Goal: Information Seeking & Learning: Check status

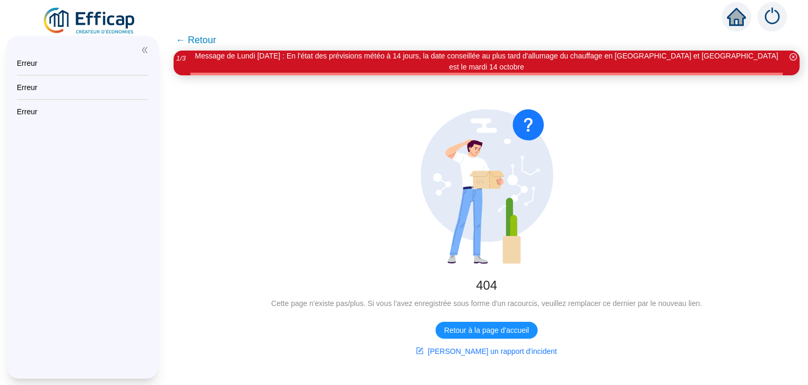
click at [105, 14] on img at bounding box center [89, 20] width 95 height 29
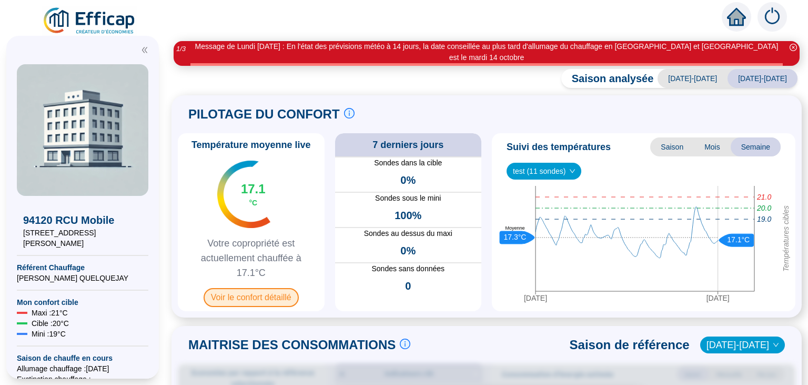
click at [255, 288] on span "Voir le confort détaillé" at bounding box center [251, 297] width 95 height 19
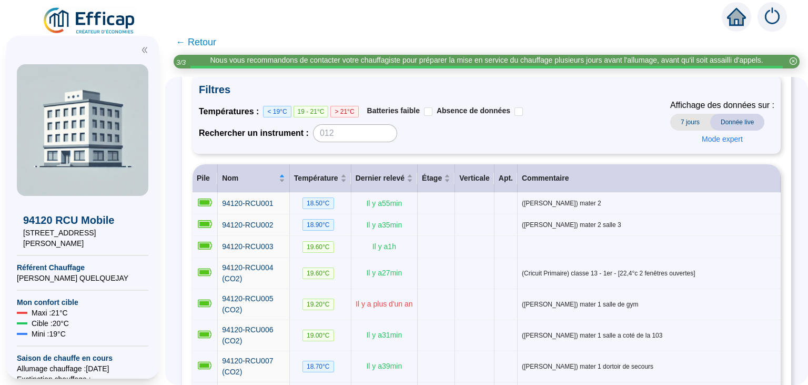
scroll to position [108, 0]
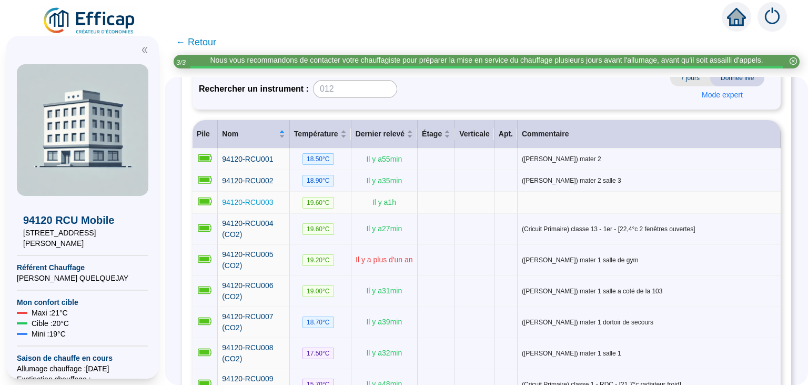
click at [247, 205] on span "94120-RCU003" at bounding box center [247, 202] width 51 height 8
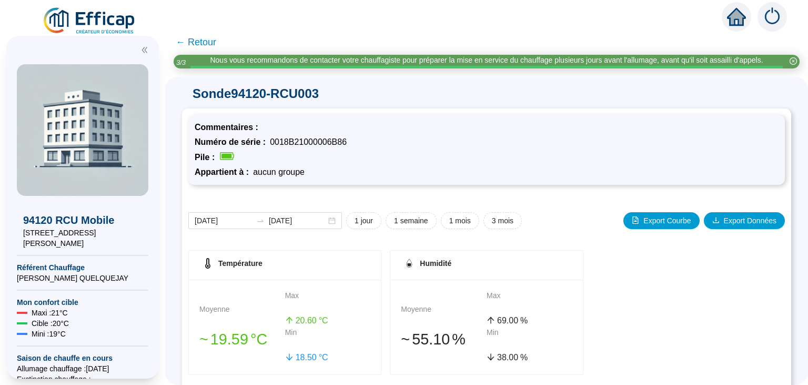
scroll to position [108, 0]
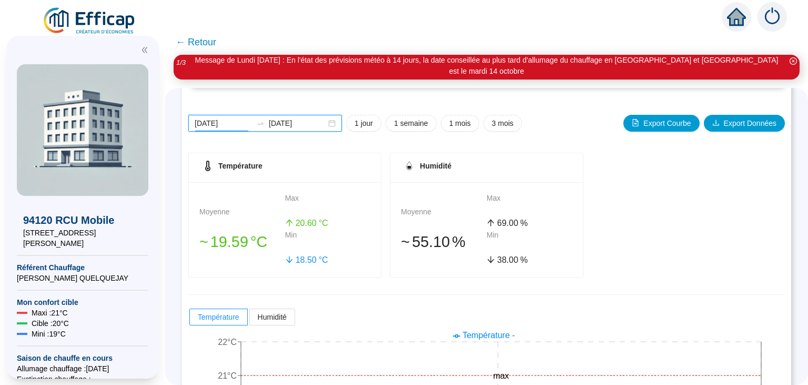
click at [221, 118] on input "[DATE]" at bounding box center [223, 123] width 57 height 11
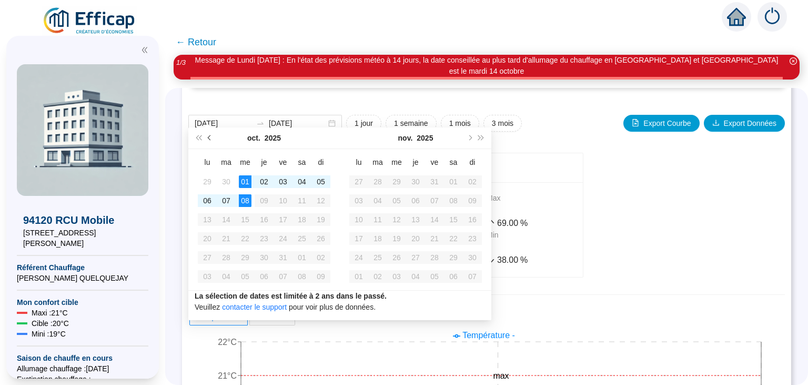
click at [207, 138] on button "Mois précédent (PageUp)" at bounding box center [210, 137] width 12 height 21
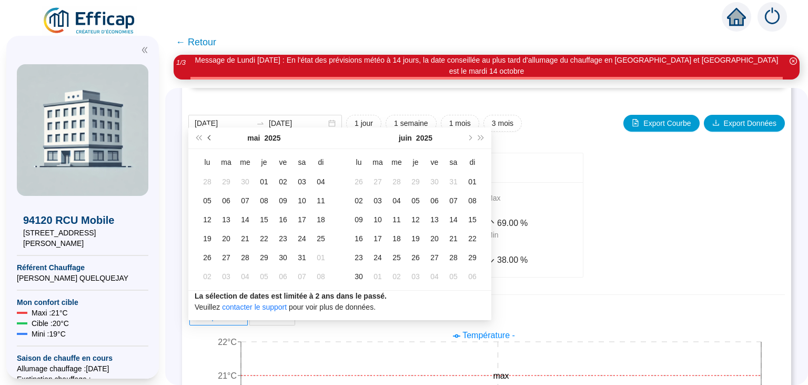
click at [207, 138] on button "Mois précédent (PageUp)" at bounding box center [210, 137] width 12 height 21
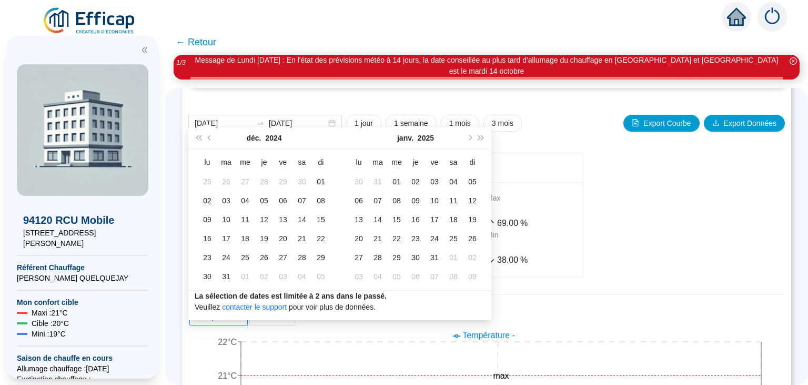
type input "[DATE]"
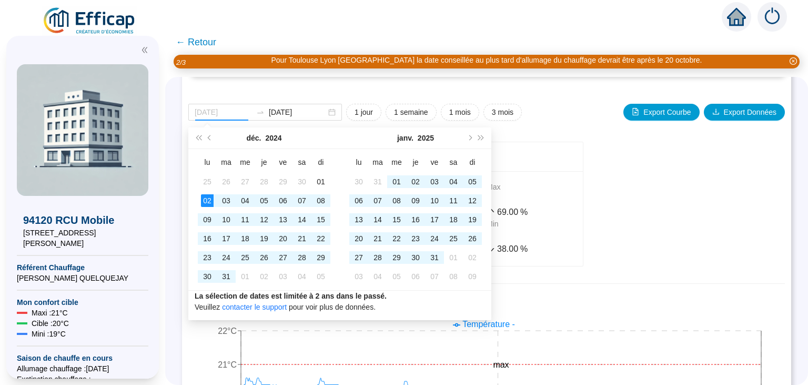
click at [207, 199] on div "02" at bounding box center [207, 200] width 13 height 13
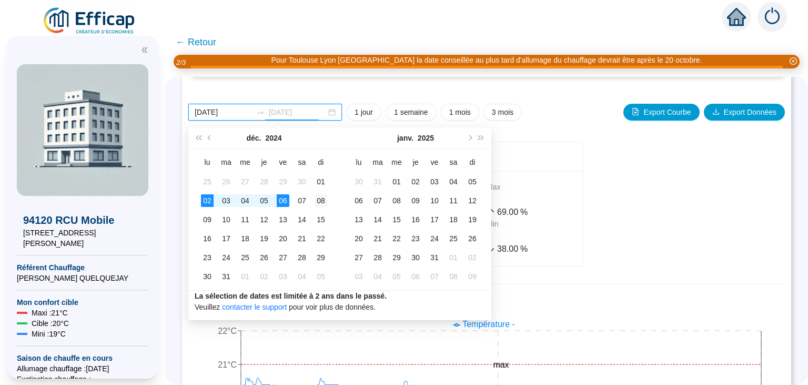
type input "[DATE]"
click at [319, 201] on div "08" at bounding box center [321, 200] width 13 height 13
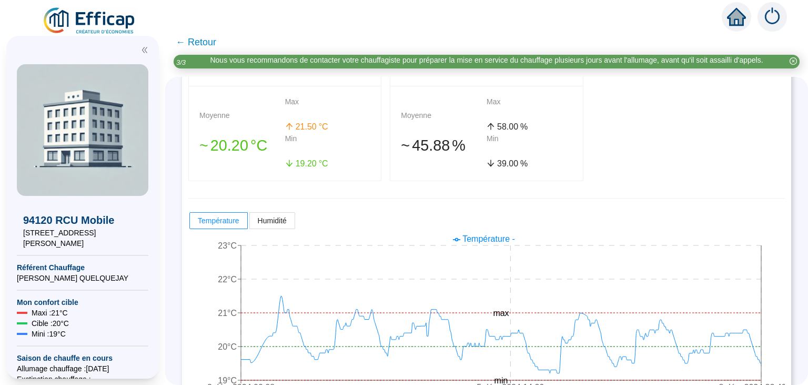
scroll to position [221, 0]
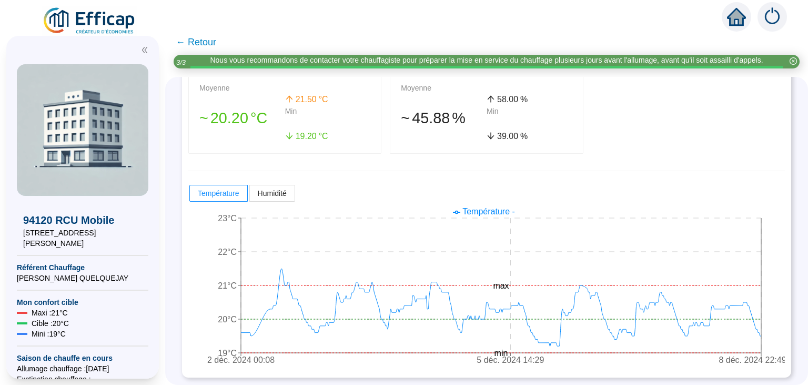
click at [187, 44] on span "← Retour" at bounding box center [196, 42] width 41 height 15
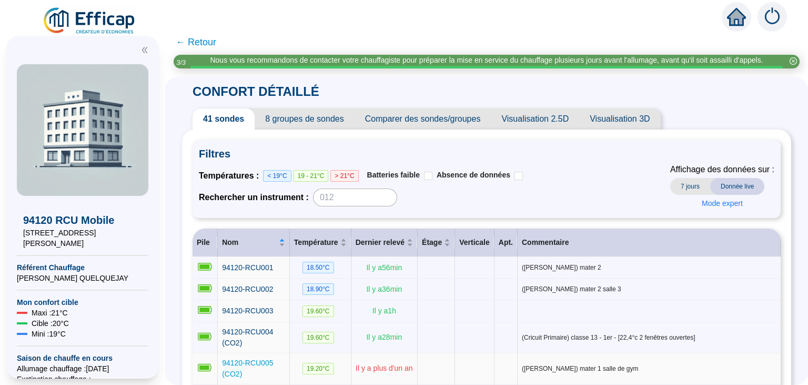
click at [254, 358] on span "94120-RCU005 (CO2)" at bounding box center [247, 367] width 51 height 19
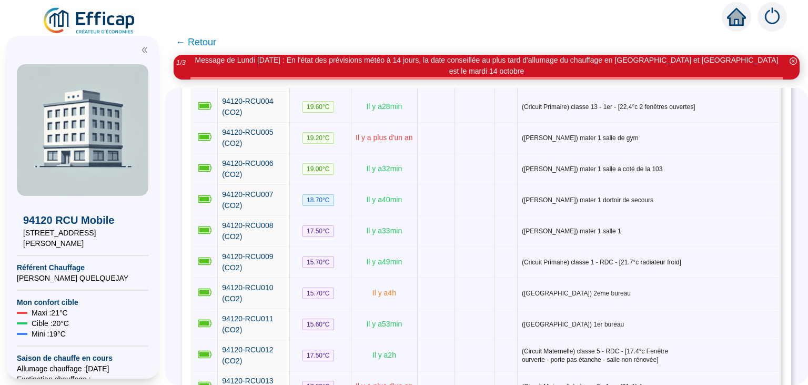
scroll to position [285, 0]
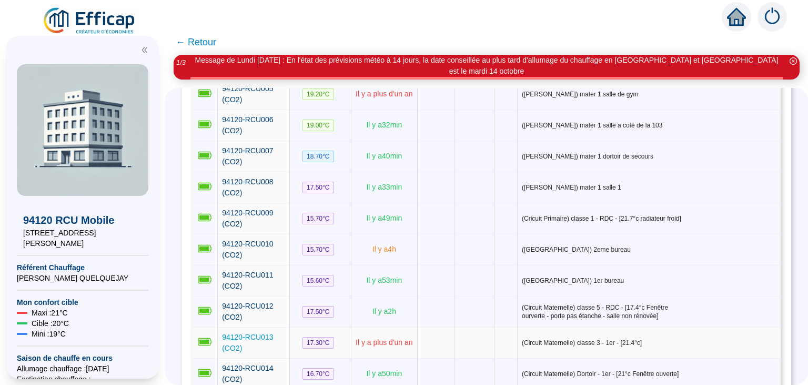
click at [266, 333] on span "94120-RCU013 (CO2)" at bounding box center [247, 342] width 51 height 19
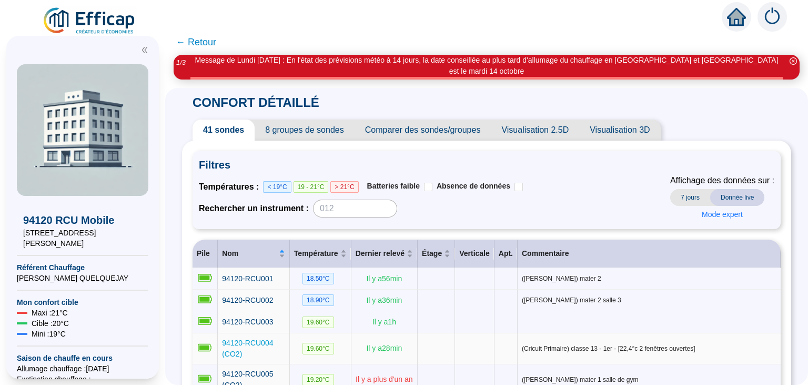
click at [273, 338] on span "94120-RCU004 (CO2)" at bounding box center [247, 347] width 51 height 19
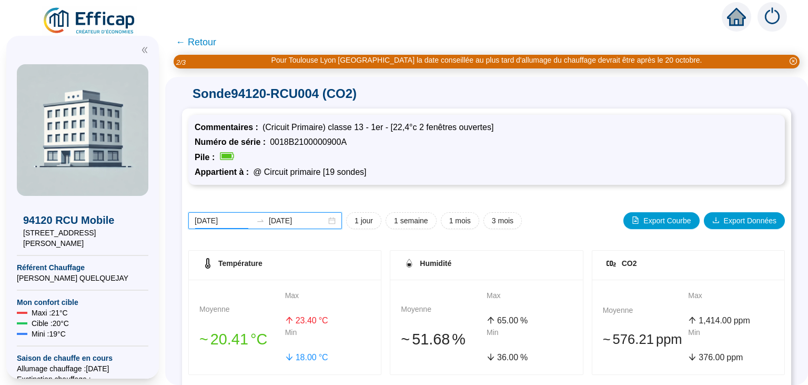
click at [222, 219] on input "[DATE]" at bounding box center [223, 220] width 57 height 11
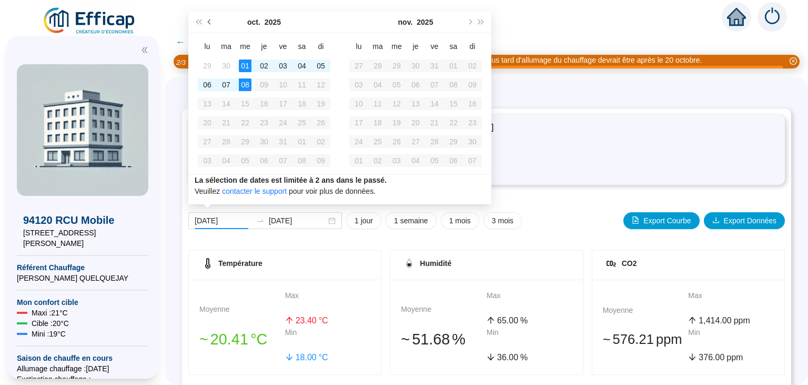
click at [209, 22] on span "Mois précédent (PageUp)" at bounding box center [210, 21] width 5 height 5
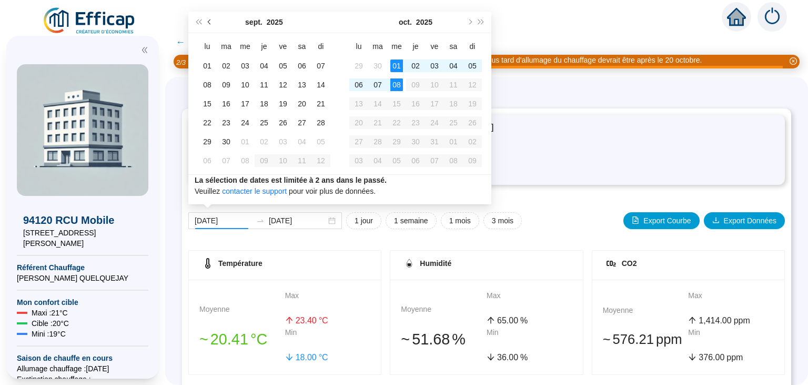
click at [209, 22] on span "Mois précédent (PageUp)" at bounding box center [210, 21] width 5 height 5
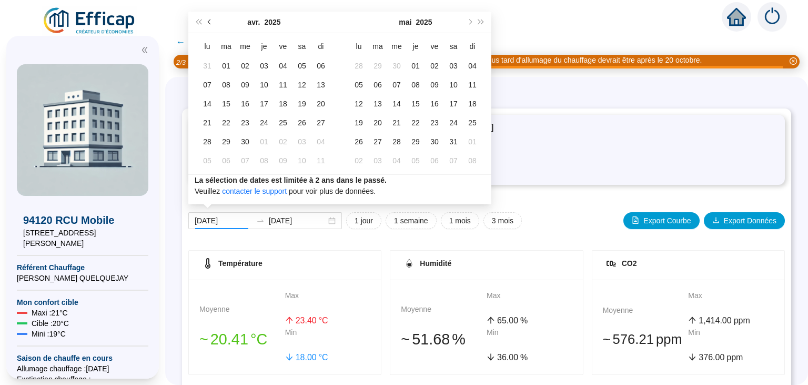
click at [209, 22] on span "Mois précédent (PageUp)" at bounding box center [210, 21] width 5 height 5
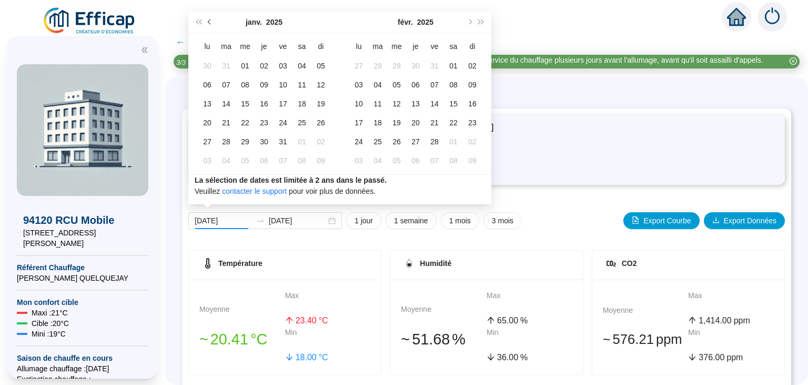
click at [209, 22] on span "Mois précédent (PageUp)" at bounding box center [210, 21] width 5 height 5
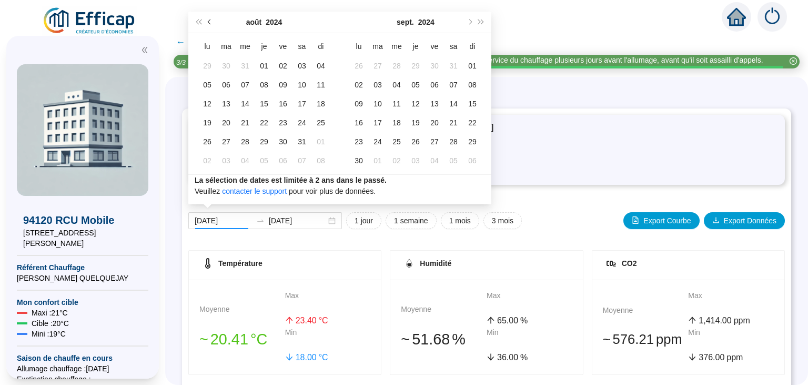
click at [209, 22] on span "Mois précédent (PageUp)" at bounding box center [210, 21] width 5 height 5
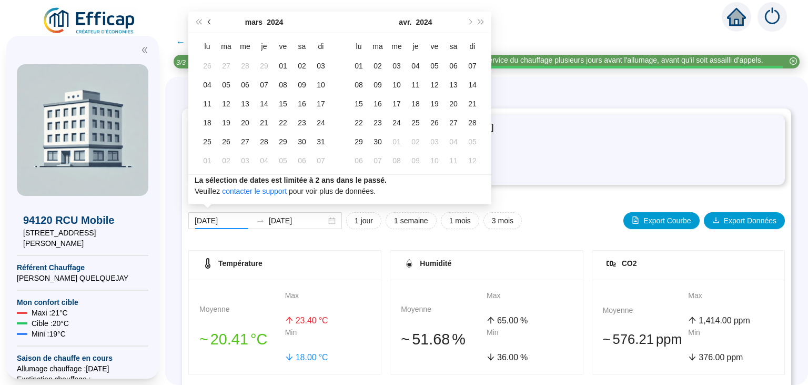
click at [209, 22] on span "Mois précédent (PageUp)" at bounding box center [210, 21] width 5 height 5
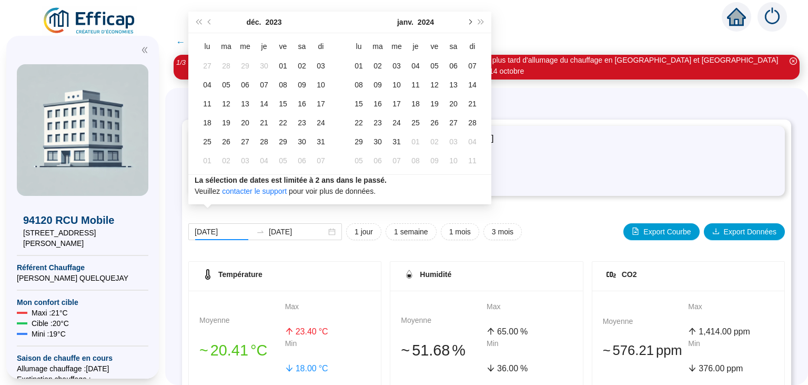
click at [469, 22] on span "Mois suivant (PageDown)" at bounding box center [469, 21] width 5 height 5
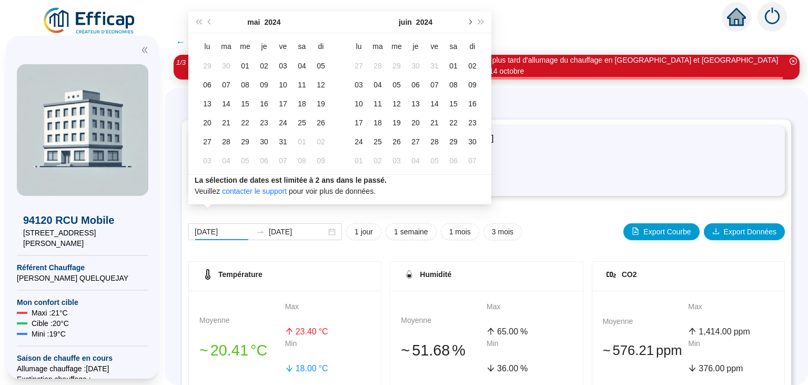
click at [469, 22] on span "Mois suivant (PageDown)" at bounding box center [469, 21] width 5 height 5
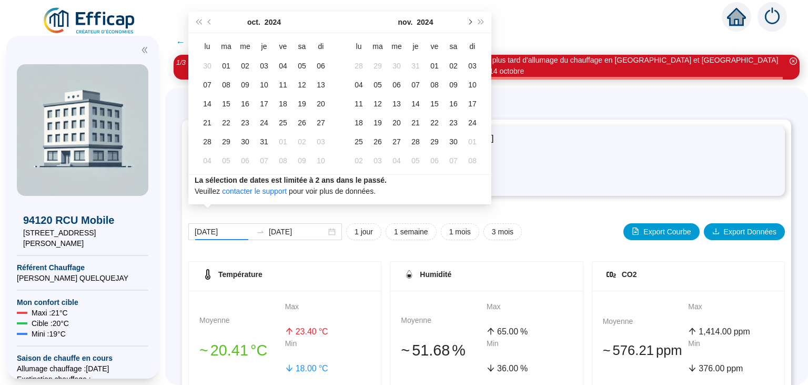
click at [469, 22] on span "Mois suivant (PageDown)" at bounding box center [469, 21] width 5 height 5
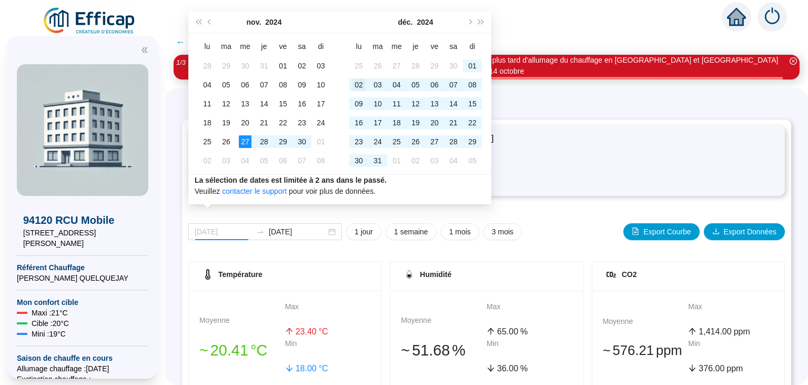
type input "[DATE]"
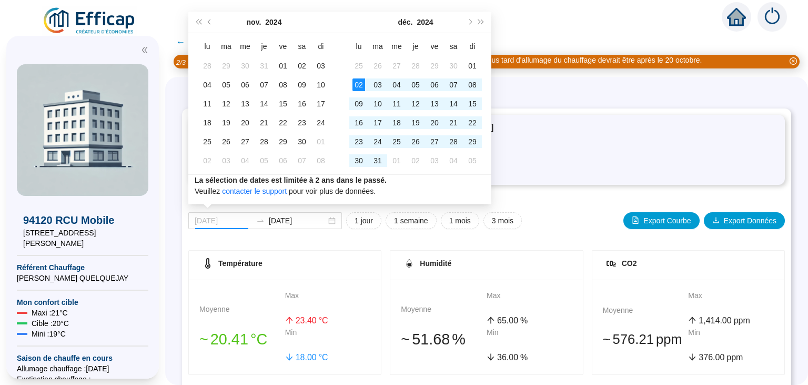
click at [359, 82] on div "02" at bounding box center [359, 84] width 13 height 13
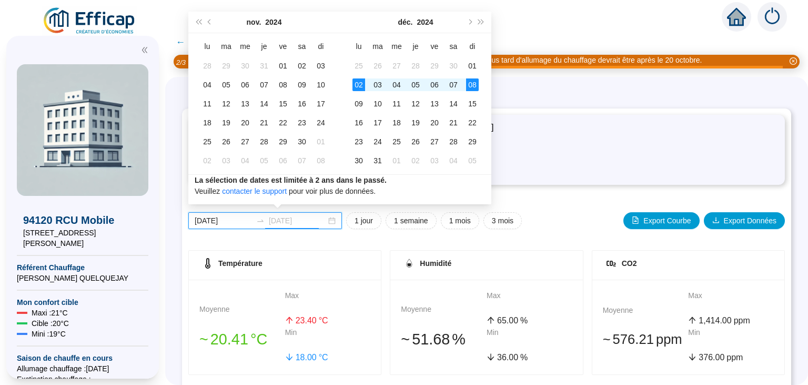
type input "[DATE]"
click at [472, 84] on div "08" at bounding box center [472, 84] width 13 height 13
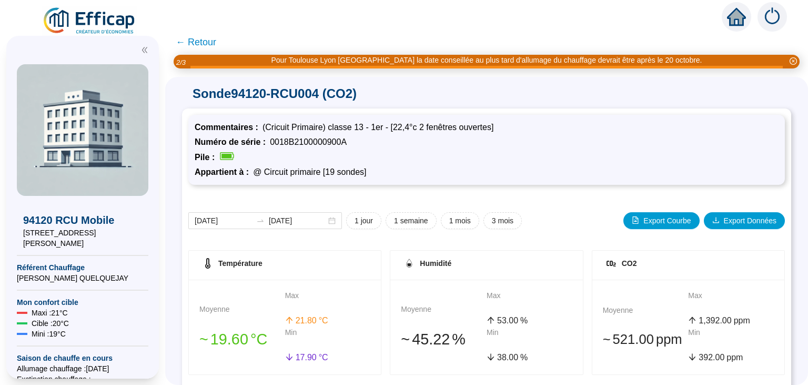
scroll to position [221, 0]
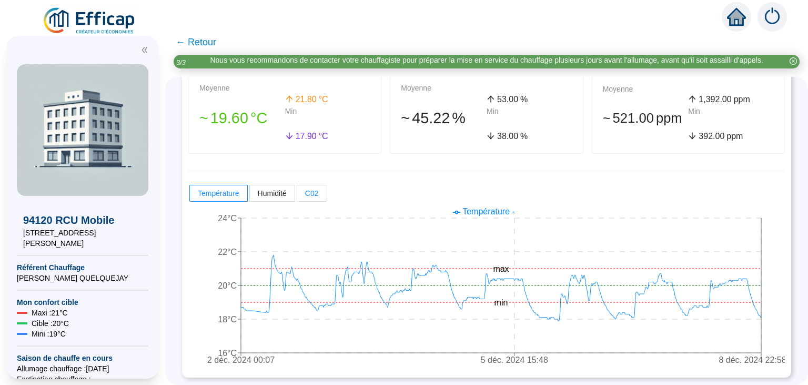
click at [310, 194] on span "C02" at bounding box center [312, 193] width 14 height 8
click at [297, 196] on input "C02" at bounding box center [297, 196] width 0 height 0
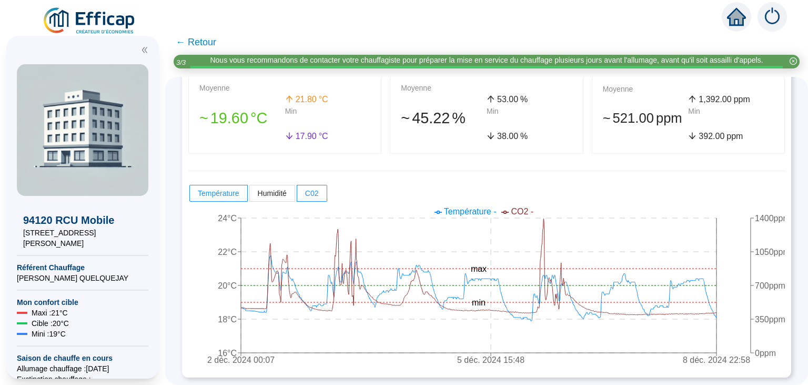
click at [203, 43] on span "← Retour" at bounding box center [196, 42] width 41 height 15
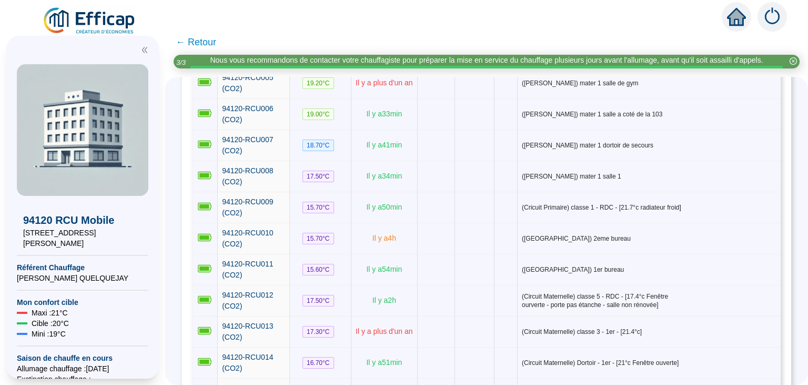
scroll to position [225, 0]
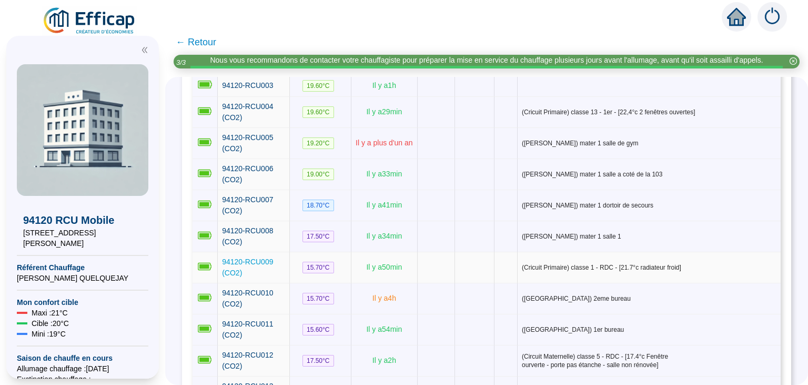
click at [263, 257] on span "94120-RCU009 (CO2)" at bounding box center [247, 266] width 51 height 19
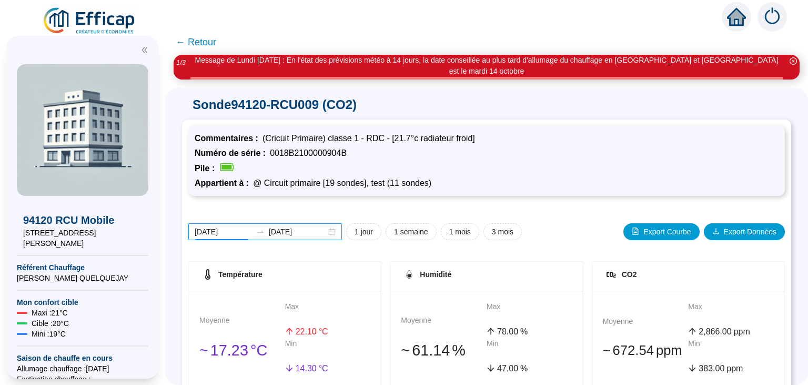
click at [211, 226] on input "[DATE]" at bounding box center [223, 231] width 57 height 11
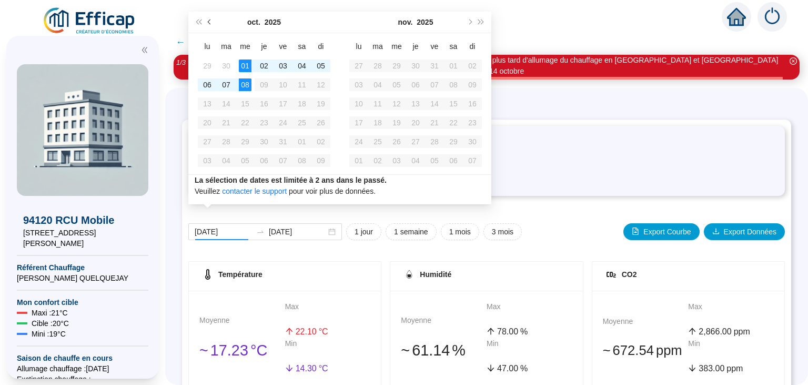
click at [211, 18] on button "Mois précédent (PageUp)" at bounding box center [210, 22] width 12 height 21
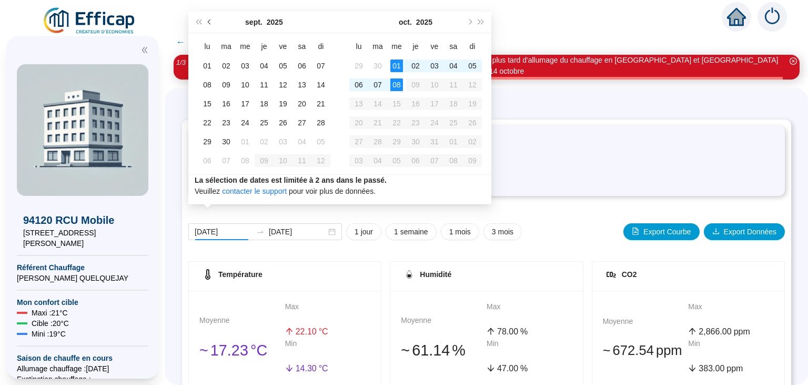
click at [211, 18] on button "Mois précédent (PageUp)" at bounding box center [210, 22] width 12 height 21
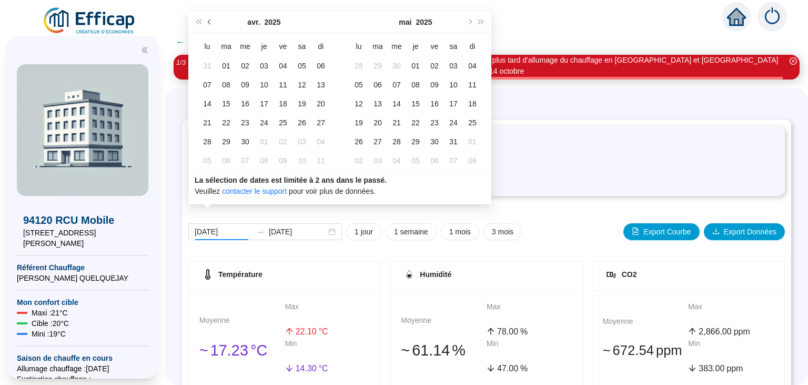
click at [211, 18] on button "Mois précédent (PageUp)" at bounding box center [210, 22] width 12 height 21
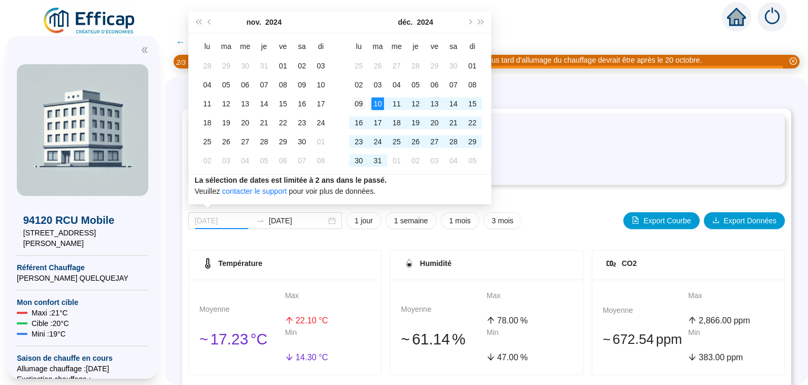
type input "[DATE]"
click at [363, 104] on div "09" at bounding box center [359, 103] width 13 height 13
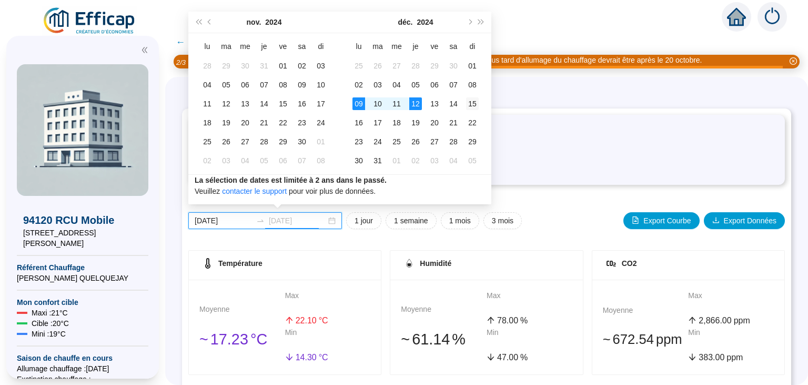
type input "[DATE]"
click at [474, 103] on div "15" at bounding box center [472, 103] width 13 height 13
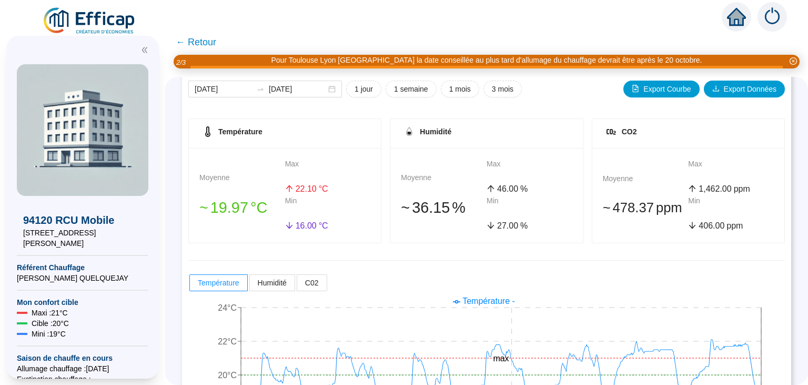
scroll to position [221, 0]
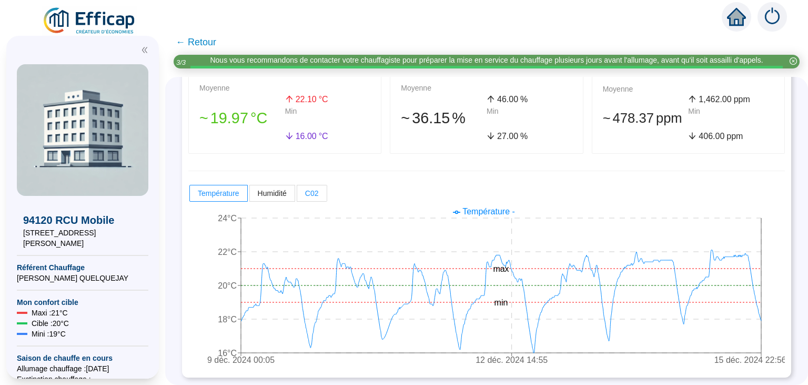
click at [320, 191] on label "C02" at bounding box center [312, 193] width 30 height 17
click at [297, 196] on input "C02" at bounding box center [297, 196] width 0 height 0
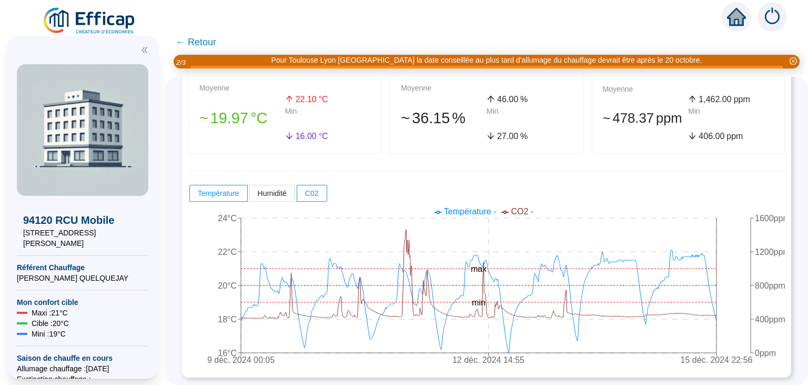
click at [186, 44] on span "← Retour" at bounding box center [196, 42] width 41 height 15
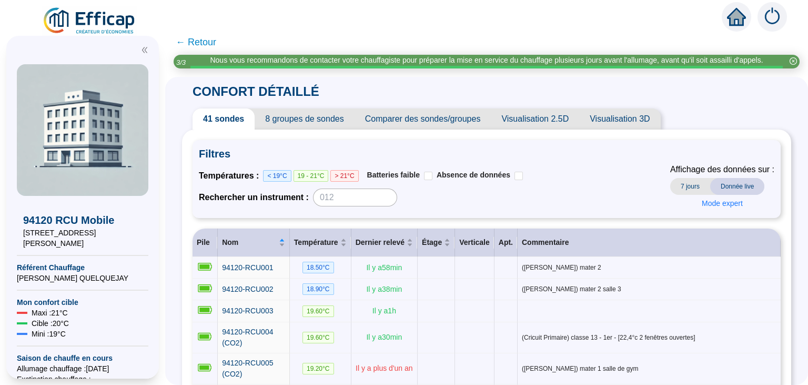
scroll to position [208, 0]
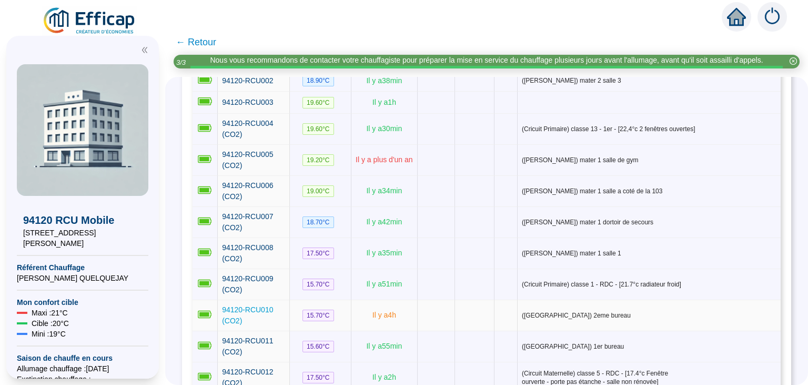
click at [266, 305] on span "94120-RCU010 (CO2)" at bounding box center [247, 314] width 51 height 19
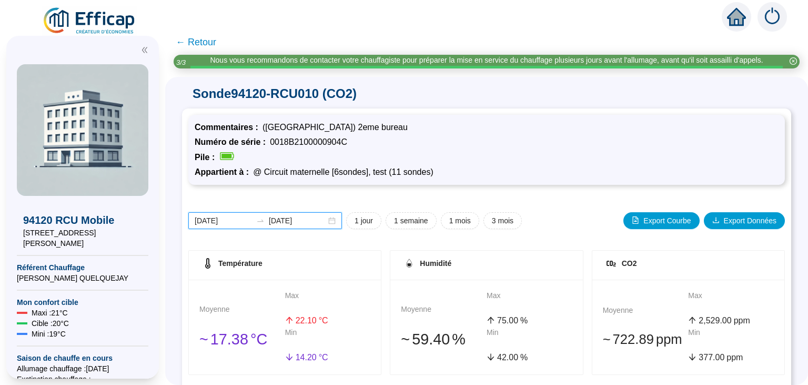
click at [232, 220] on input "[DATE]" at bounding box center [223, 220] width 57 height 11
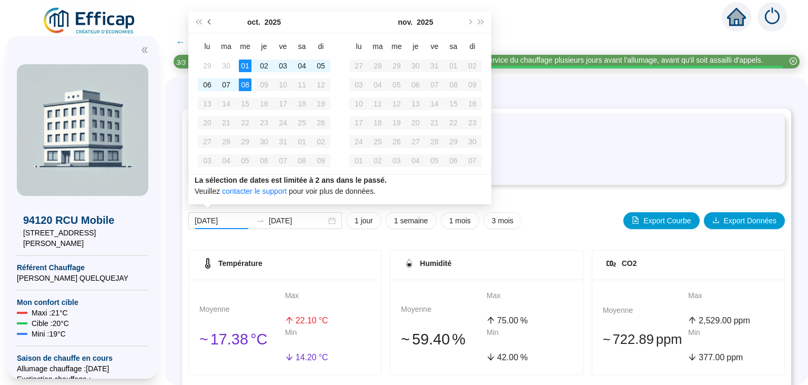
click at [207, 22] on button "Mois précédent (PageUp)" at bounding box center [210, 22] width 12 height 21
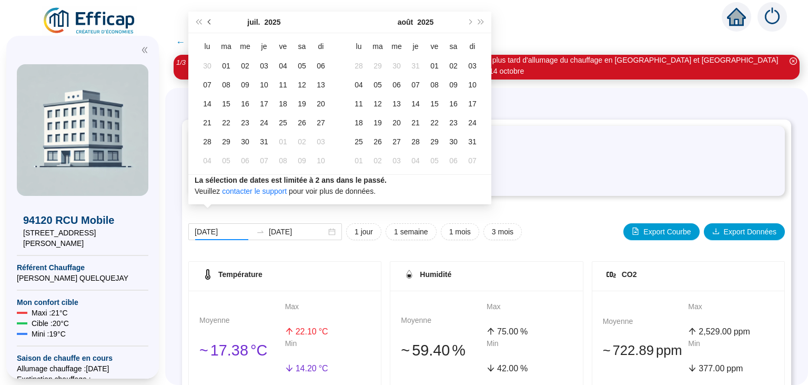
click at [207, 22] on button "Mois précédent (PageUp)" at bounding box center [210, 22] width 12 height 21
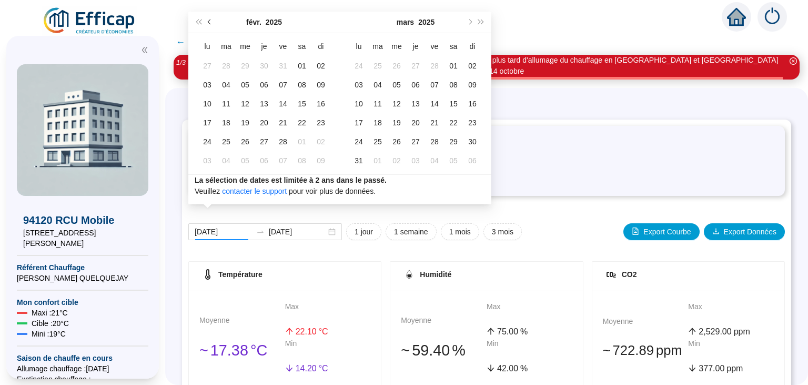
click at [207, 22] on button "Mois précédent (PageUp)" at bounding box center [210, 22] width 12 height 21
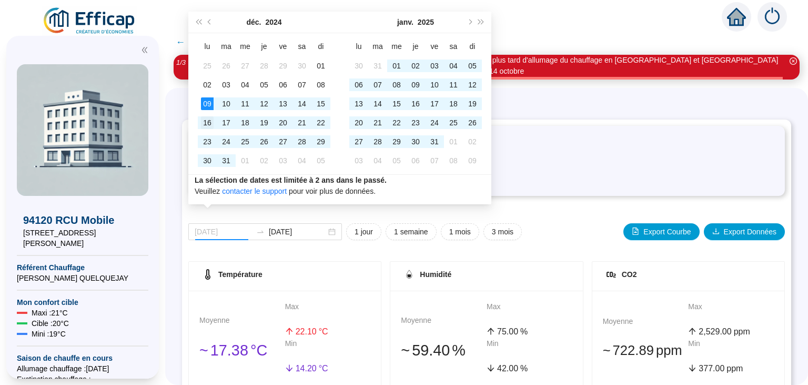
type input "[DATE]"
click at [206, 123] on div "16" at bounding box center [207, 122] width 13 height 13
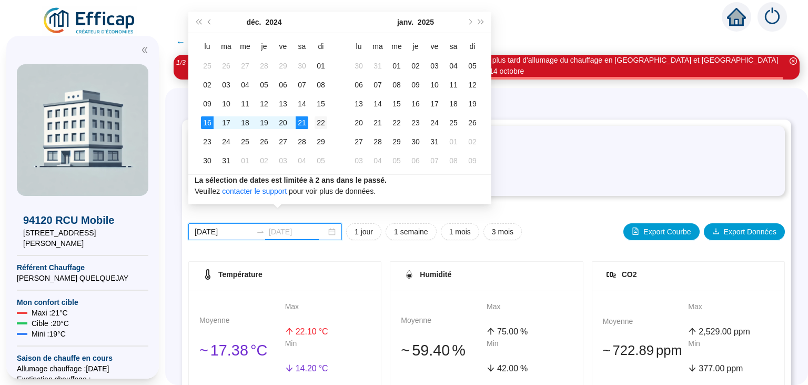
type input "[DATE]"
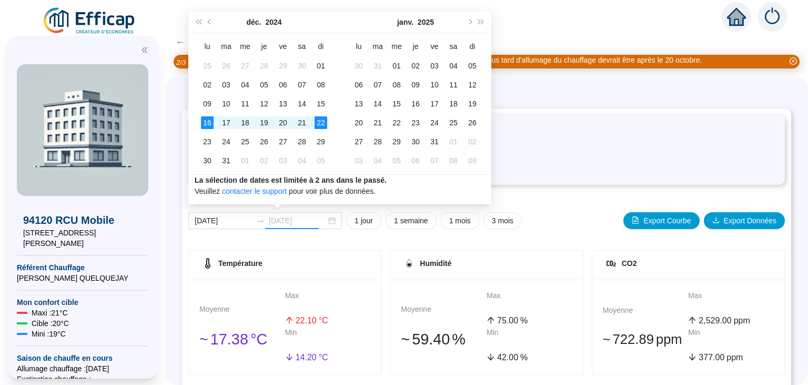
click at [323, 120] on div "22" at bounding box center [321, 122] width 13 height 13
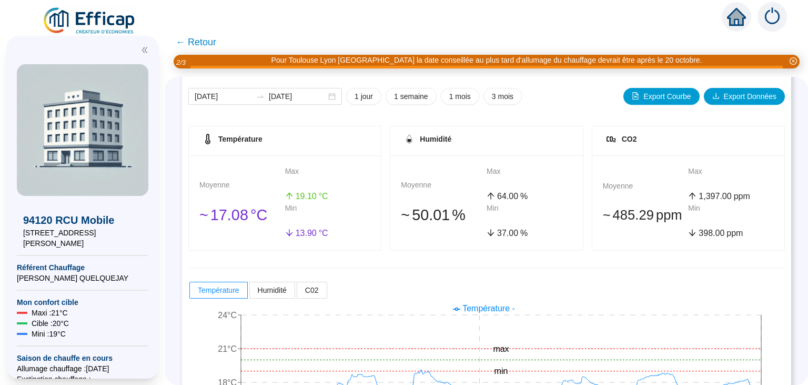
scroll to position [221, 0]
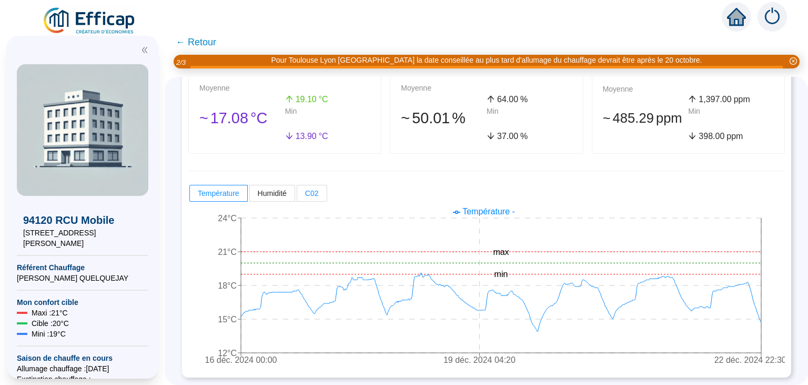
click at [310, 189] on span "C02" at bounding box center [312, 193] width 14 height 8
click at [297, 196] on input "C02" at bounding box center [297, 196] width 0 height 0
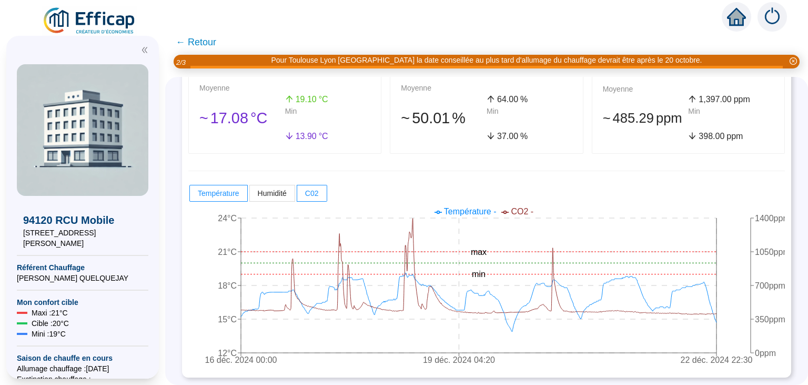
click at [199, 39] on span "← Retour" at bounding box center [196, 42] width 41 height 15
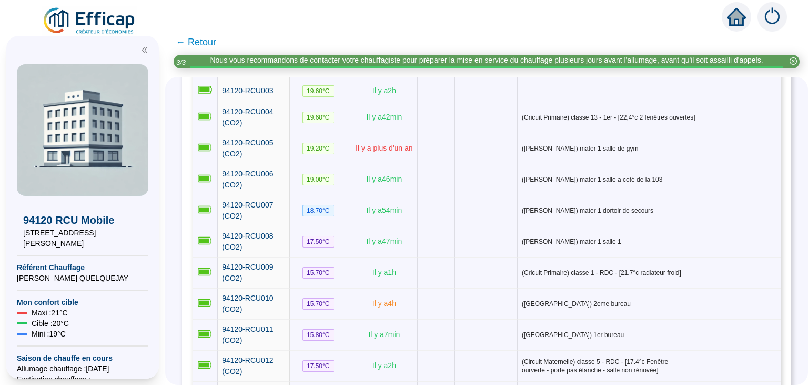
scroll to position [271, 0]
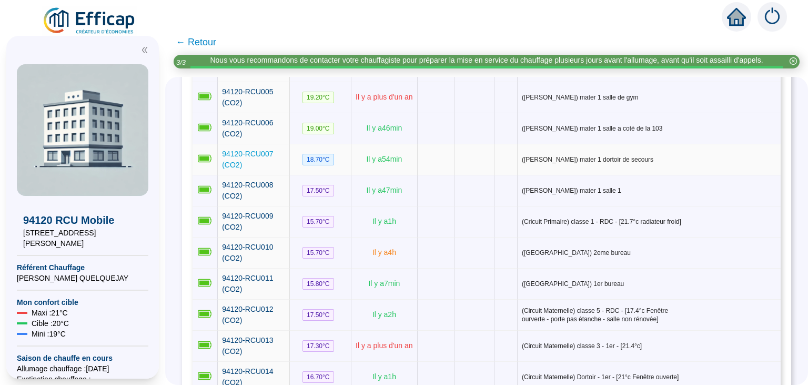
click at [259, 149] on span "94120-RCU007 (CO2)" at bounding box center [247, 158] width 51 height 19
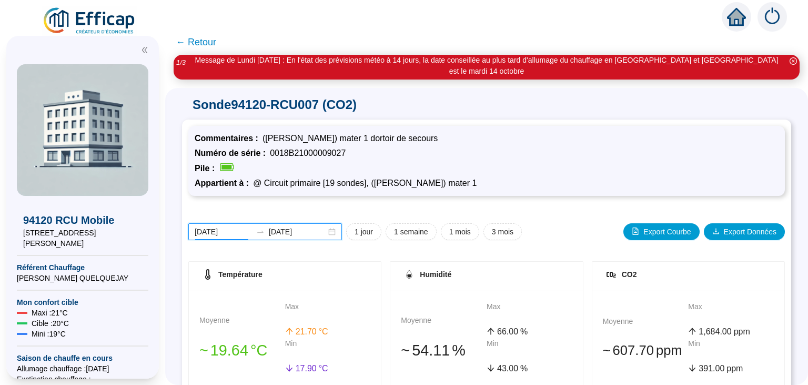
click at [218, 226] on input "[DATE]" at bounding box center [223, 231] width 57 height 11
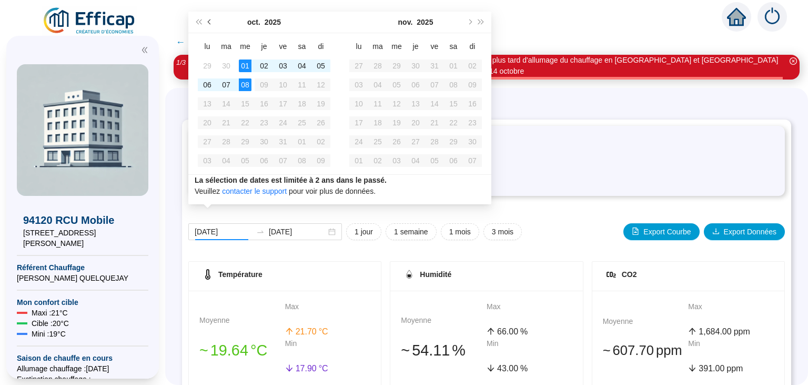
click at [208, 20] on button "Mois précédent (PageUp)" at bounding box center [210, 22] width 12 height 21
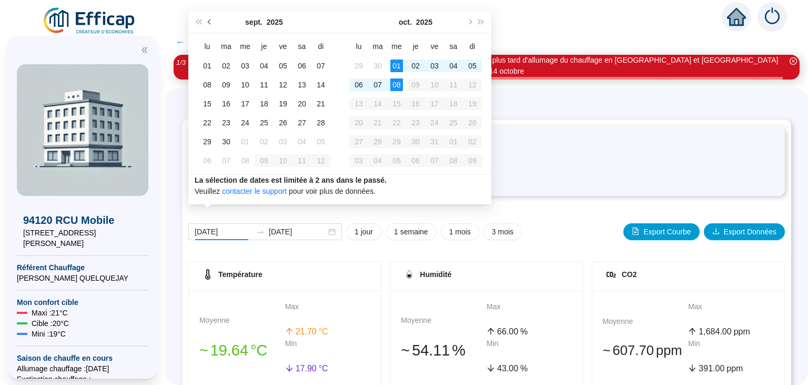
click at [208, 20] on button "Mois précédent (PageUp)" at bounding box center [210, 22] width 12 height 21
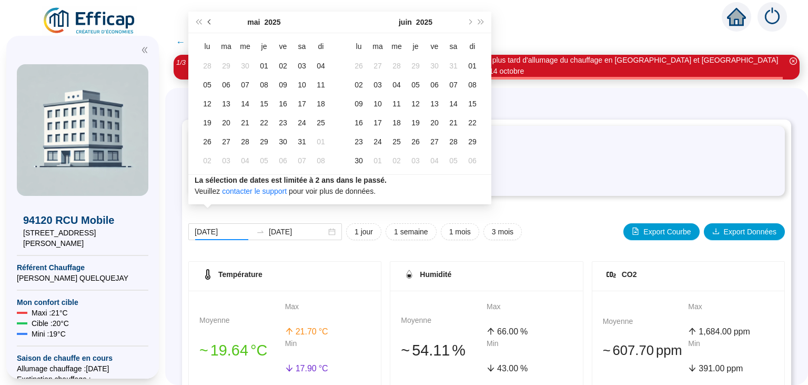
click at [208, 20] on button "Mois précédent (PageUp)" at bounding box center [210, 22] width 12 height 21
type input "[DATE]"
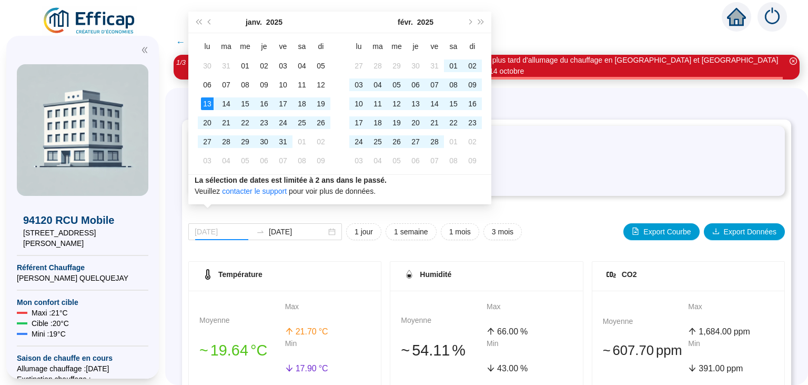
click at [207, 106] on div "13" at bounding box center [207, 103] width 13 height 13
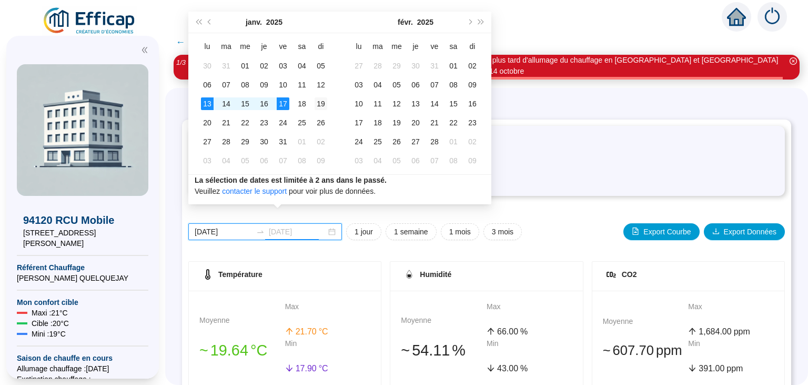
type input "[DATE]"
click at [323, 104] on div "19" at bounding box center [321, 103] width 13 height 13
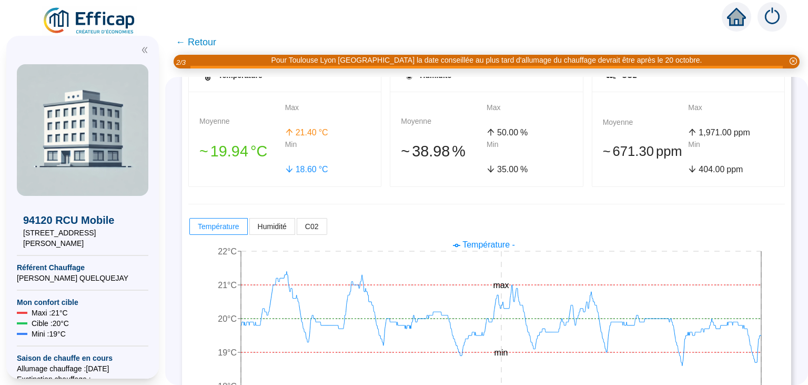
scroll to position [189, 0]
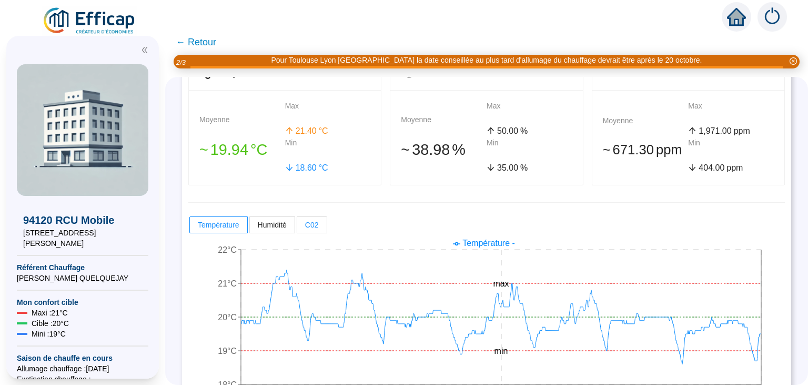
click at [316, 219] on label "C02" at bounding box center [312, 224] width 30 height 17
click at [297, 227] on input "C02" at bounding box center [297, 227] width 0 height 0
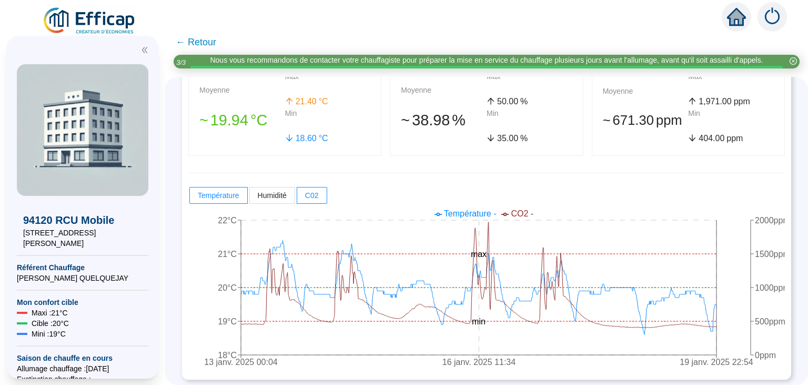
scroll to position [221, 0]
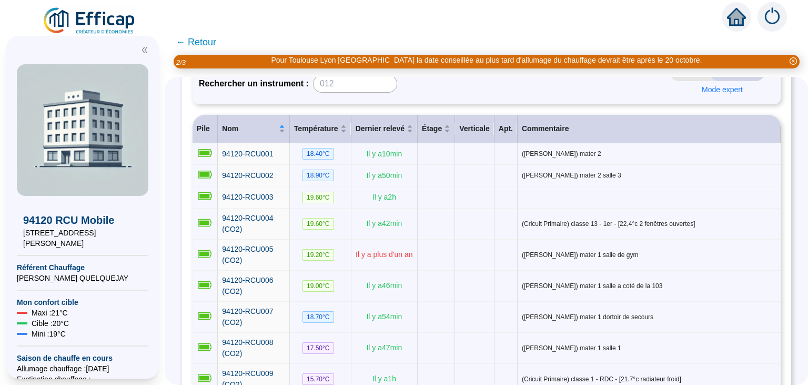
scroll to position [131, 0]
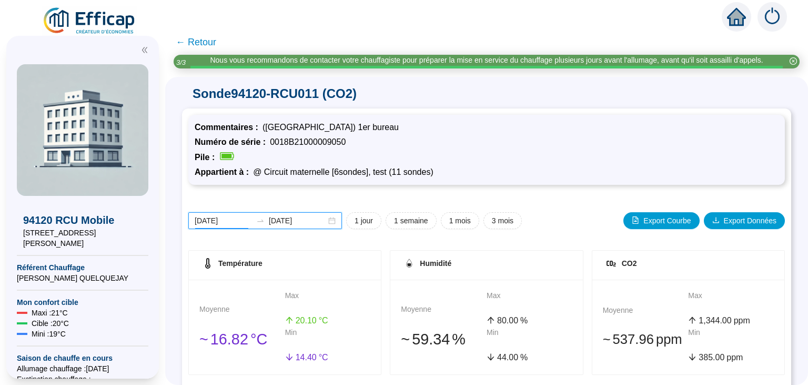
click at [224, 218] on input "[DATE]" at bounding box center [223, 220] width 57 height 11
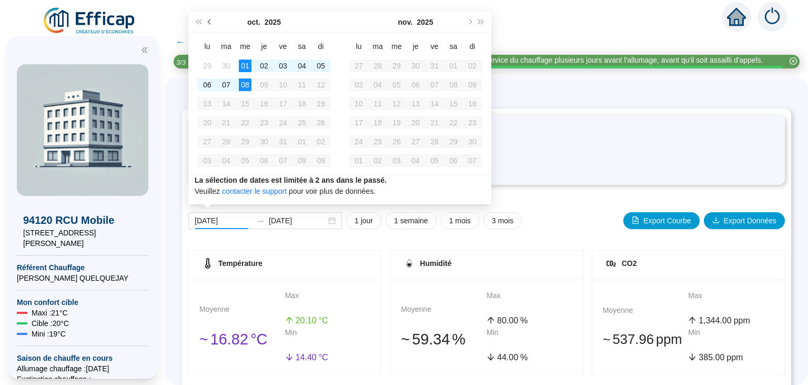
click at [208, 22] on span "Mois précédent (PageUp)" at bounding box center [210, 21] width 5 height 5
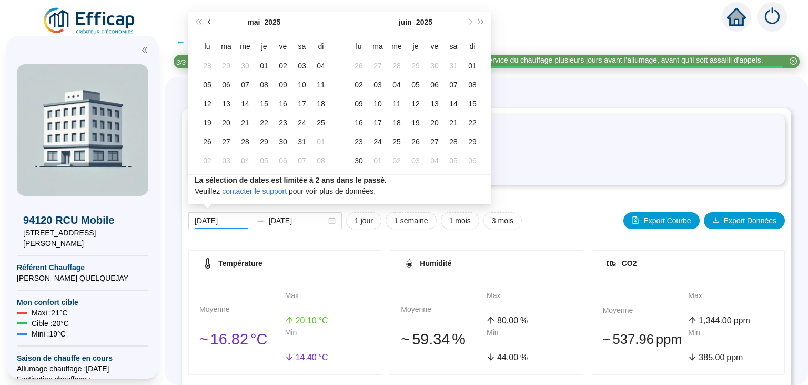
click at [208, 22] on span "Mois précédent (PageUp)" at bounding box center [210, 21] width 5 height 5
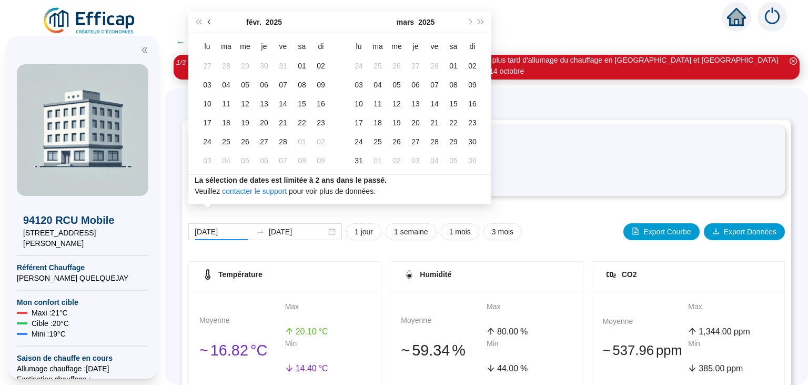
click at [208, 22] on span "Mois précédent (PageUp)" at bounding box center [210, 21] width 5 height 5
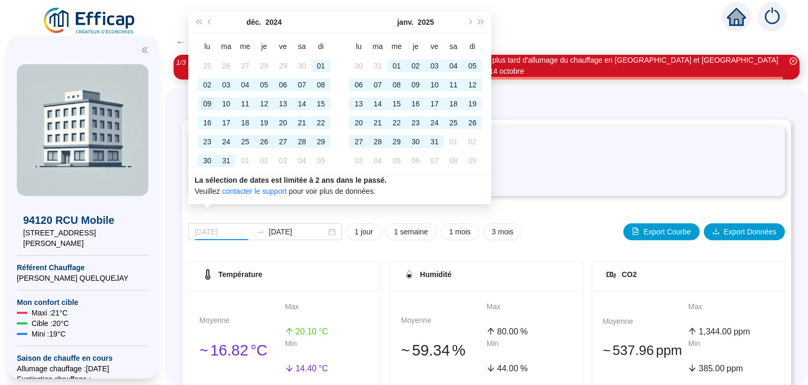
type input "[DATE]"
click at [204, 104] on div "09" at bounding box center [207, 103] width 13 height 13
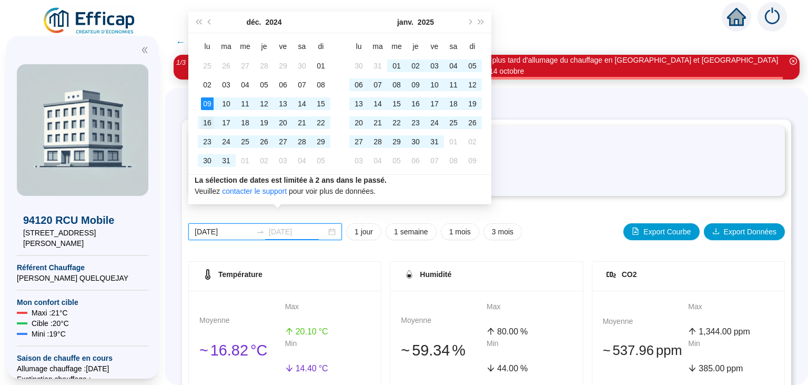
type input "[DATE]"
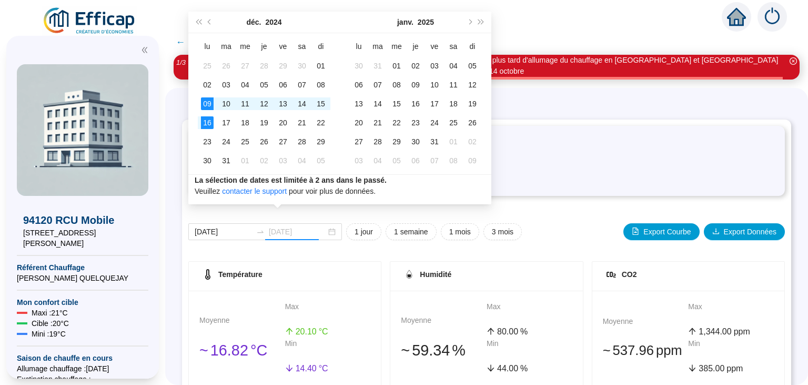
click at [205, 120] on div "16" at bounding box center [207, 122] width 13 height 13
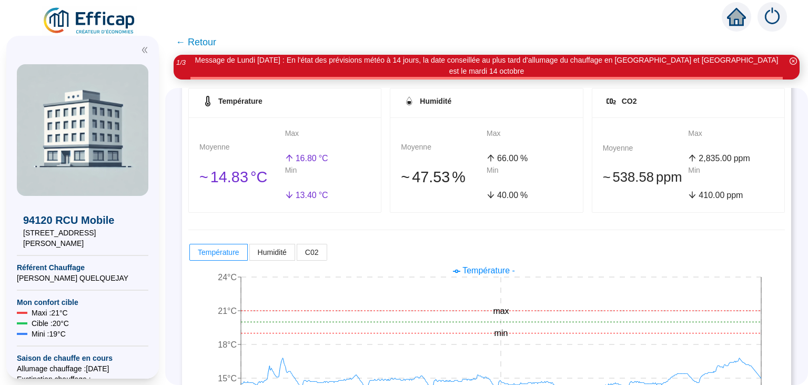
scroll to position [179, 0]
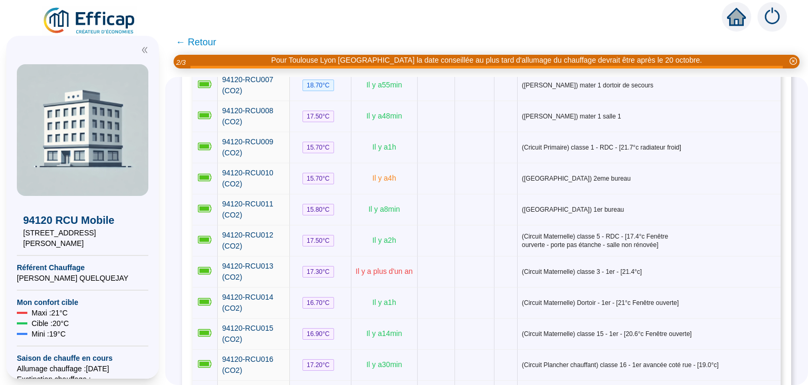
scroll to position [359, 0]
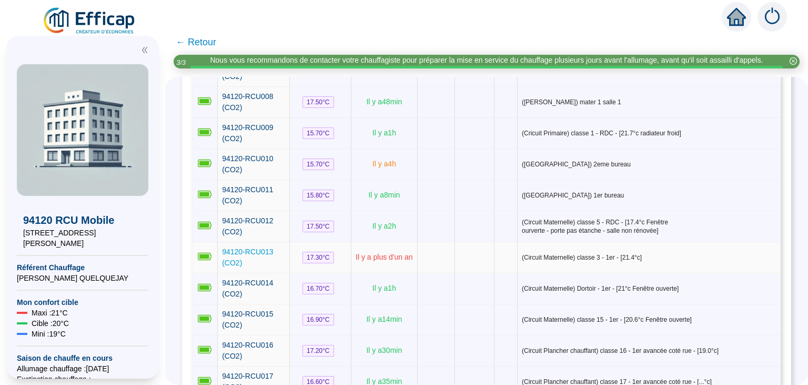
click at [266, 247] on span "94120-RCU013 (CO2)" at bounding box center [247, 256] width 51 height 19
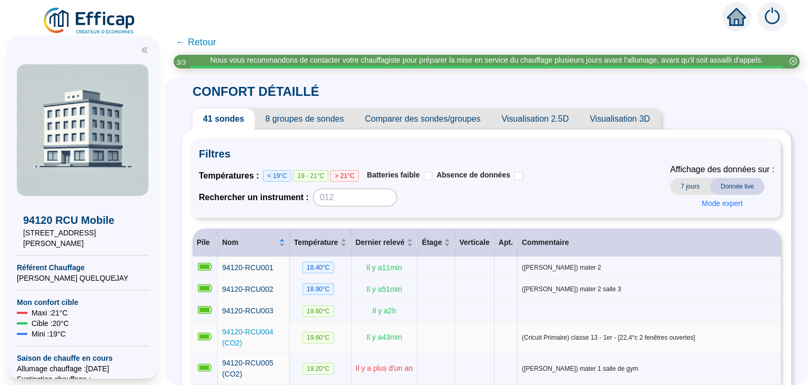
click at [258, 330] on span "94120-RCU004 (CO2)" at bounding box center [247, 336] width 51 height 19
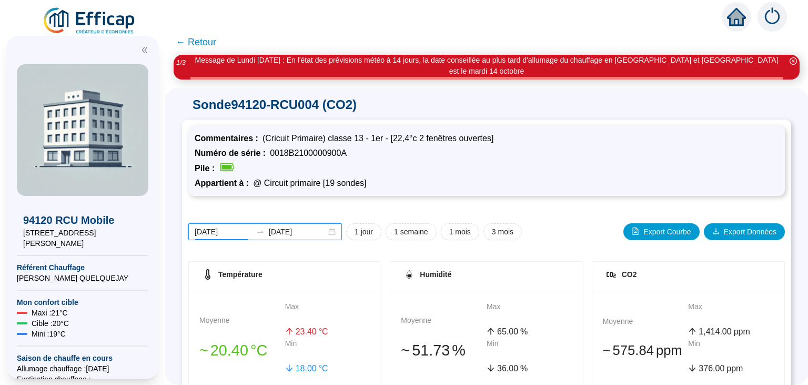
click at [224, 226] on input "[DATE]" at bounding box center [223, 231] width 57 height 11
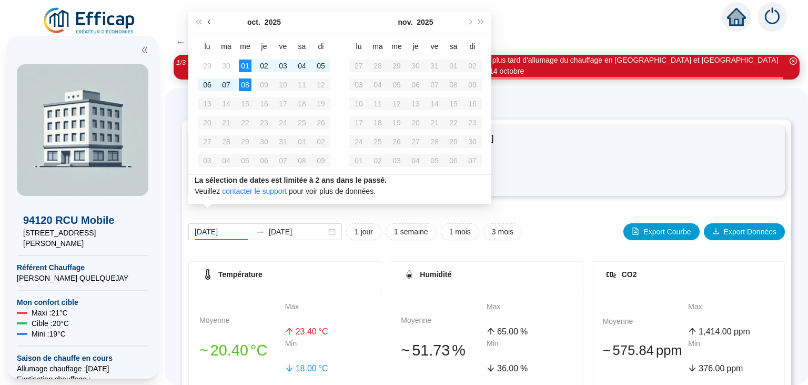
click at [211, 21] on span "Mois précédent (PageUp)" at bounding box center [210, 21] width 5 height 5
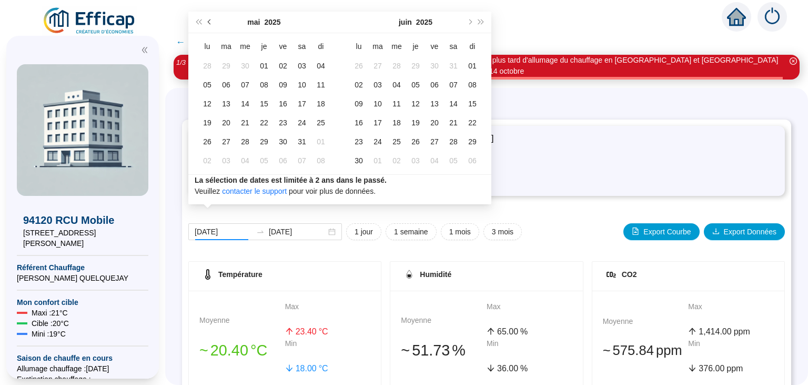
click at [211, 21] on span "Mois précédent (PageUp)" at bounding box center [210, 21] width 5 height 5
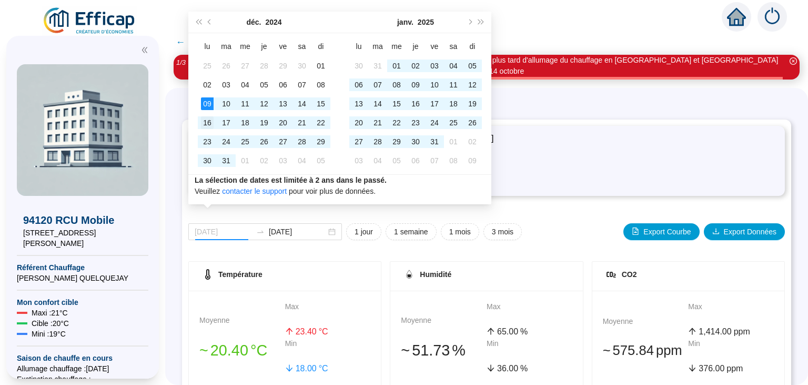
type input "[DATE]"
click at [208, 122] on div "16" at bounding box center [207, 122] width 13 height 13
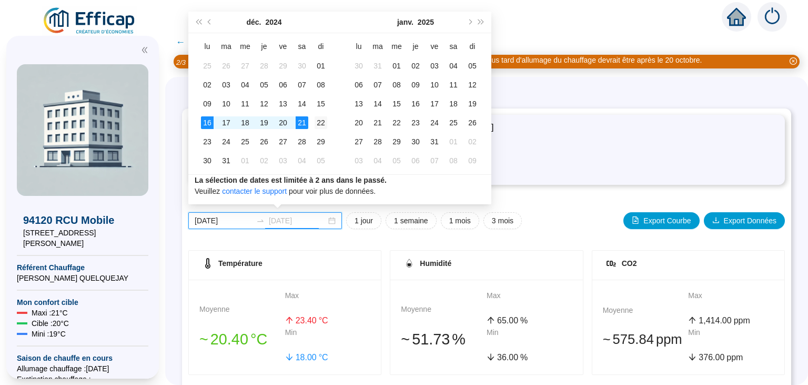
type input "[DATE]"
click at [329, 124] on td "22" at bounding box center [321, 122] width 19 height 19
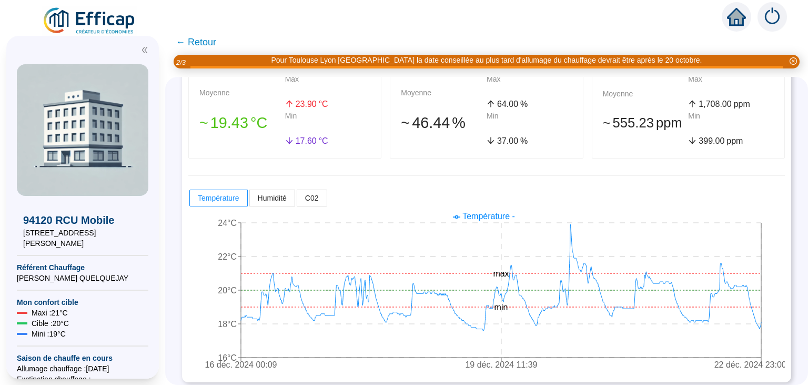
scroll to position [221, 0]
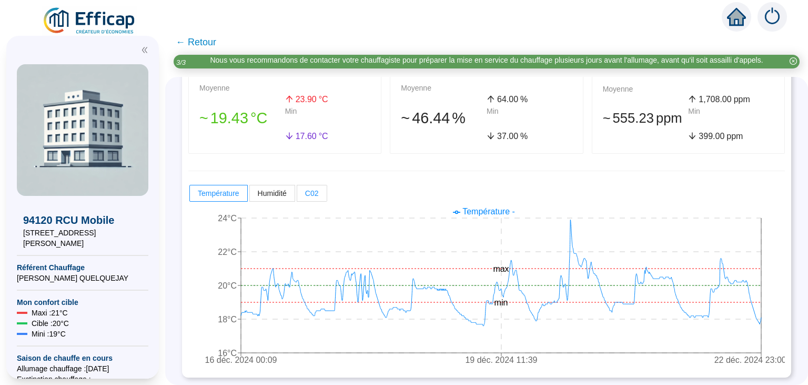
click at [315, 189] on span "C02" at bounding box center [312, 193] width 14 height 8
click at [297, 196] on input "C02" at bounding box center [297, 196] width 0 height 0
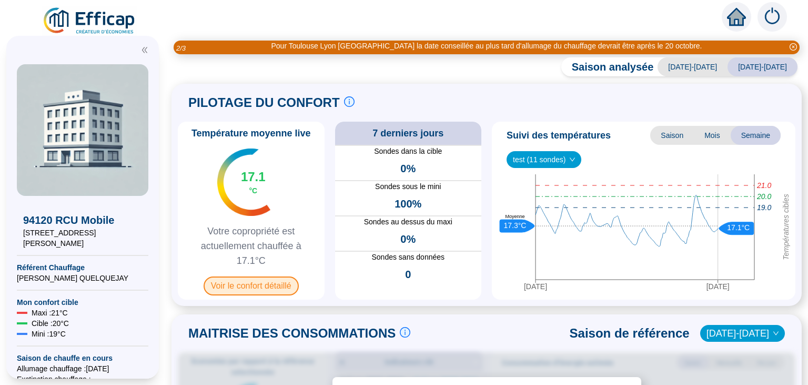
click at [294, 288] on span "Voir le confort détaillé" at bounding box center [251, 285] width 95 height 19
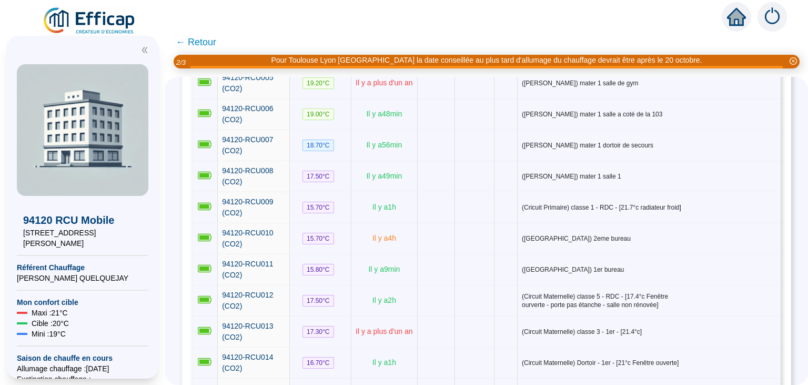
scroll to position [342, 0]
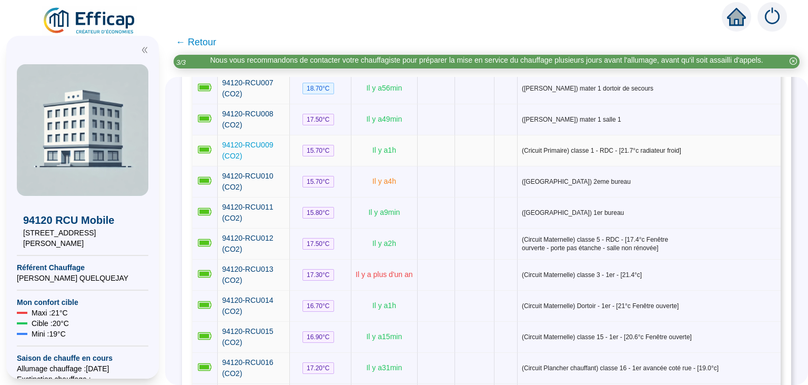
click at [263, 141] on span "94120-RCU009 (CO2)" at bounding box center [247, 150] width 51 height 19
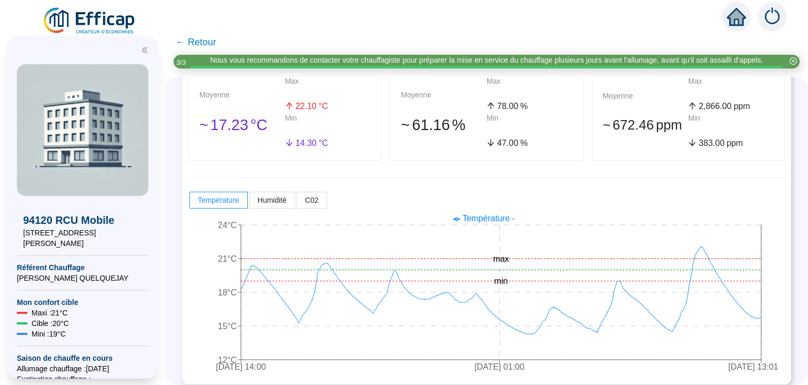
scroll to position [213, 0]
click at [312, 204] on span "C02" at bounding box center [312, 201] width 14 height 8
click at [297, 204] on input "C02" at bounding box center [297, 204] width 0 height 0
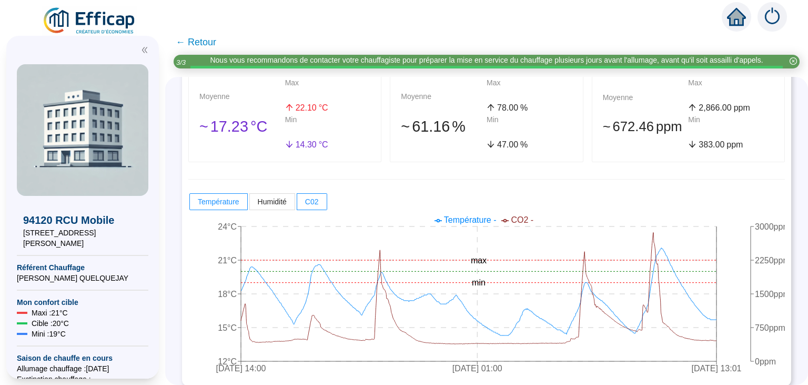
click at [178, 41] on span "← Retour" at bounding box center [196, 42] width 41 height 15
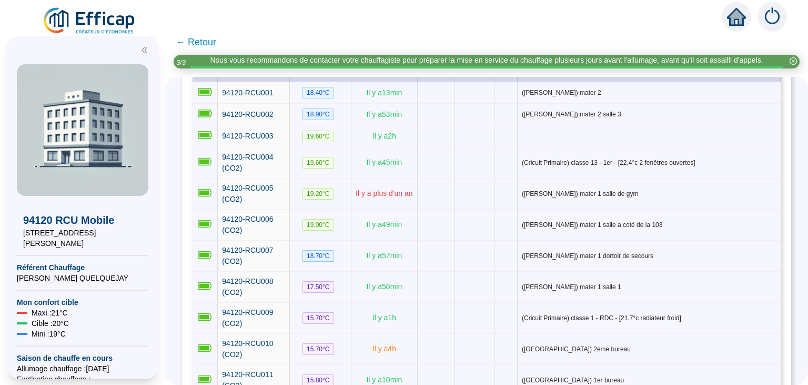
scroll to position [176, 0]
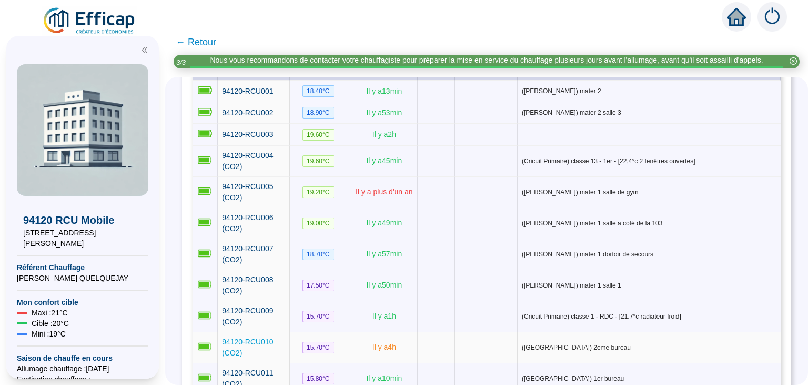
click at [246, 337] on span "94120-RCU010 (CO2)" at bounding box center [247, 346] width 51 height 19
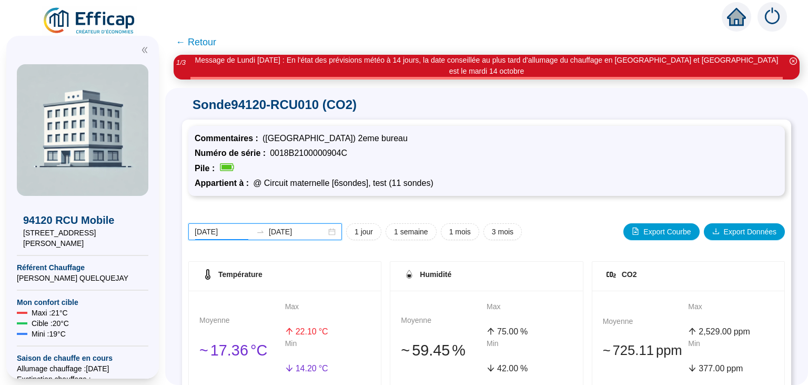
click at [230, 226] on input "[DATE]" at bounding box center [223, 231] width 57 height 11
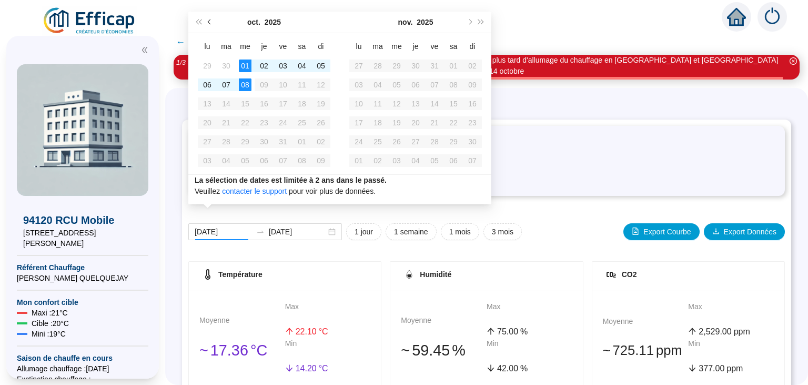
click at [209, 22] on span "Mois précédent (PageUp)" at bounding box center [210, 21] width 5 height 5
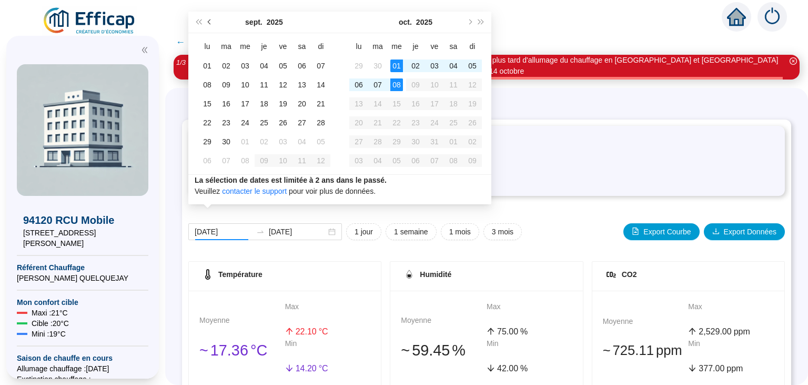
click at [209, 22] on span "Mois précédent (PageUp)" at bounding box center [210, 21] width 5 height 5
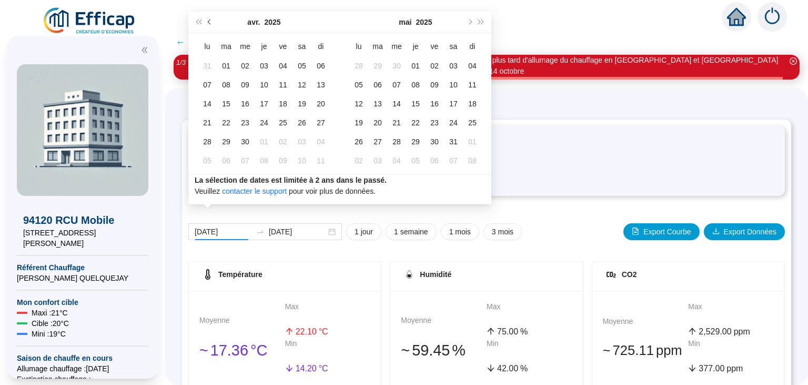
click at [209, 22] on span "Mois précédent (PageUp)" at bounding box center [210, 21] width 5 height 5
type input "[DATE]"
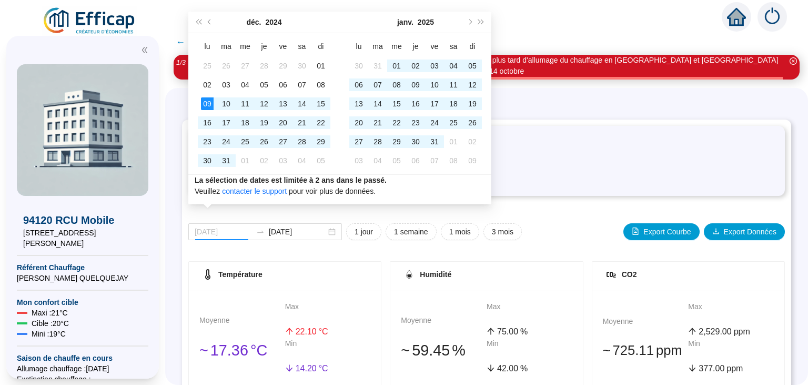
click at [207, 101] on div "09" at bounding box center [207, 103] width 13 height 13
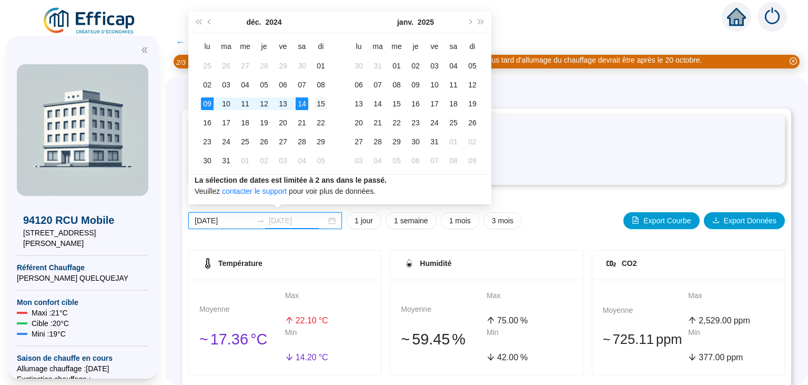
type input "[DATE]"
click at [323, 102] on div "15" at bounding box center [321, 103] width 13 height 13
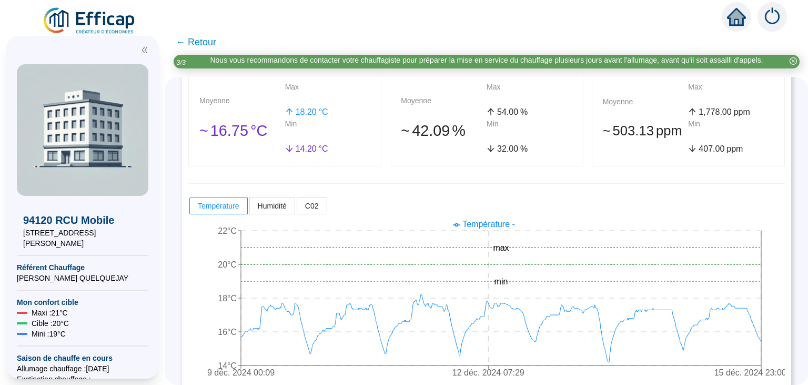
scroll to position [207, 0]
click at [320, 209] on label "C02" at bounding box center [312, 207] width 30 height 17
click at [297, 210] on input "C02" at bounding box center [297, 210] width 0 height 0
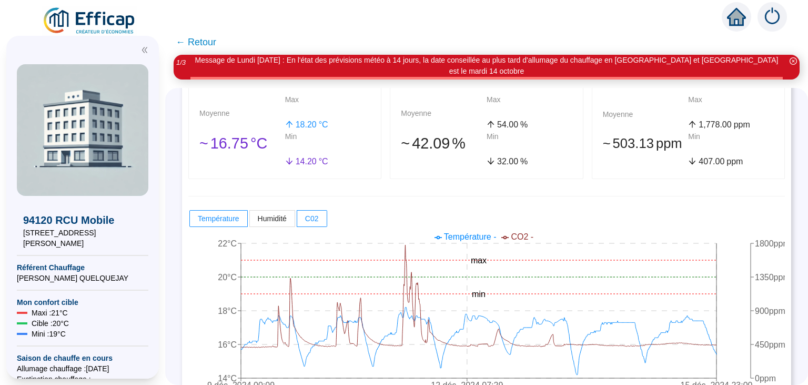
click at [185, 43] on span "← Retour" at bounding box center [196, 42] width 41 height 15
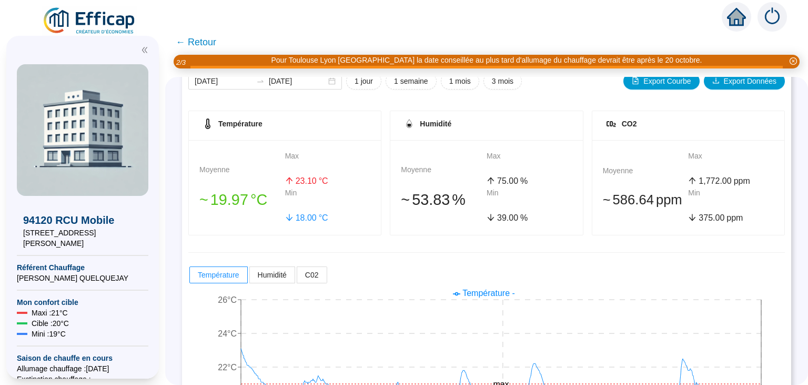
scroll to position [200, 0]
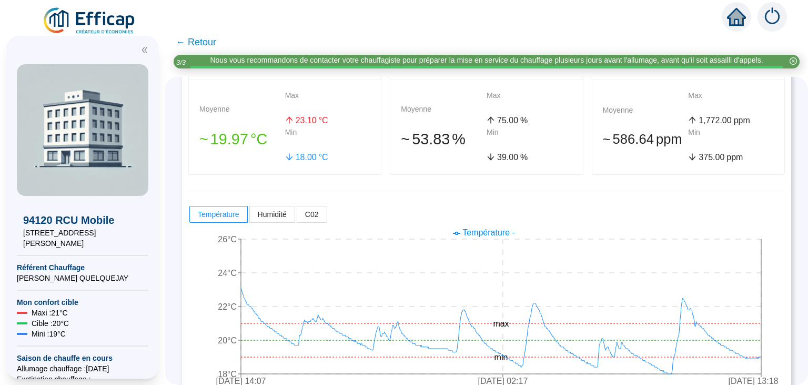
click at [183, 41] on span "← Retour" at bounding box center [196, 42] width 41 height 15
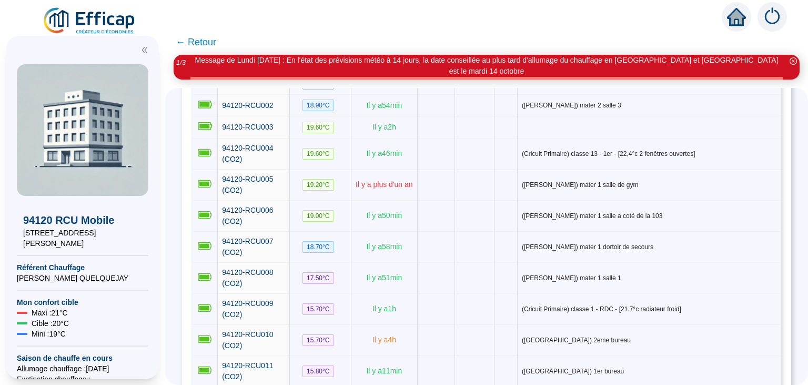
scroll to position [198, 0]
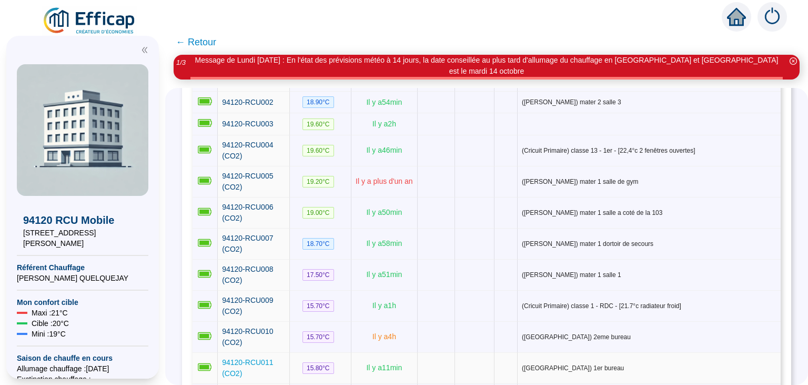
click at [269, 357] on link "94120-RCU011 (CO2)" at bounding box center [253, 368] width 63 height 22
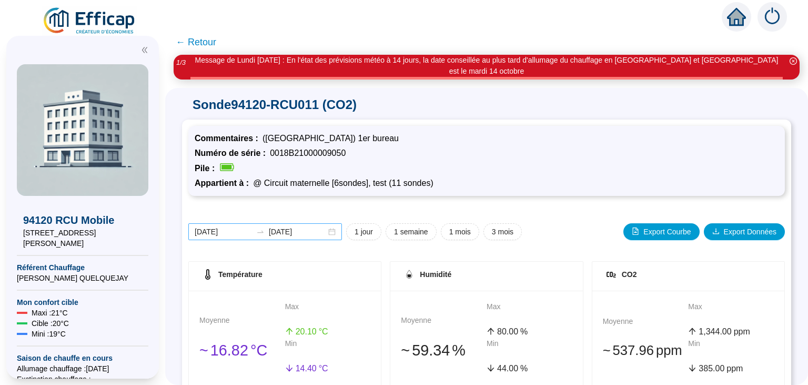
click at [216, 223] on div "[DATE] [DATE]" at bounding box center [265, 231] width 154 height 17
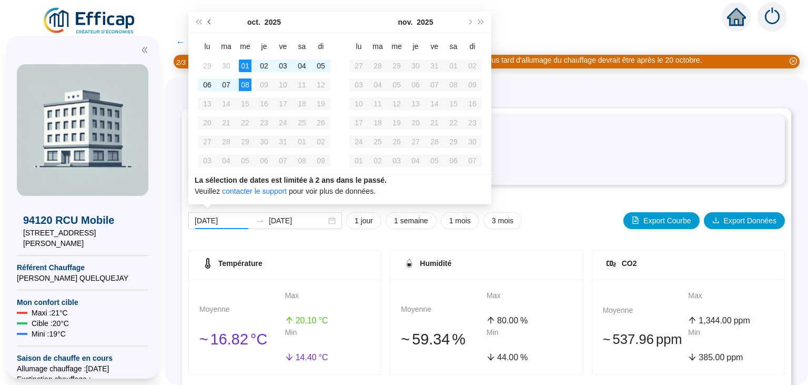
click at [212, 19] on button "Mois précédent (PageUp)" at bounding box center [210, 22] width 12 height 21
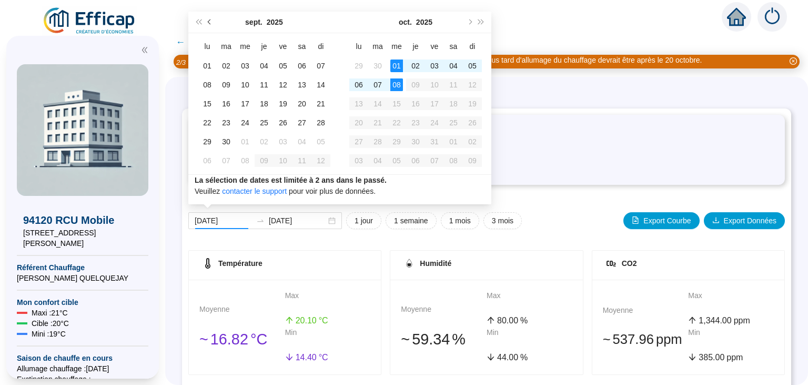
click at [212, 19] on button "Mois précédent (PageUp)" at bounding box center [210, 22] width 12 height 21
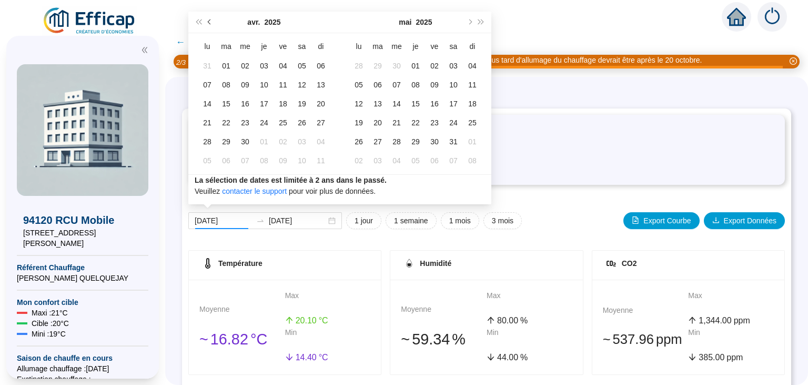
click at [212, 19] on button "Mois précédent (PageUp)" at bounding box center [210, 22] width 12 height 21
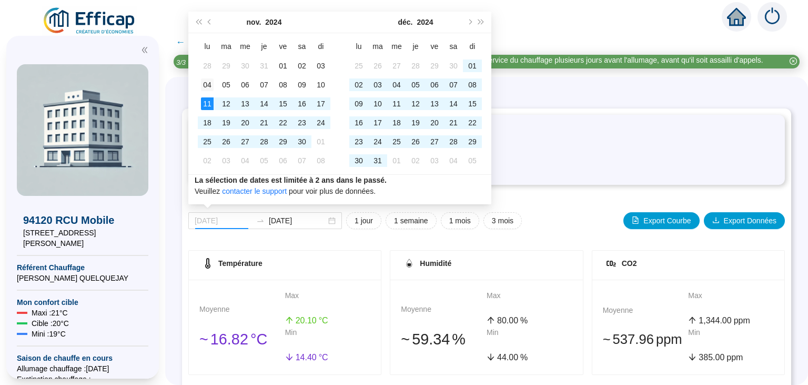
type input "[DATE]"
click at [206, 79] on div "04" at bounding box center [207, 84] width 13 height 13
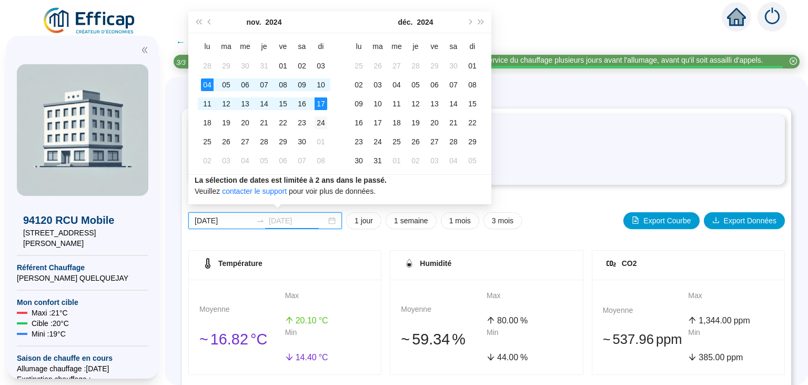
type input "[DATE]"
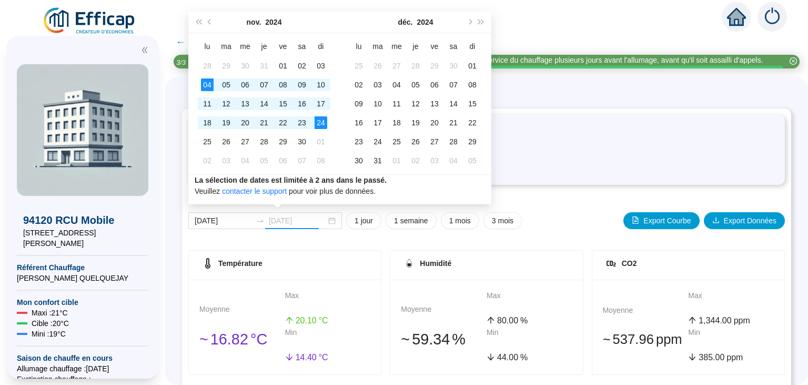
click at [323, 121] on div "24" at bounding box center [321, 122] width 13 height 13
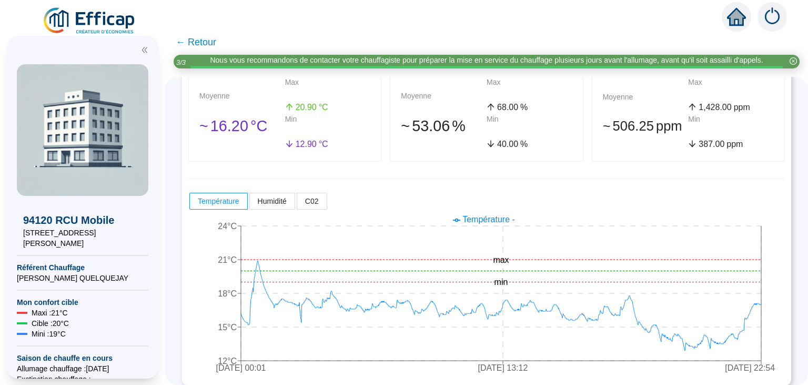
scroll to position [212, 0]
click at [311, 206] on label "C02" at bounding box center [312, 202] width 30 height 17
click at [297, 205] on input "C02" at bounding box center [297, 205] width 0 height 0
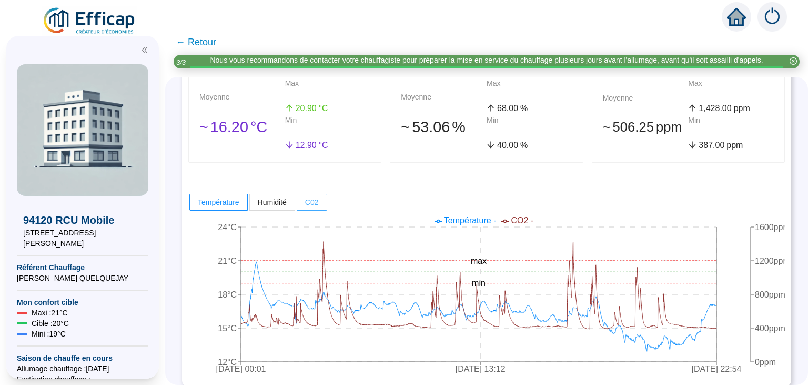
click at [311, 206] on span at bounding box center [311, 202] width 29 height 16
click at [297, 205] on input "C02" at bounding box center [297, 205] width 0 height 0
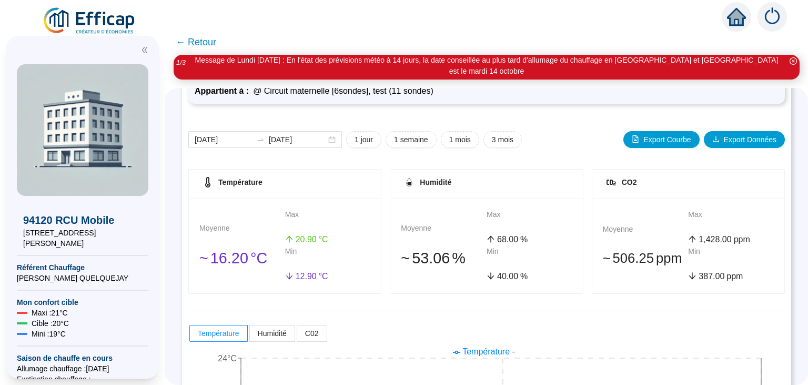
scroll to position [88, 0]
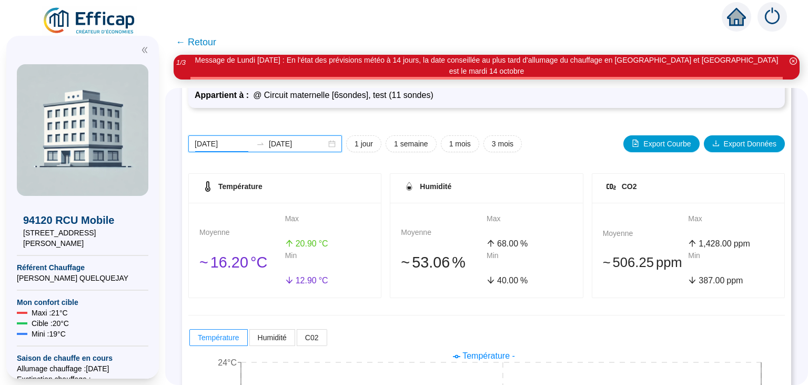
click at [234, 138] on input "[DATE]" at bounding box center [223, 143] width 57 height 11
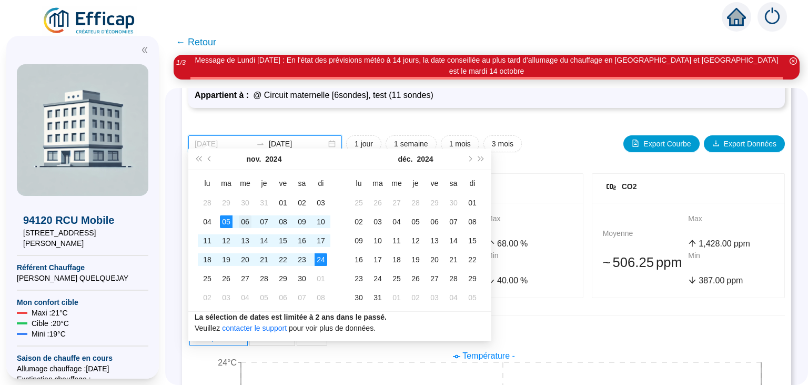
type input "[DATE]"
click at [249, 218] on div "06" at bounding box center [245, 221] width 13 height 13
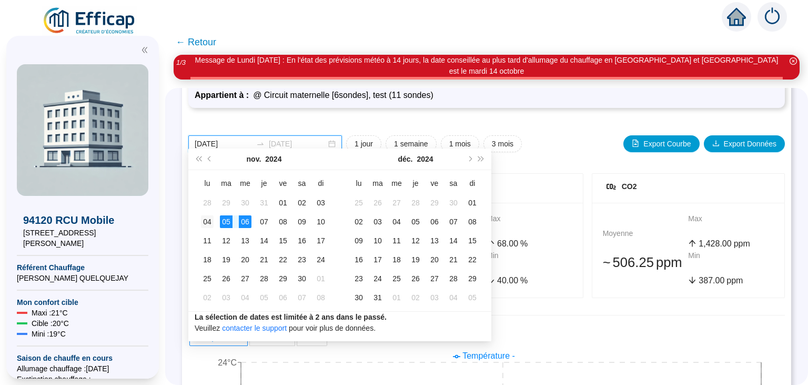
type input "[DATE]"
click at [207, 220] on div "04" at bounding box center [207, 221] width 13 height 13
type input "[DATE]"
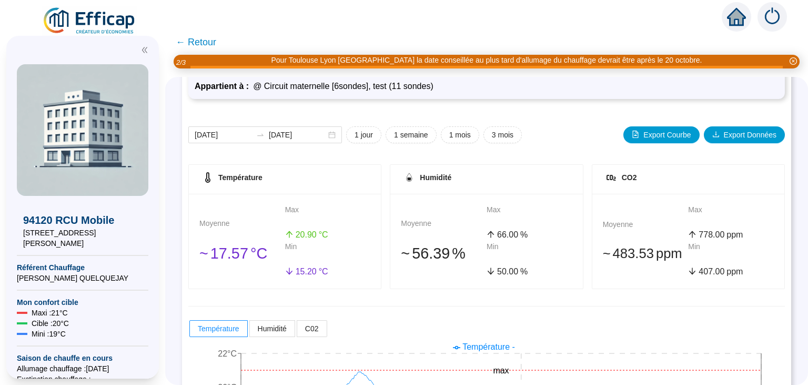
scroll to position [221, 0]
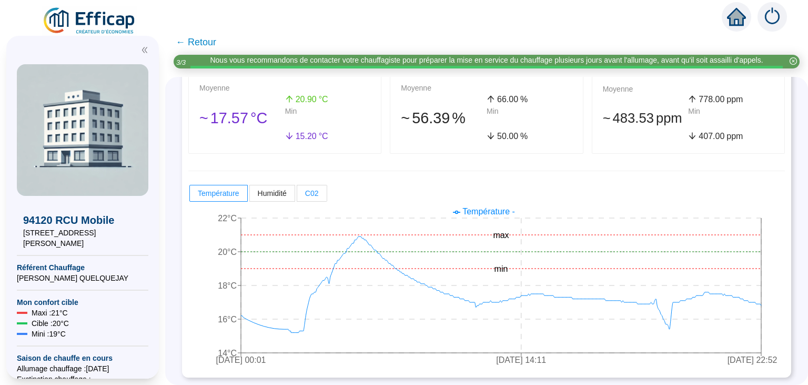
click at [313, 193] on span "C02" at bounding box center [312, 193] width 14 height 8
click at [297, 196] on input "C02" at bounding box center [297, 196] width 0 height 0
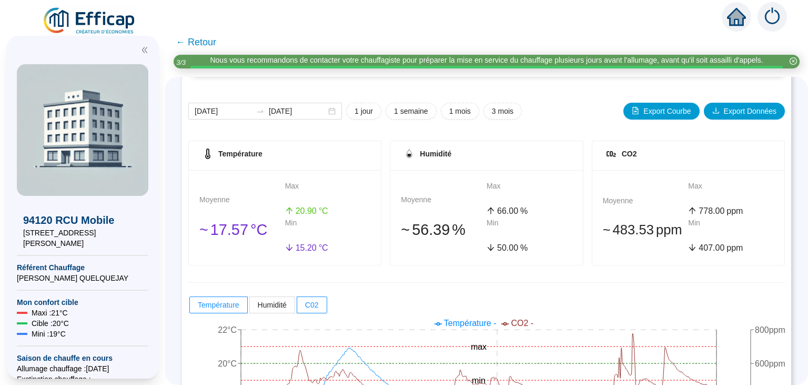
scroll to position [106, 0]
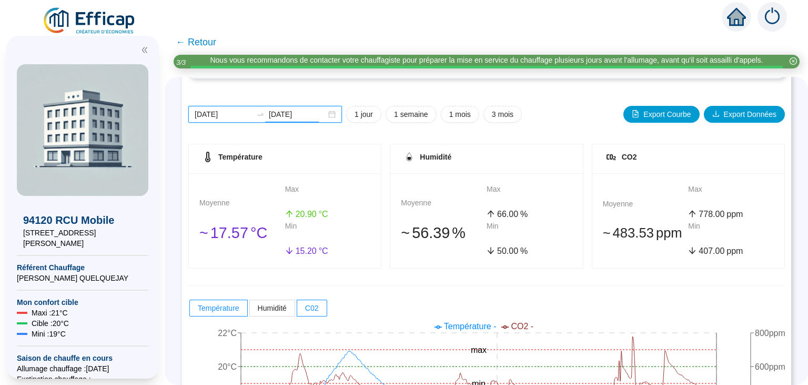
click at [290, 116] on input "[DATE]" at bounding box center [297, 114] width 57 height 11
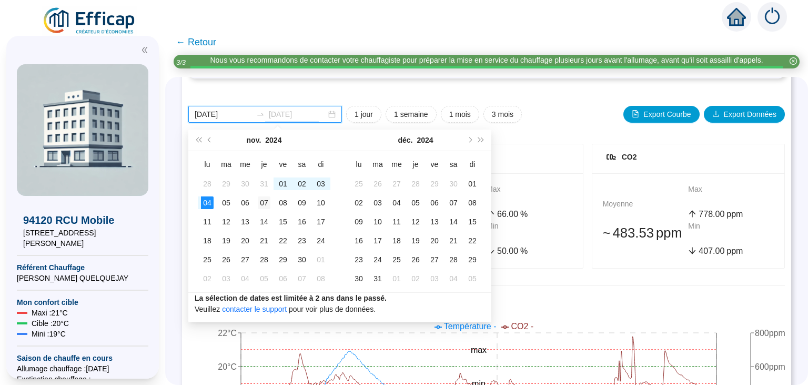
type input "[DATE]"
click at [268, 202] on div "07" at bounding box center [264, 202] width 13 height 13
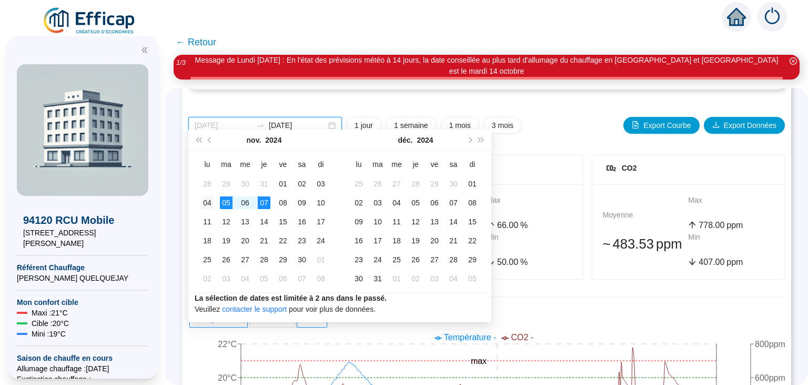
type input "[DATE]"
click at [209, 201] on div "04" at bounding box center [207, 202] width 13 height 13
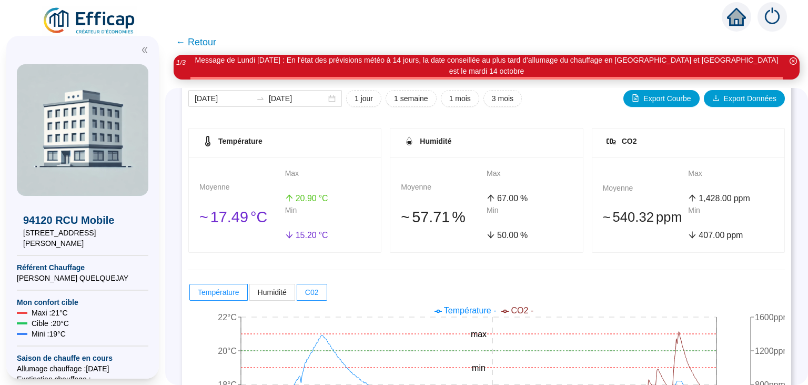
scroll to position [194, 0]
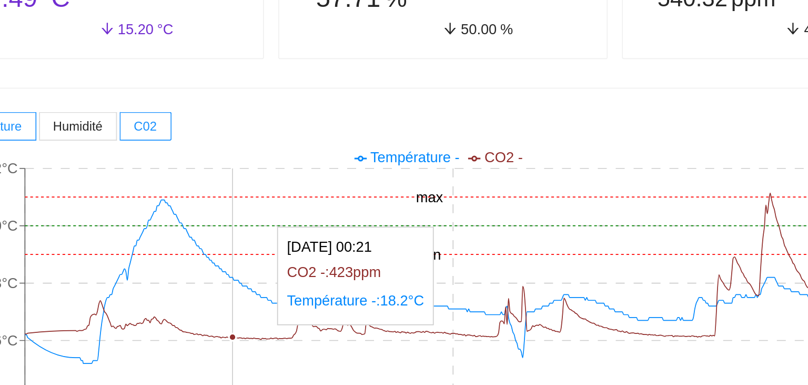
drag, startPoint x: 363, startPoint y: 252, endPoint x: 336, endPoint y: 270, distance: 33.0
click at [336, 270] on icon "4 nov. 2024 00:01 6 nov. 2024 02:12 7 nov. 2024 22:52 14°C 16°C 18°C 20°C 22°C …" at bounding box center [486, 314] width 597 height 168
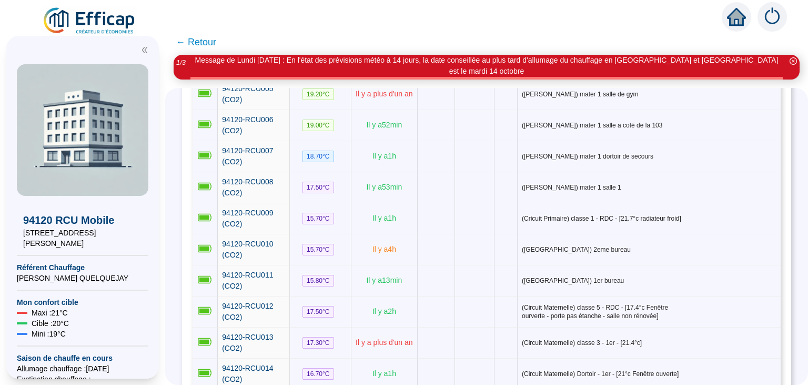
scroll to position [286, 0]
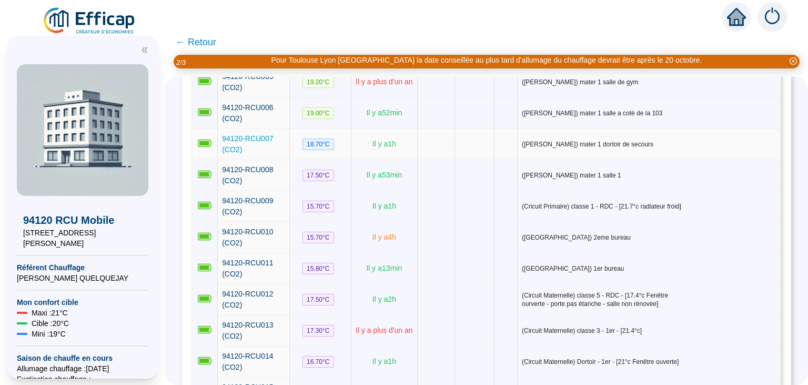
click at [257, 134] on span "94120-RCU007 (CO2)" at bounding box center [247, 143] width 51 height 19
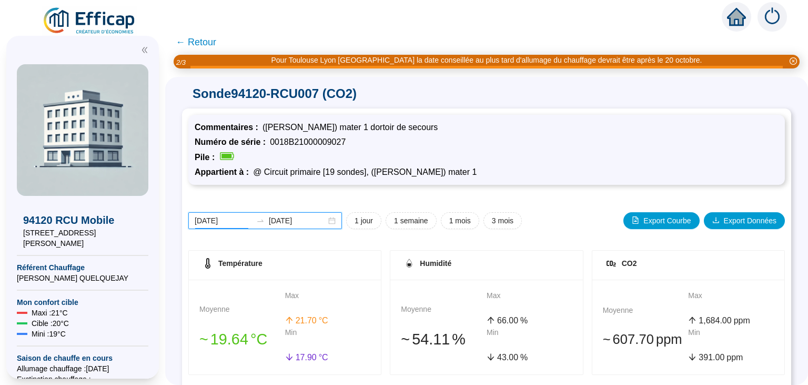
click at [218, 218] on input "[DATE]" at bounding box center [223, 220] width 57 height 11
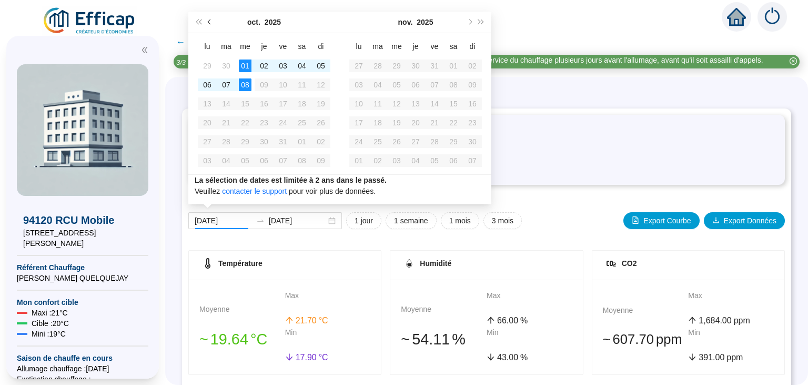
click at [208, 22] on span "Mois précédent (PageUp)" at bounding box center [210, 21] width 5 height 5
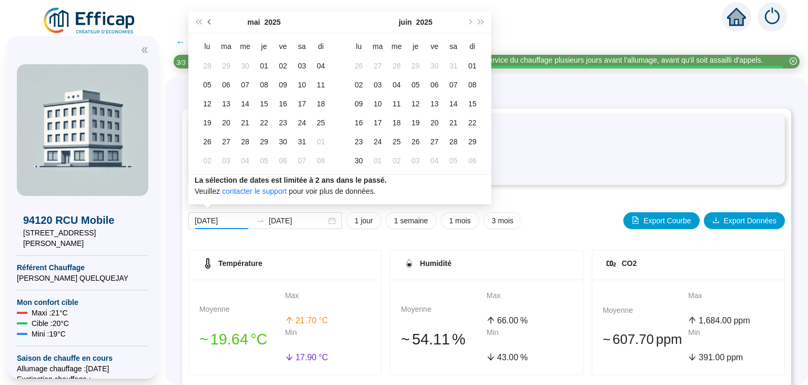
click at [208, 22] on span "Mois précédent (PageUp)" at bounding box center [210, 21] width 5 height 5
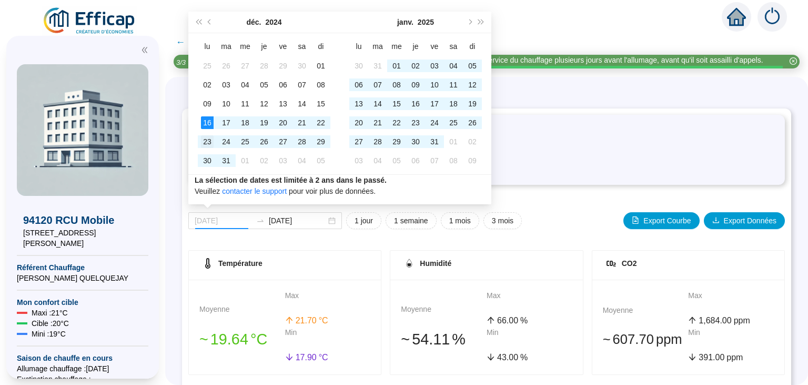
type input "2024-12-23"
click at [209, 140] on div "23" at bounding box center [207, 141] width 13 height 13
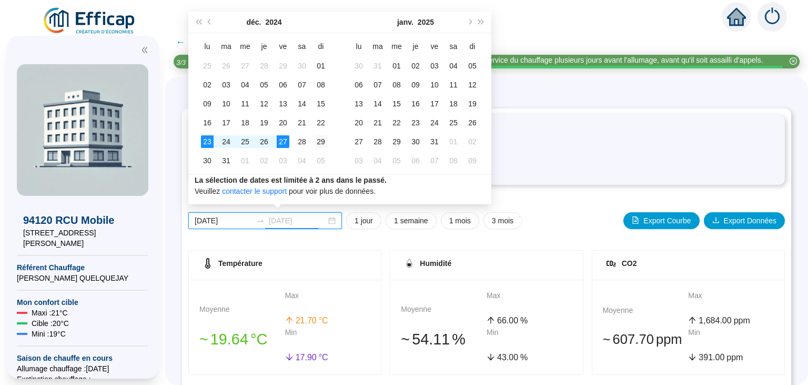
type input "2024-12-29"
click at [325, 141] on div "29" at bounding box center [321, 141] width 13 height 13
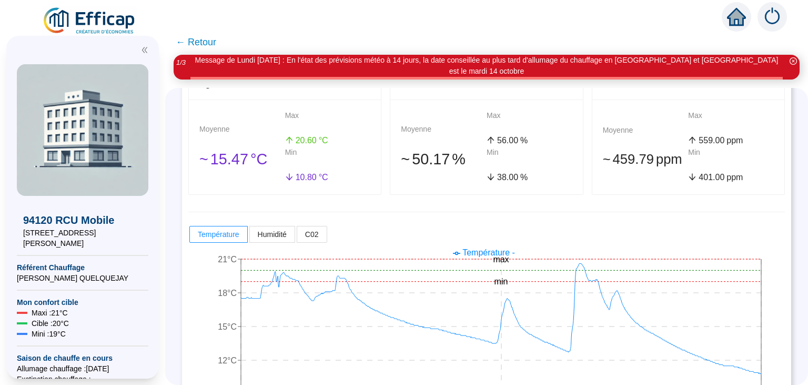
scroll to position [193, 0]
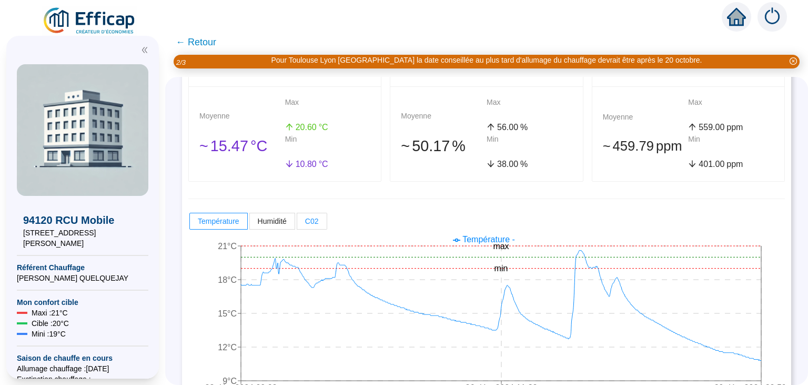
click at [313, 220] on span "C02" at bounding box center [312, 221] width 14 height 8
click at [297, 224] on input "C02" at bounding box center [297, 224] width 0 height 0
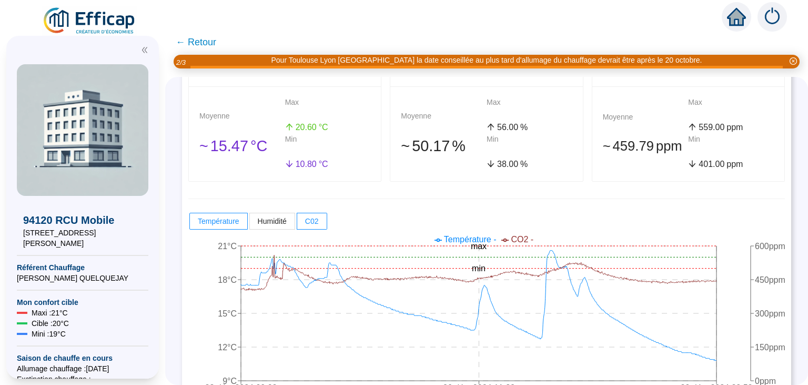
click at [194, 35] on span "← Retour" at bounding box center [196, 42] width 41 height 15
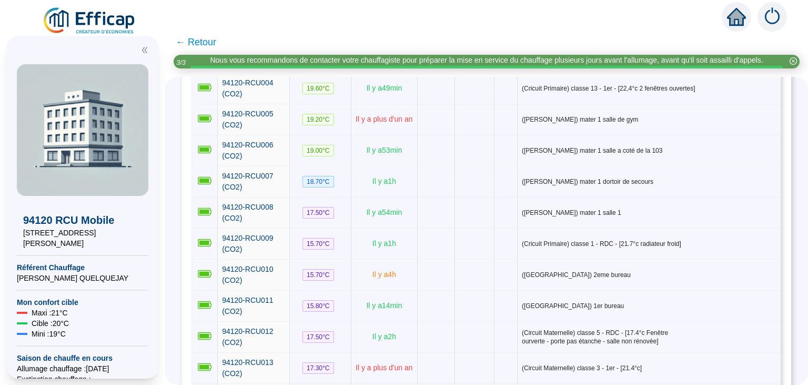
scroll to position [285, 0]
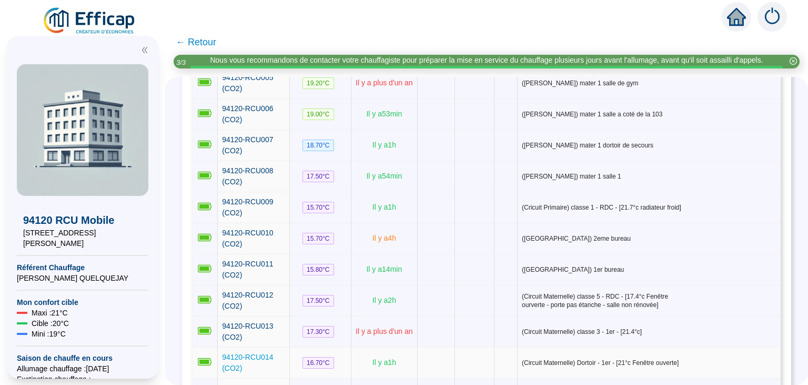
click at [256, 353] on span "94120-RCU014 (CO2)" at bounding box center [247, 362] width 51 height 19
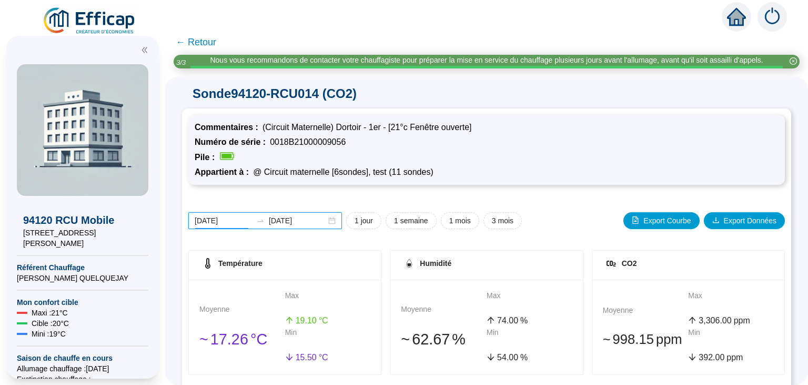
click at [220, 219] on input "[DATE]" at bounding box center [223, 220] width 57 height 11
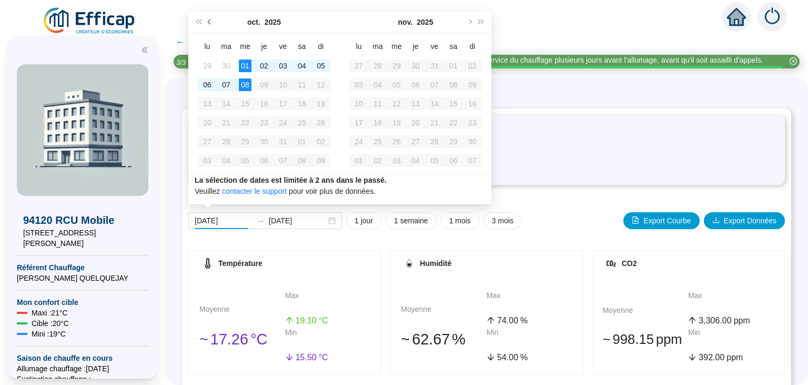
click at [209, 23] on span "Mois précédent (PageUp)" at bounding box center [210, 21] width 5 height 5
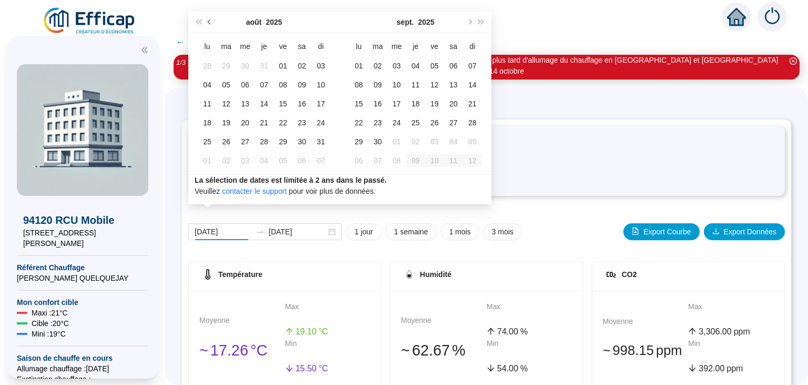
click at [209, 23] on span "Mois précédent (PageUp)" at bounding box center [210, 21] width 5 height 5
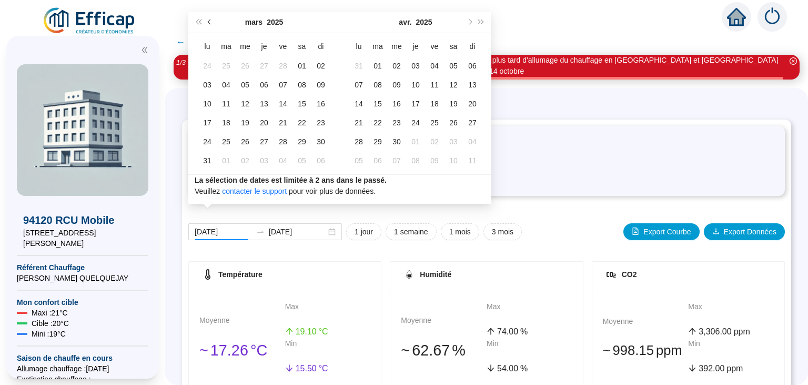
click at [209, 23] on span "Mois précédent (PageUp)" at bounding box center [210, 21] width 5 height 5
type input "[DATE]"
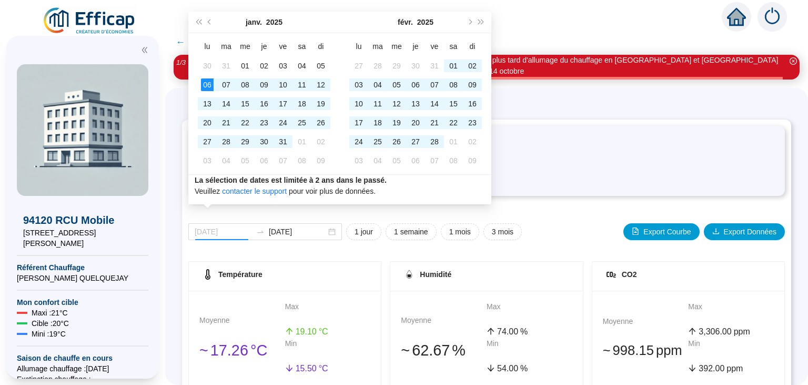
click at [209, 85] on div "06" at bounding box center [207, 84] width 13 height 13
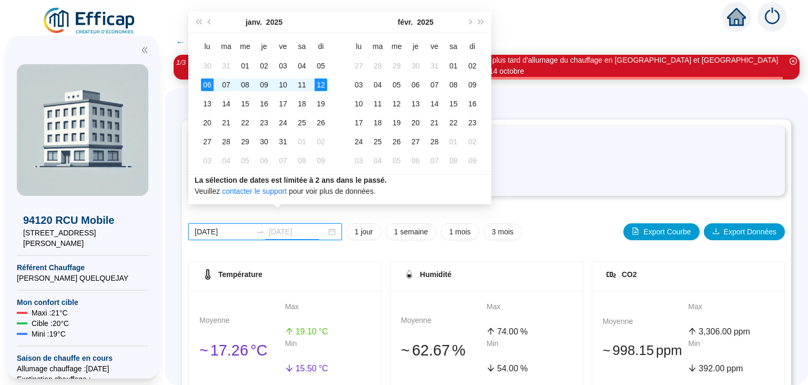
type input "2025-01-12"
click at [320, 87] on div "12" at bounding box center [321, 84] width 13 height 13
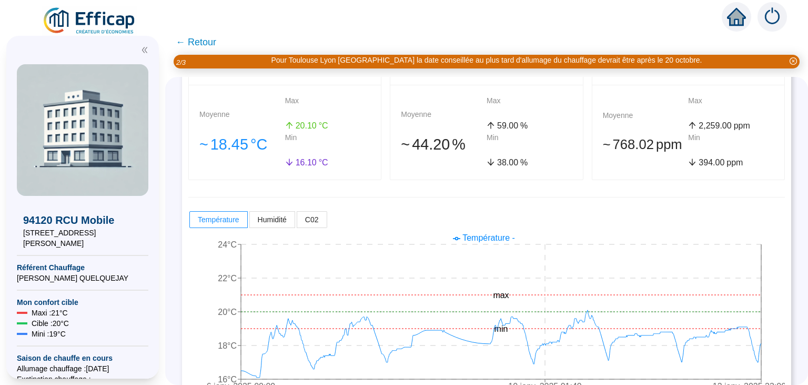
scroll to position [221, 0]
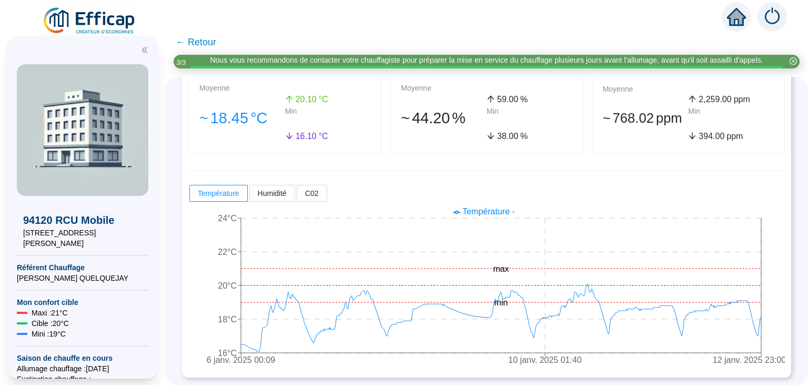
click at [191, 41] on span "← Retour" at bounding box center [196, 42] width 41 height 15
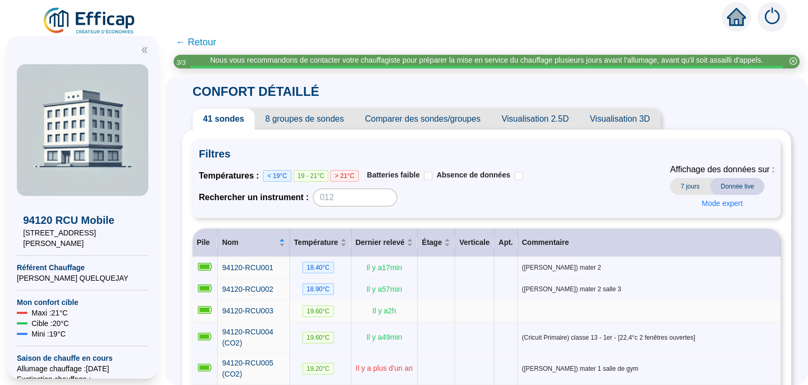
click at [256, 315] on td "94120-RCU003" at bounding box center [254, 311] width 72 height 22
click at [256, 310] on span "94120-RCU003" at bounding box center [247, 310] width 51 height 8
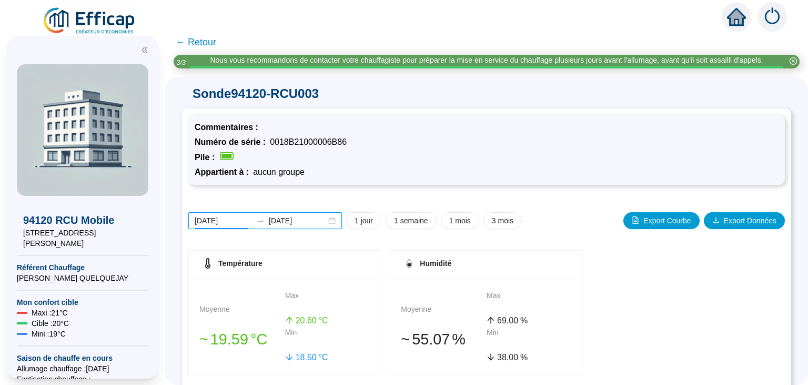
click at [214, 218] on input "[DATE]" at bounding box center [223, 220] width 57 height 11
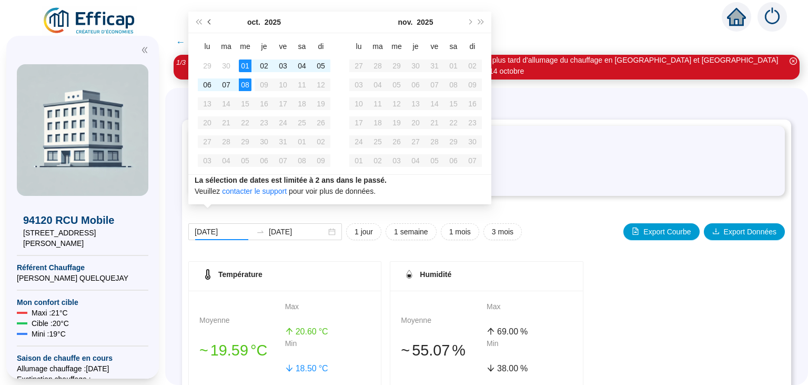
click at [206, 20] on button "Mois précédent (PageUp)" at bounding box center [210, 22] width 12 height 21
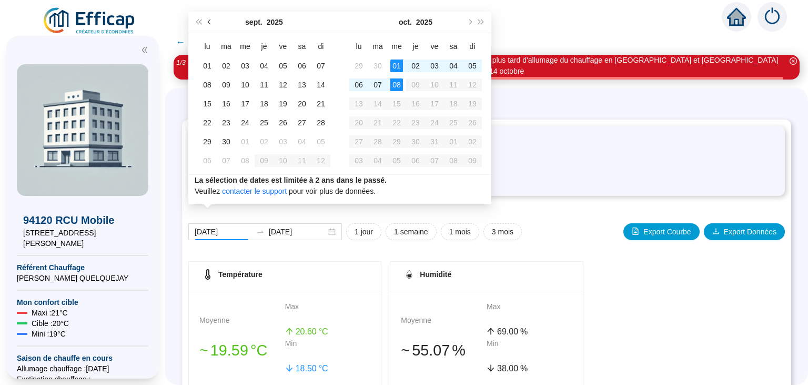
click at [206, 20] on button "Mois précédent (PageUp)" at bounding box center [210, 22] width 12 height 21
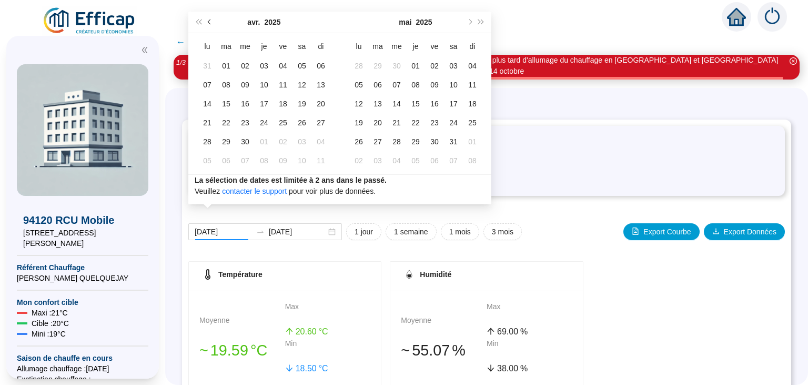
click at [206, 20] on button "Mois précédent (PageUp)" at bounding box center [210, 22] width 12 height 21
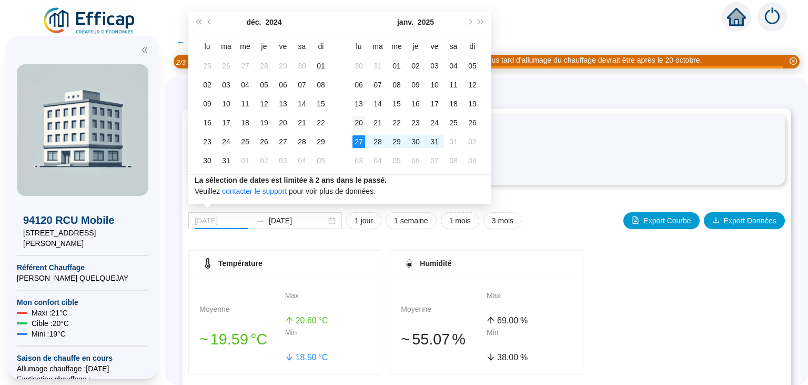
type input "2025-01-20"
click at [357, 123] on div "20" at bounding box center [359, 122] width 13 height 13
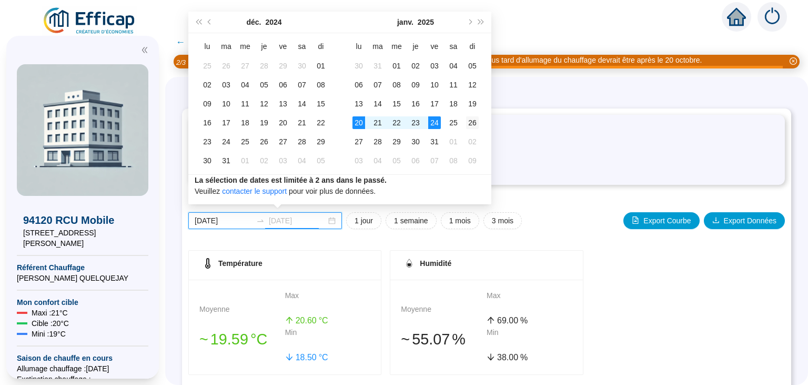
type input "2025-01-26"
click at [475, 125] on div "26" at bounding box center [472, 122] width 13 height 13
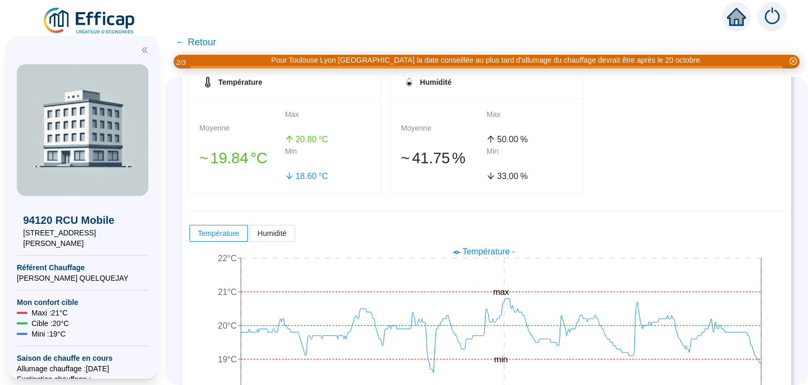
scroll to position [221, 0]
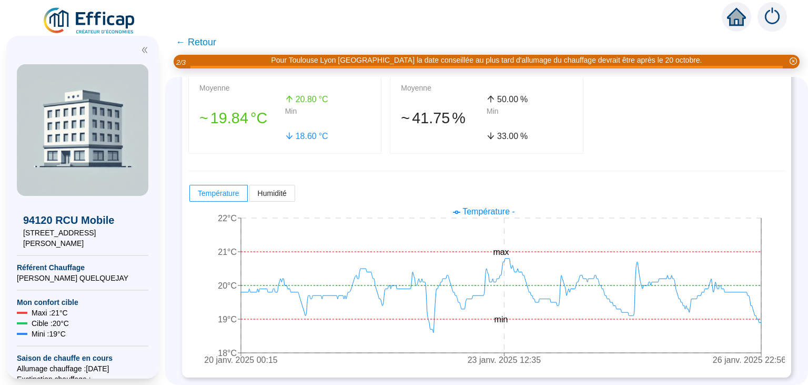
click at [203, 41] on span "← Retour" at bounding box center [196, 42] width 41 height 15
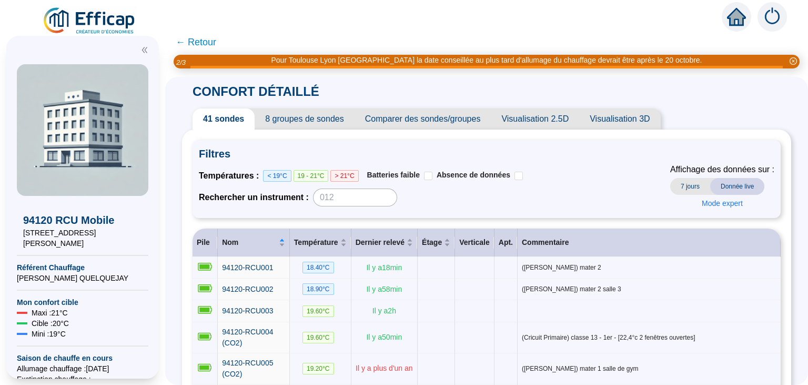
scroll to position [285, 0]
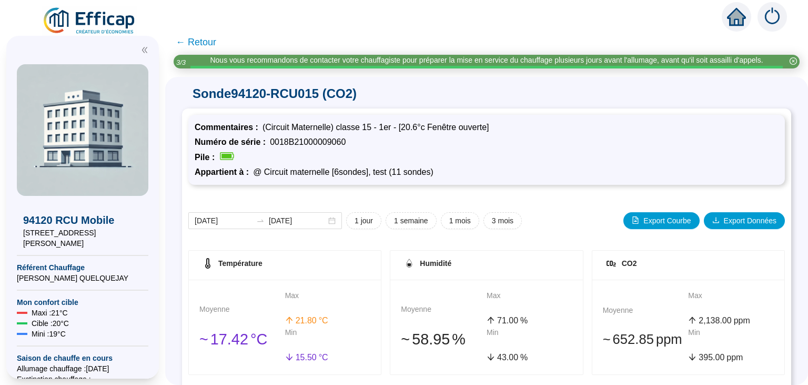
scroll to position [221, 0]
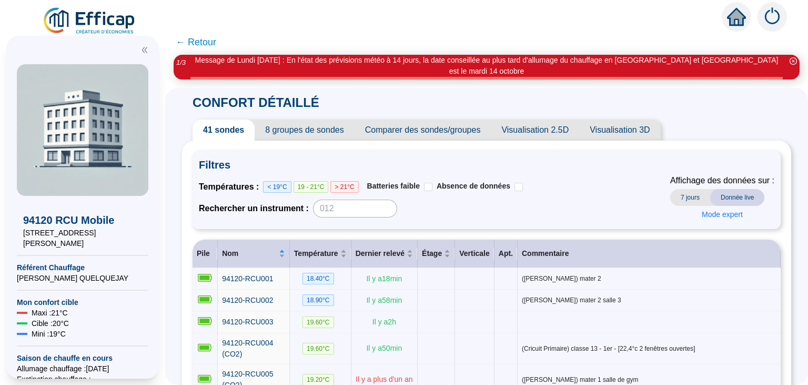
scroll to position [285, 0]
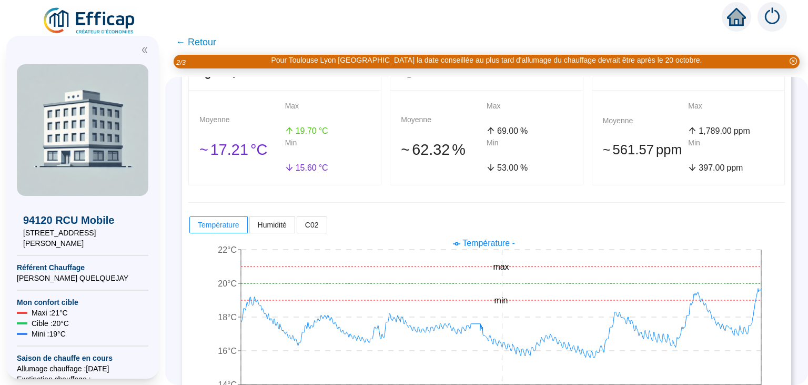
scroll to position [221, 0]
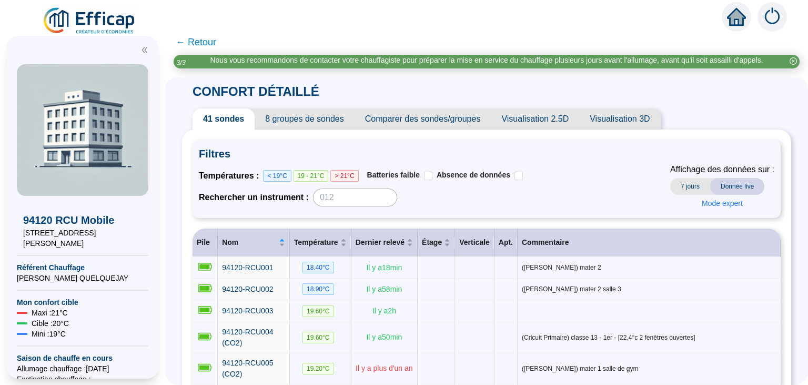
scroll to position [285, 0]
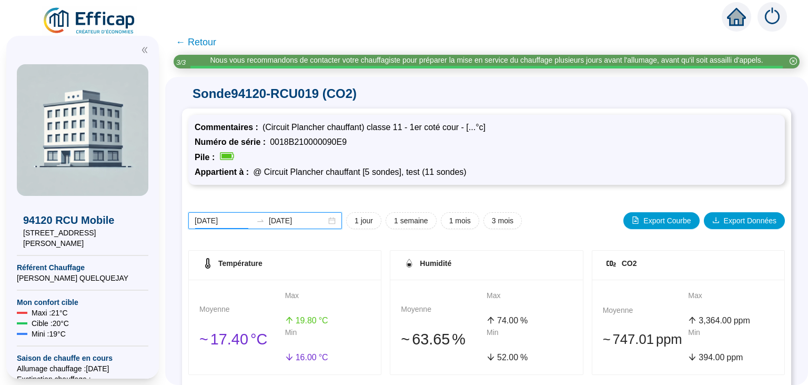
click at [214, 218] on input "[DATE]" at bounding box center [223, 220] width 57 height 11
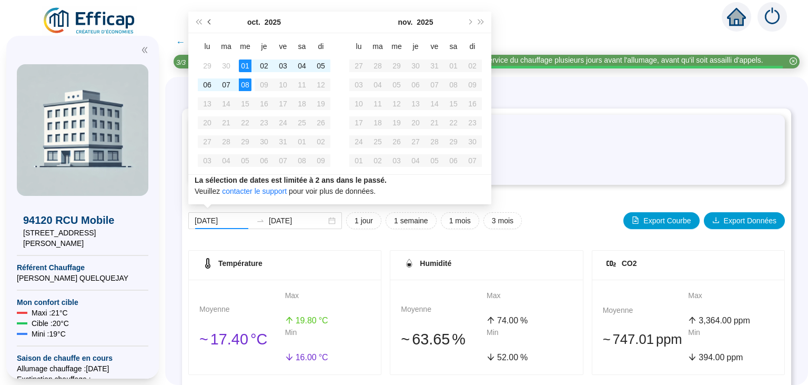
click at [212, 23] on button "Mois précédent (PageUp)" at bounding box center [210, 22] width 12 height 21
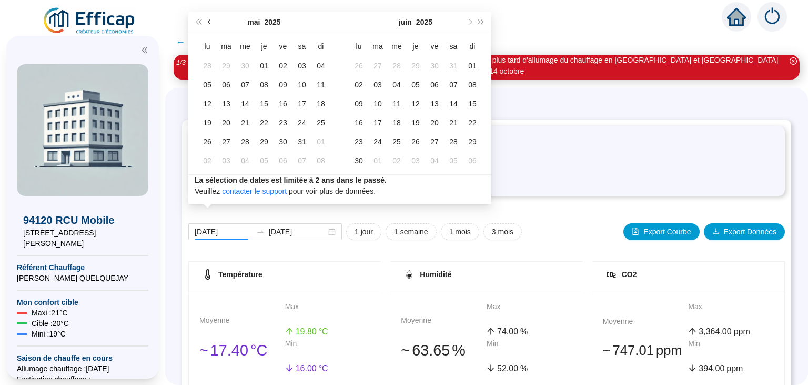
click at [212, 23] on button "Mois précédent (PageUp)" at bounding box center [210, 22] width 12 height 21
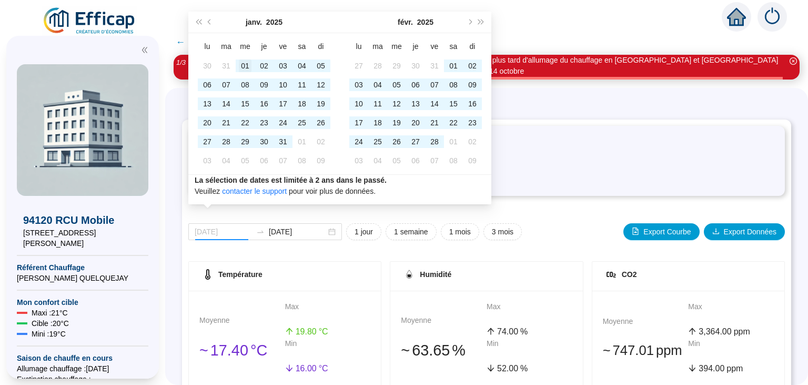
type input "2025-01-01"
click at [246, 65] on div "01" at bounding box center [245, 65] width 13 height 13
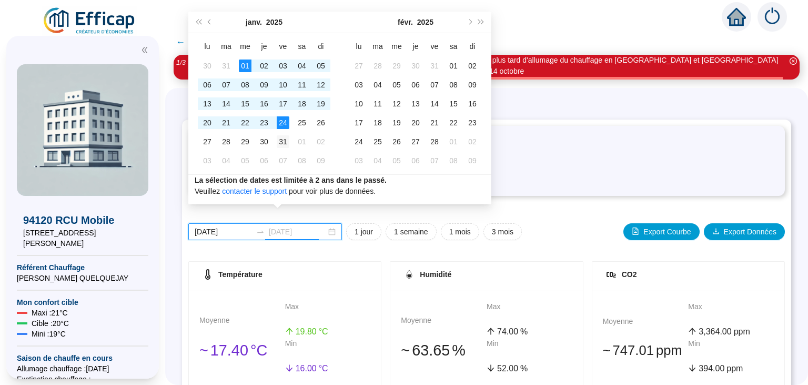
type input "2025-01-31"
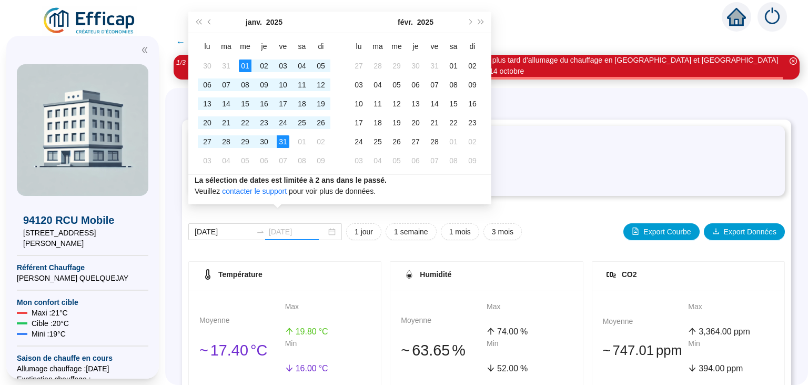
click at [286, 141] on div "31" at bounding box center [283, 141] width 13 height 13
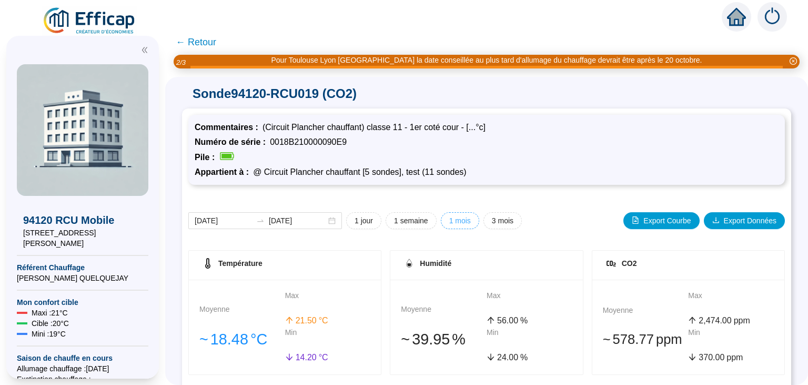
click at [449, 222] on span "1 mois" at bounding box center [460, 220] width 22 height 11
type input "2025-09-08"
type input "[DATE]"
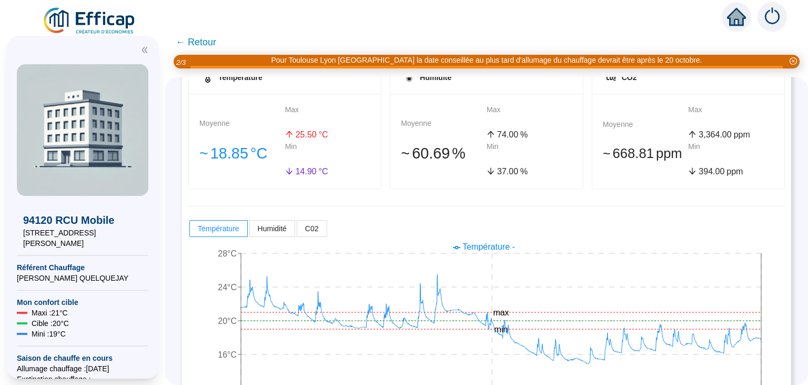
scroll to position [187, 0]
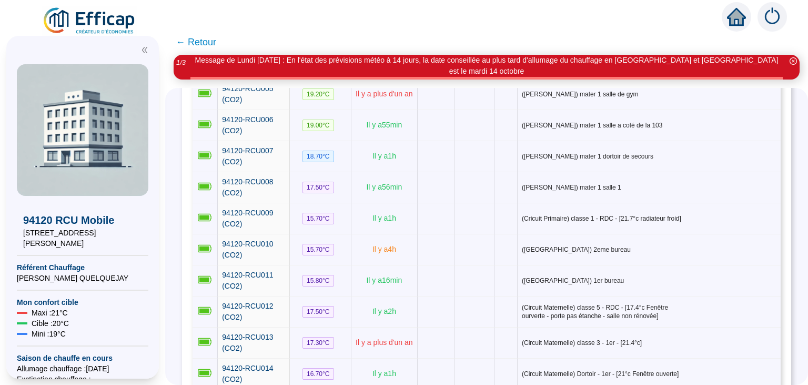
scroll to position [253, 0]
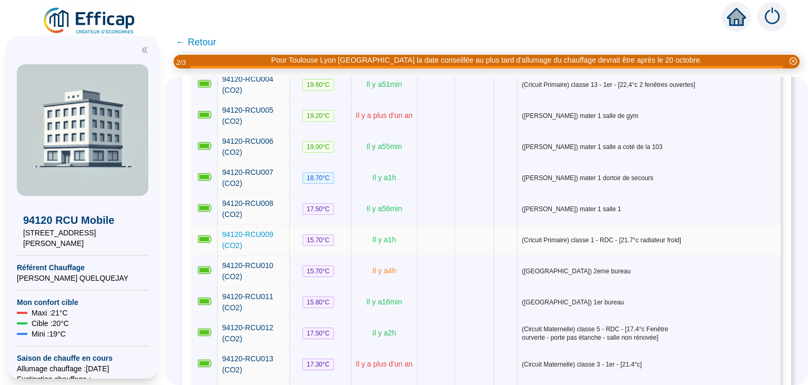
click at [246, 230] on span "94120-RCU009 (CO2)" at bounding box center [247, 239] width 51 height 19
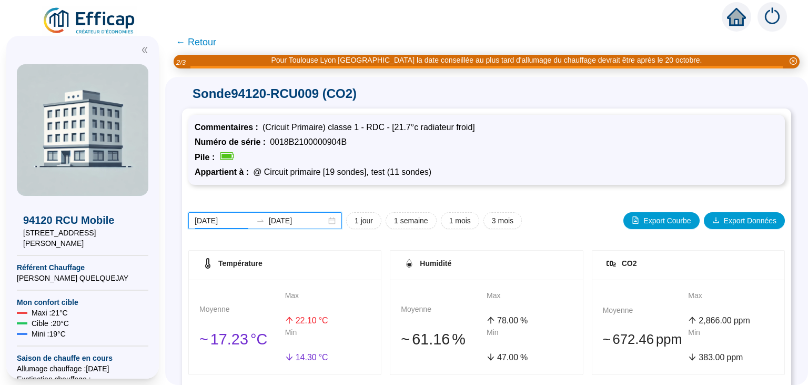
click at [218, 220] on input "[DATE]" at bounding box center [223, 220] width 57 height 11
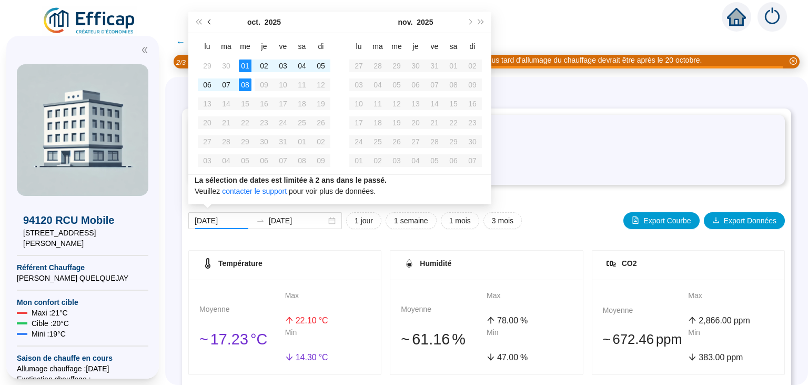
click at [208, 22] on span "Mois précédent (PageUp)" at bounding box center [210, 21] width 5 height 5
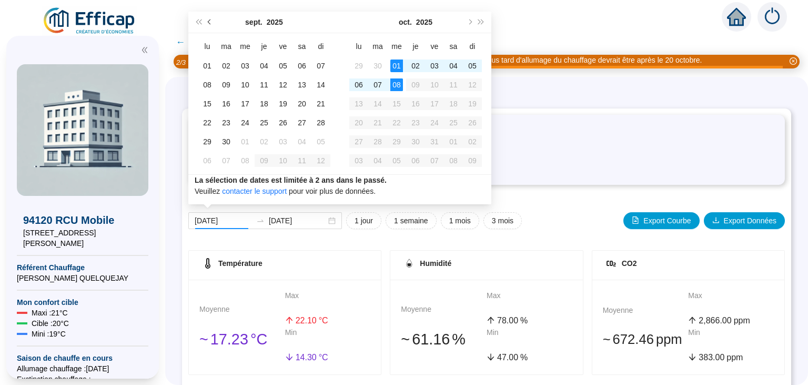
click at [208, 22] on span "Mois précédent (PageUp)" at bounding box center [210, 21] width 5 height 5
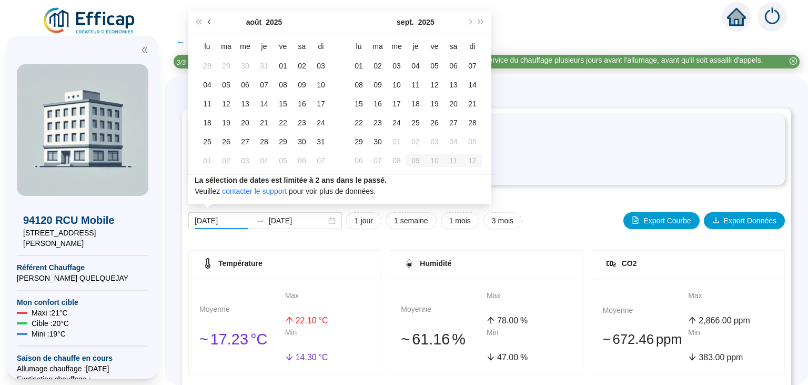
click at [208, 22] on span "Mois précédent (PageUp)" at bounding box center [210, 21] width 5 height 5
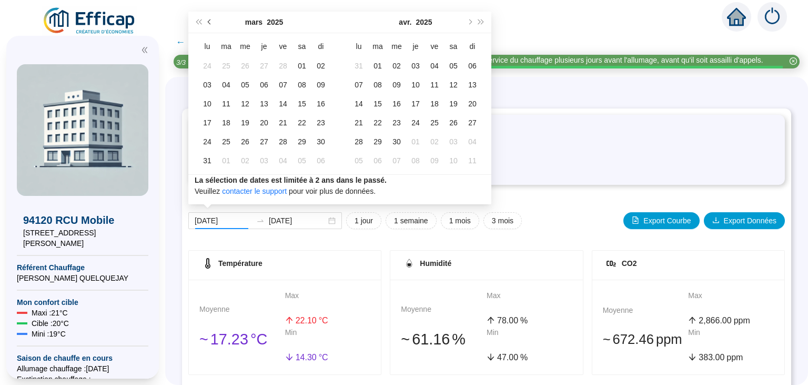
click at [208, 22] on span "Mois précédent (PageUp)" at bounding box center [210, 21] width 5 height 5
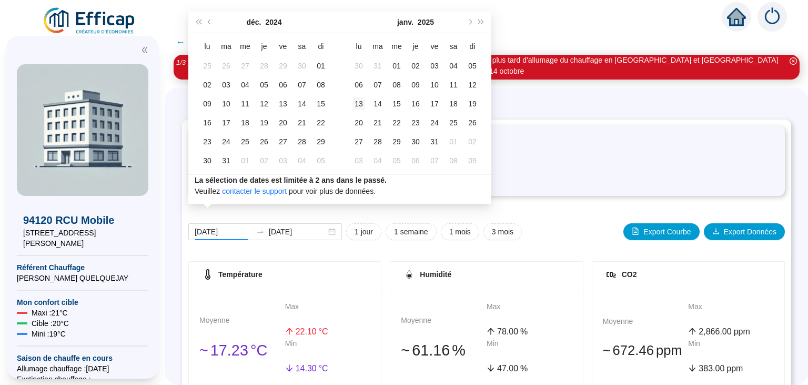
type input "[DATE]"
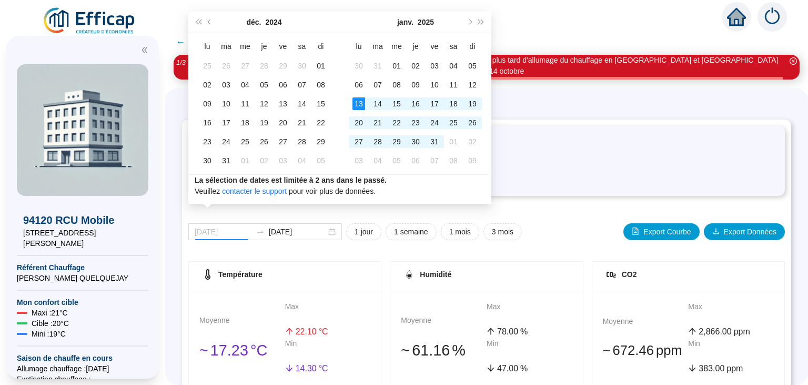
click at [359, 102] on div "13" at bounding box center [359, 103] width 13 height 13
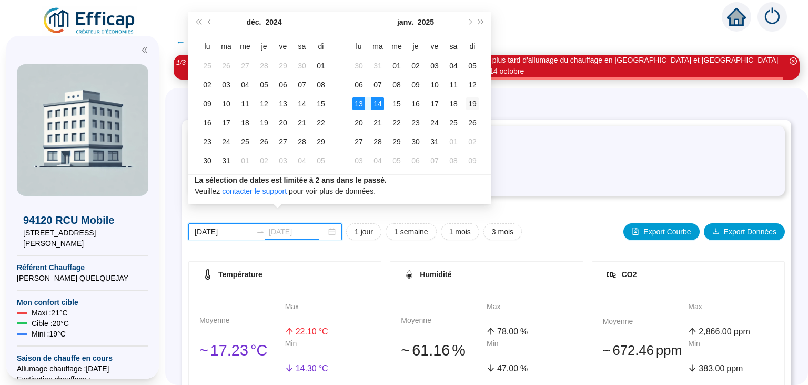
type input "[DATE]"
click at [477, 104] on div "19" at bounding box center [472, 103] width 13 height 13
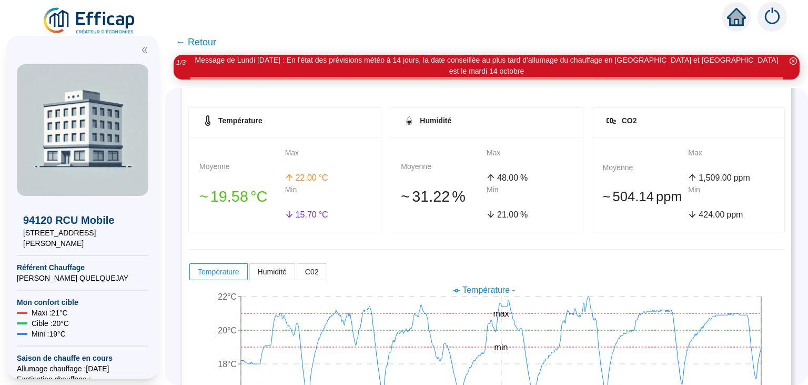
scroll to position [185, 0]
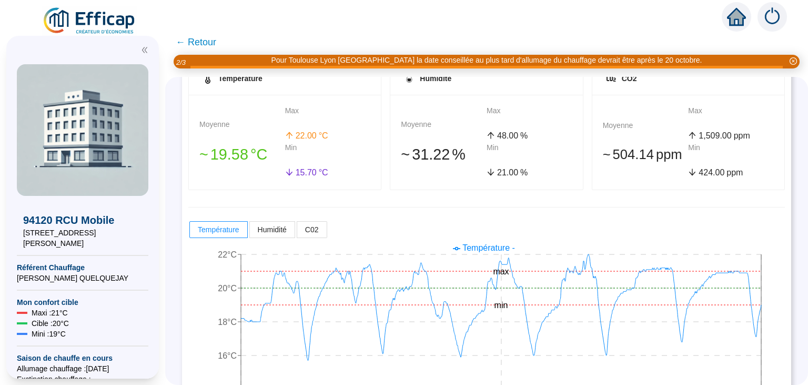
click at [194, 39] on span "← Retour" at bounding box center [196, 42] width 41 height 15
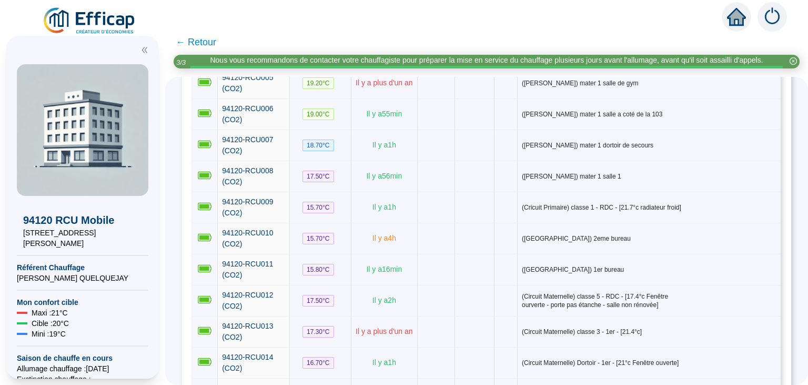
scroll to position [570, 0]
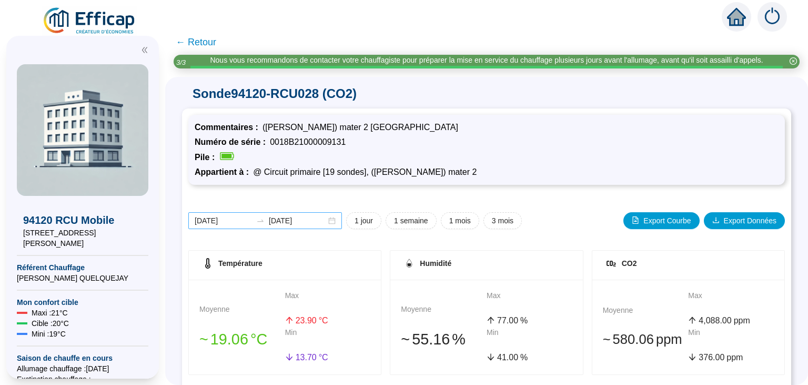
click at [212, 228] on div "[DATE] [DATE]" at bounding box center [265, 220] width 154 height 17
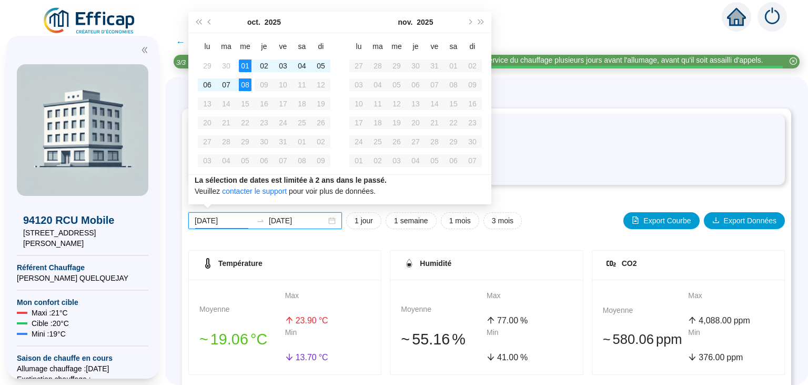
click at [215, 226] on div "[DATE] [DATE]" at bounding box center [265, 220] width 154 height 17
click at [212, 23] on span "Mois précédent (PageUp)" at bounding box center [210, 21] width 5 height 5
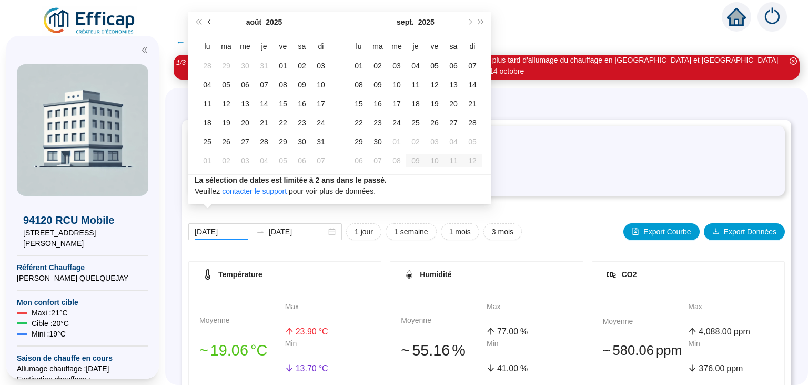
click at [212, 23] on span "Mois précédent (PageUp)" at bounding box center [210, 21] width 5 height 5
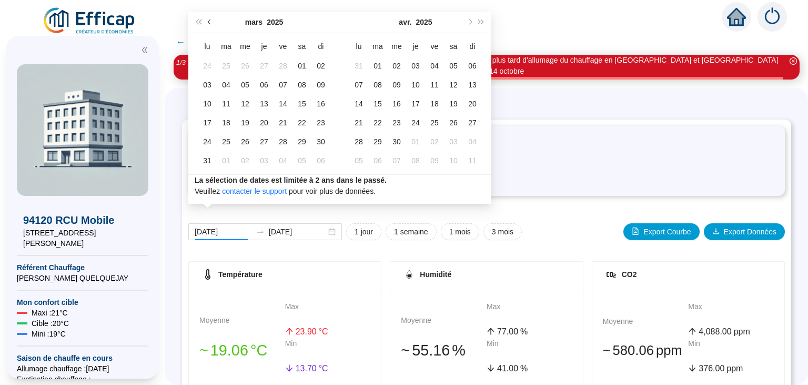
click at [212, 23] on span "Mois précédent (PageUp)" at bounding box center [210, 21] width 5 height 5
type input "2025-01-01"
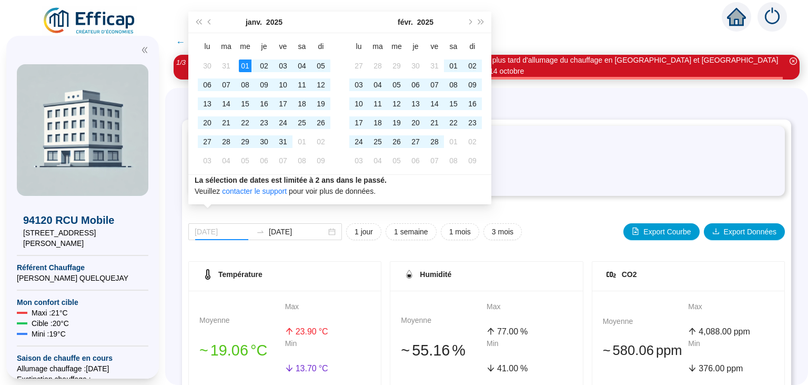
click at [246, 64] on div "01" at bounding box center [245, 65] width 13 height 13
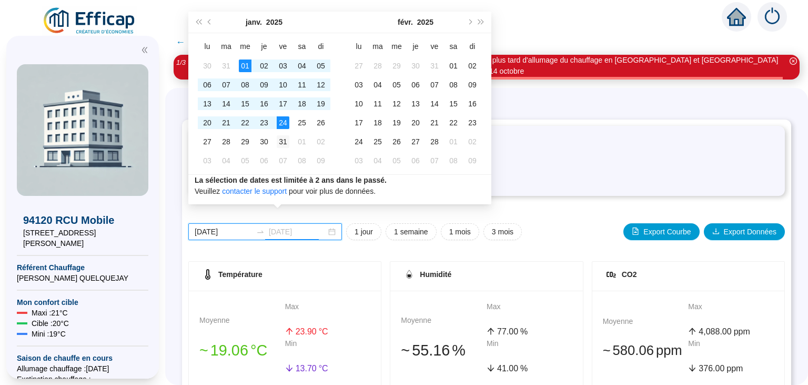
type input "2025-01-31"
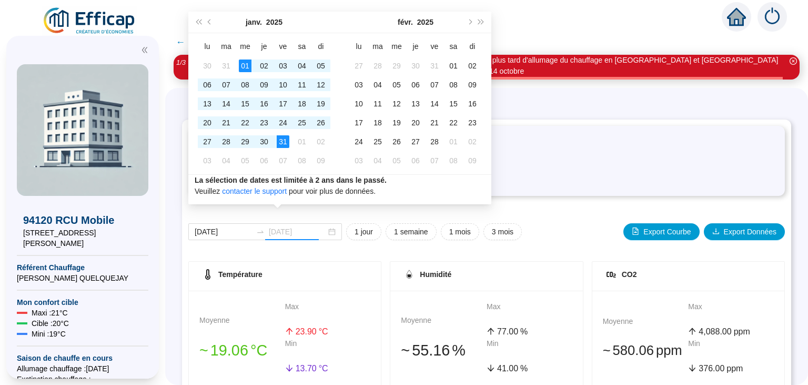
click at [285, 142] on div "31" at bounding box center [283, 141] width 13 height 13
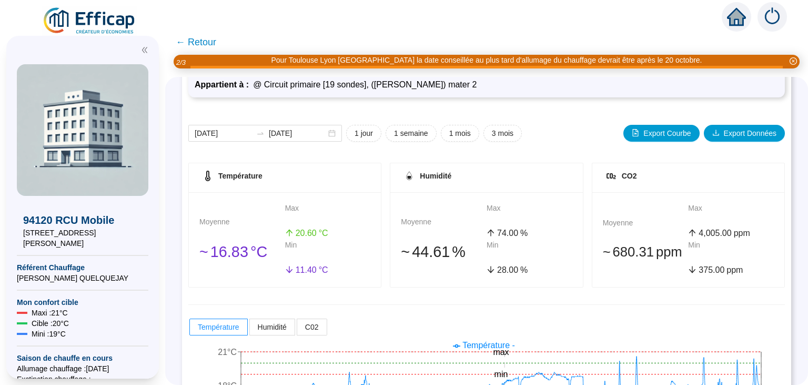
scroll to position [88, 0]
click at [220, 135] on input "2025-01-01" at bounding box center [223, 132] width 57 height 11
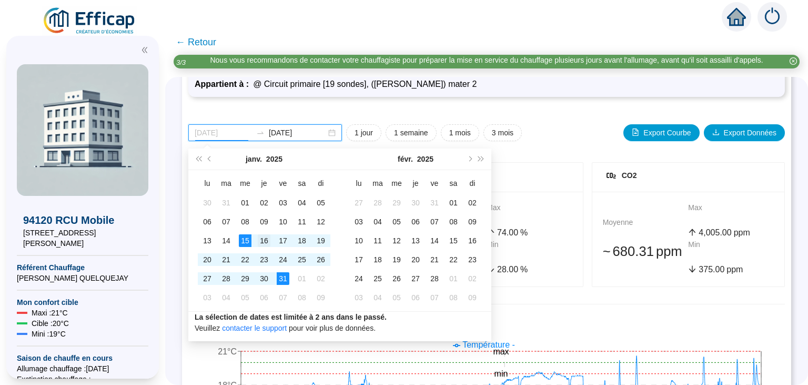
type input "[DATE]"
click at [264, 239] on div "16" at bounding box center [264, 240] width 13 height 13
type input "[DATE]"
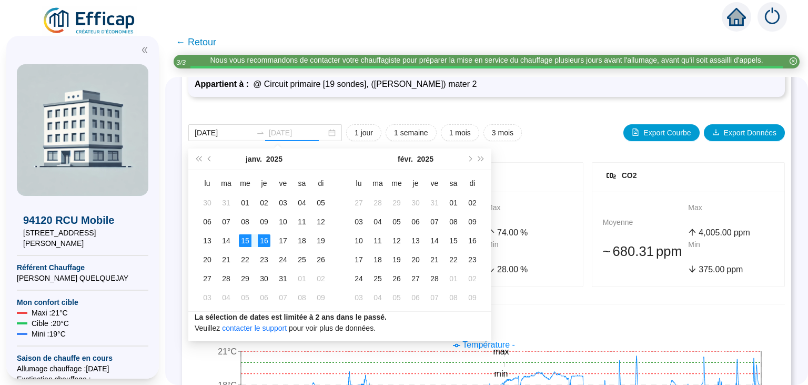
click at [244, 237] on div "15" at bounding box center [245, 240] width 13 height 13
type input "[DATE]"
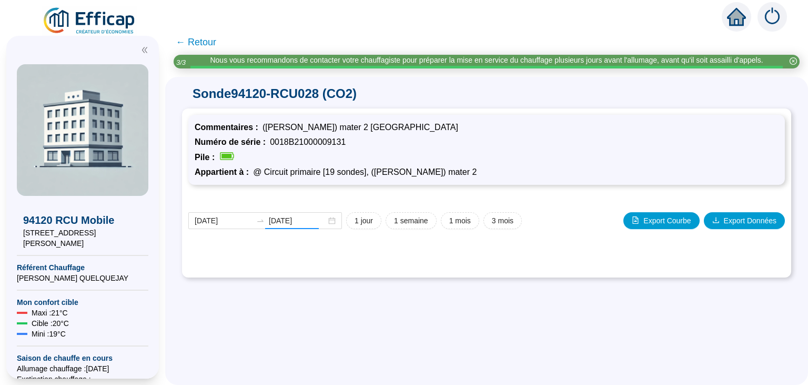
scroll to position [0, 0]
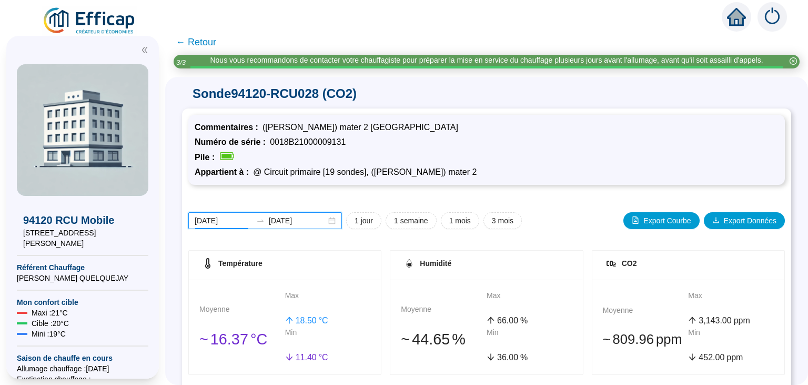
click at [217, 220] on input "[DATE]" at bounding box center [223, 220] width 57 height 11
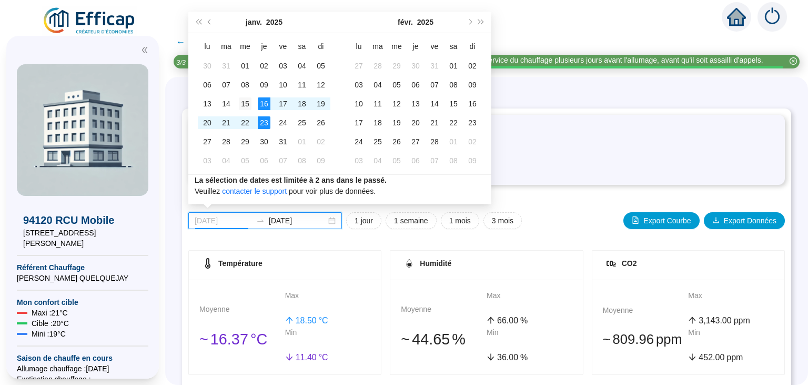
type input "[DATE]"
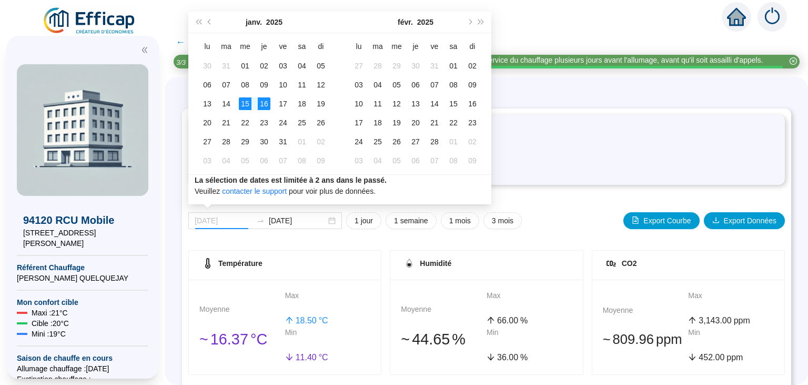
click at [247, 105] on div "15" at bounding box center [245, 103] width 13 height 13
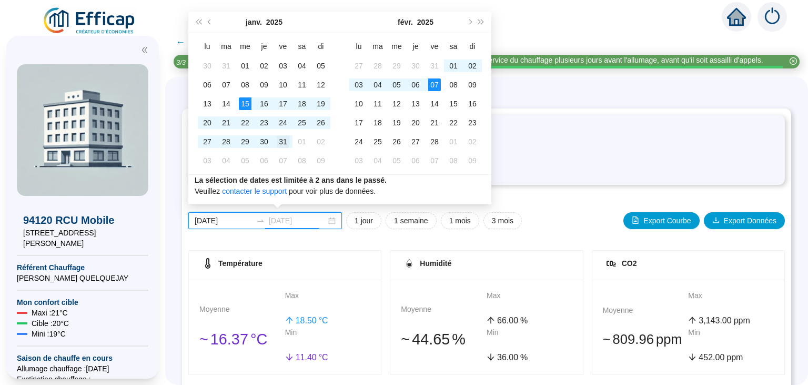
type input "2025-01-31"
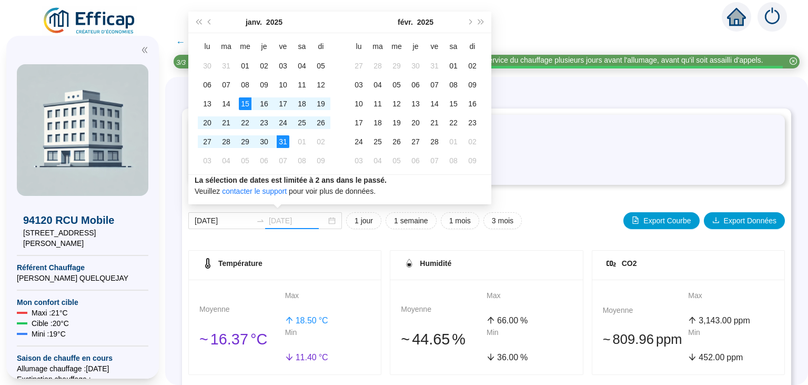
click at [286, 142] on div "31" at bounding box center [283, 141] width 13 height 13
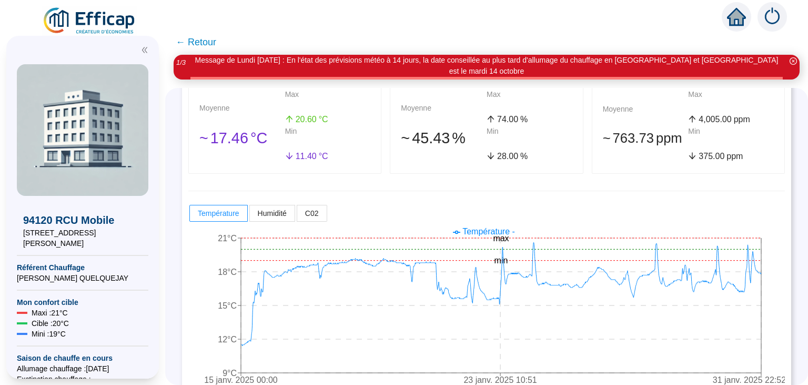
scroll to position [221, 0]
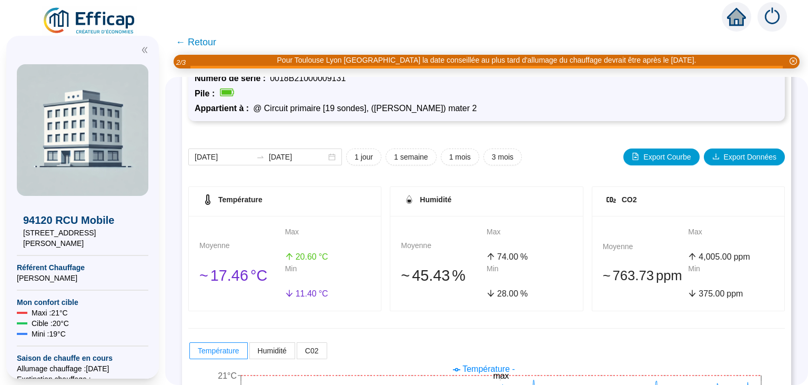
scroll to position [61, 0]
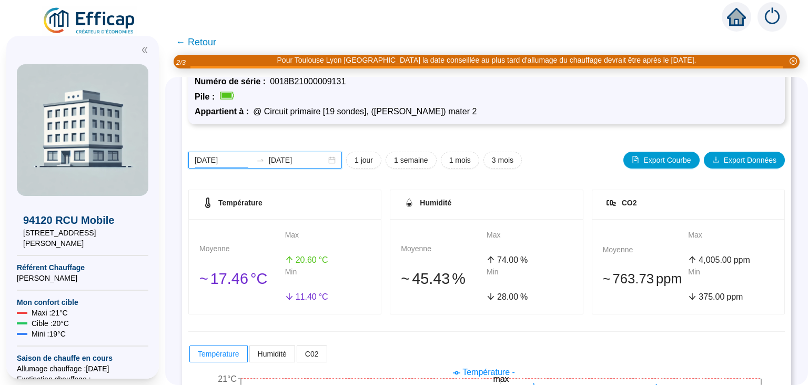
click at [216, 160] on input "[DATE]" at bounding box center [223, 160] width 57 height 11
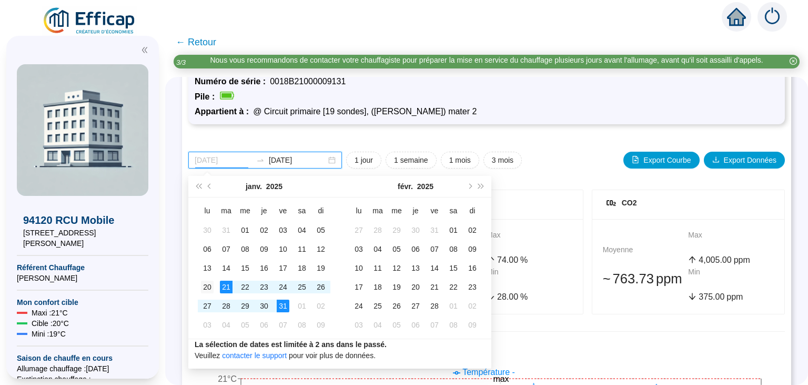
type input "2025-01-20"
click at [202, 283] on div "20" at bounding box center [207, 286] width 13 height 13
type input "2025-01-31"
click at [282, 306] on div "31" at bounding box center [283, 305] width 13 height 13
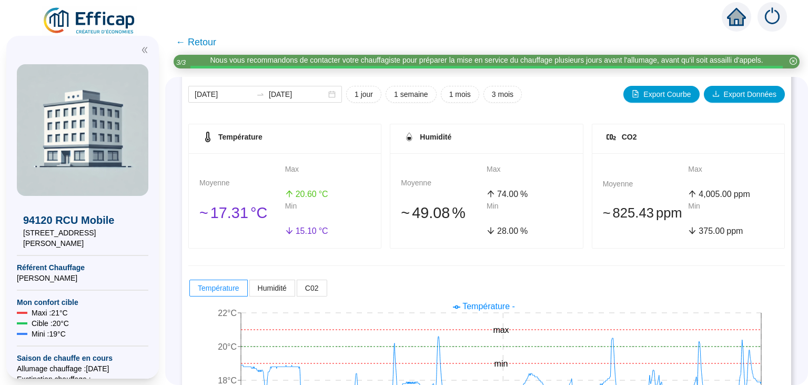
scroll to position [124, 0]
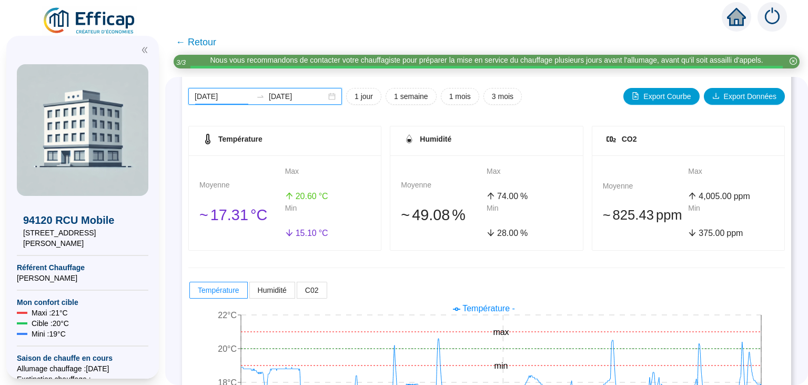
click at [225, 92] on input "2025-01-20" at bounding box center [223, 96] width 57 height 11
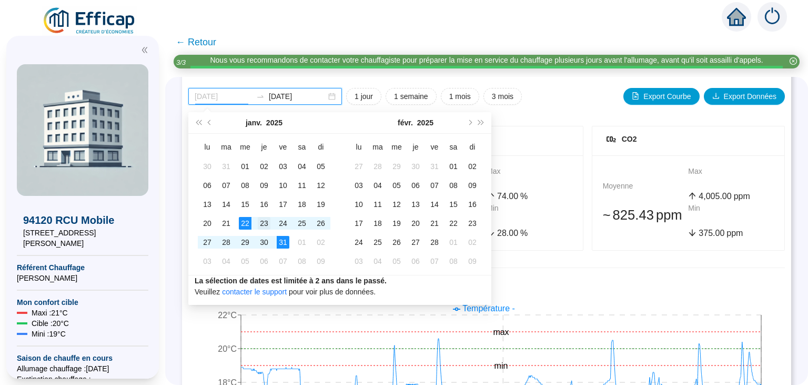
type input "2025-01-23"
click at [264, 222] on div "23" at bounding box center [264, 223] width 13 height 13
type input "2025-01-23"
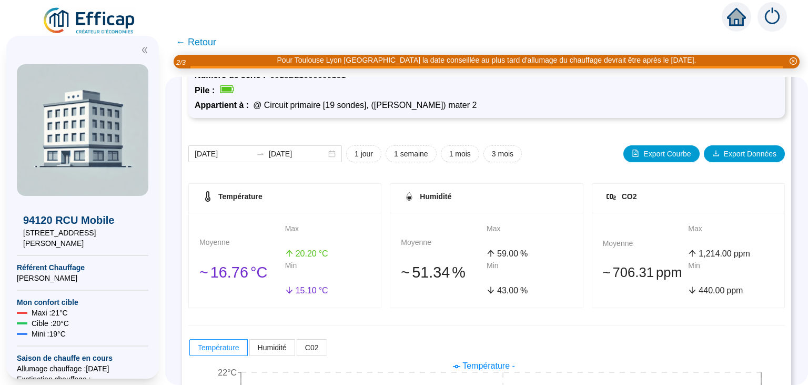
scroll to position [28, 0]
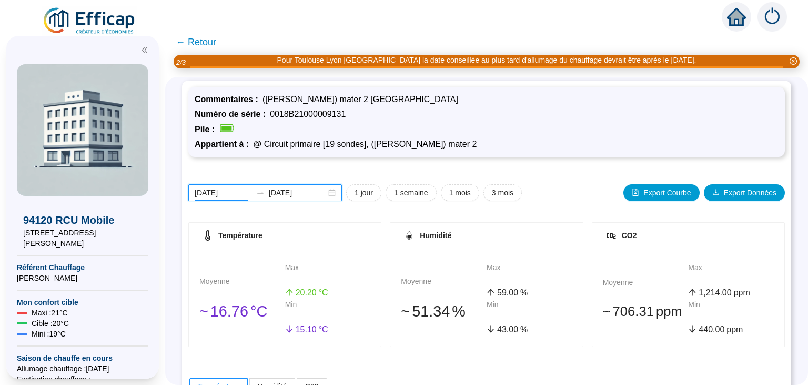
click at [226, 189] on input "2025-01-23" at bounding box center [223, 192] width 57 height 11
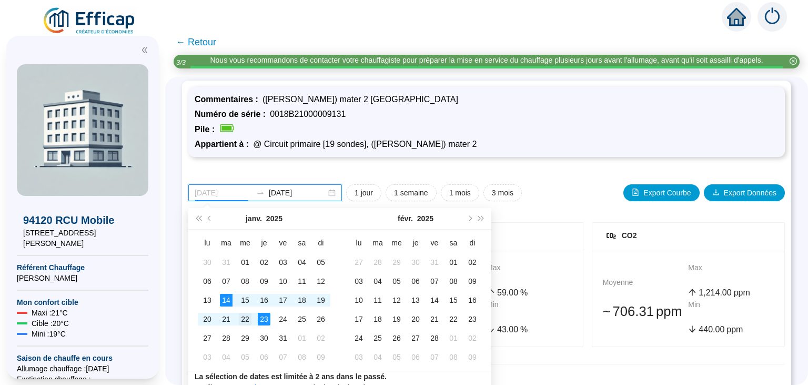
type input "2025-01-22"
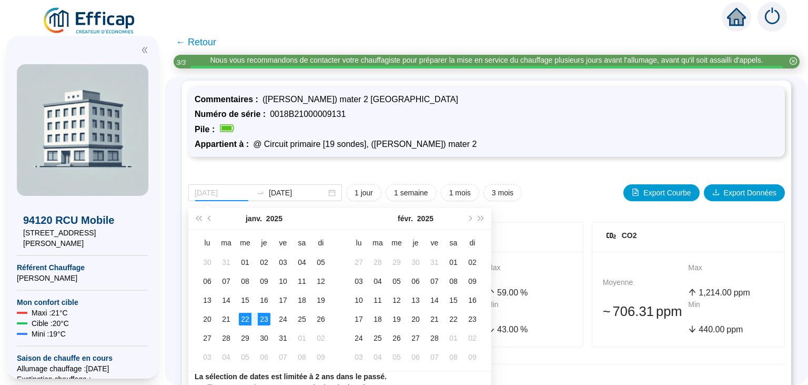
click at [244, 317] on div "22" at bounding box center [245, 319] width 13 height 13
type input "2025-01-24"
click at [289, 318] on div "24" at bounding box center [283, 319] width 13 height 13
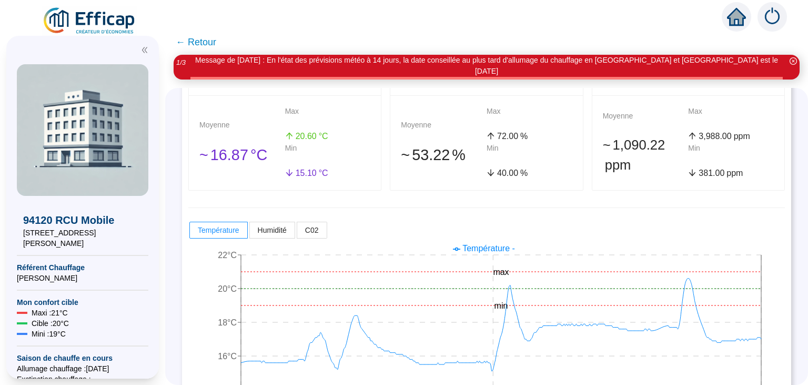
scroll to position [221, 0]
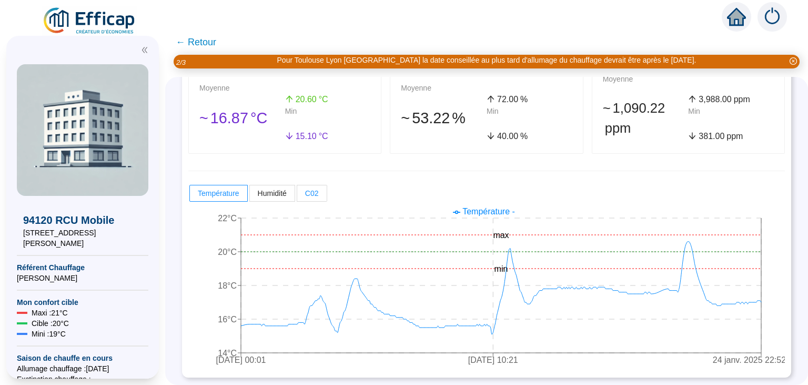
click at [316, 192] on span "C02" at bounding box center [312, 193] width 14 height 8
click at [297, 196] on input "C02" at bounding box center [297, 196] width 0 height 0
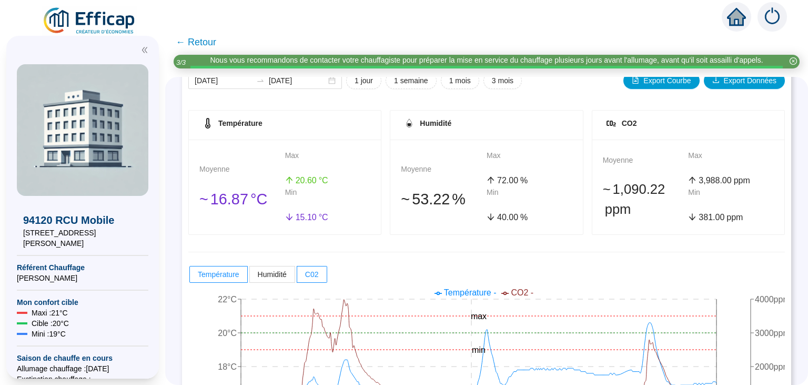
scroll to position [77, 0]
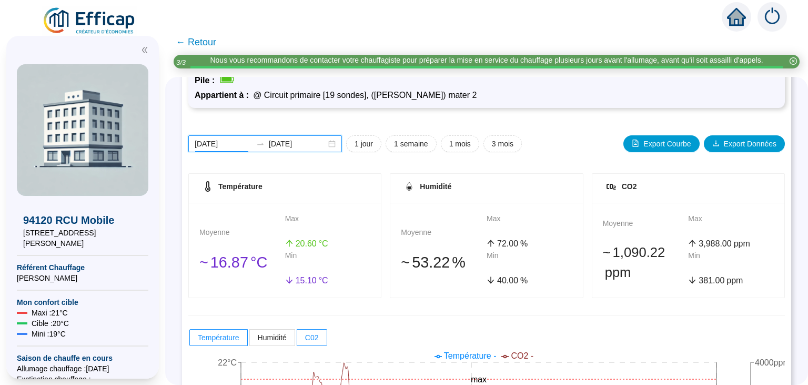
click at [230, 143] on input "2025-01-22" at bounding box center [223, 143] width 57 height 11
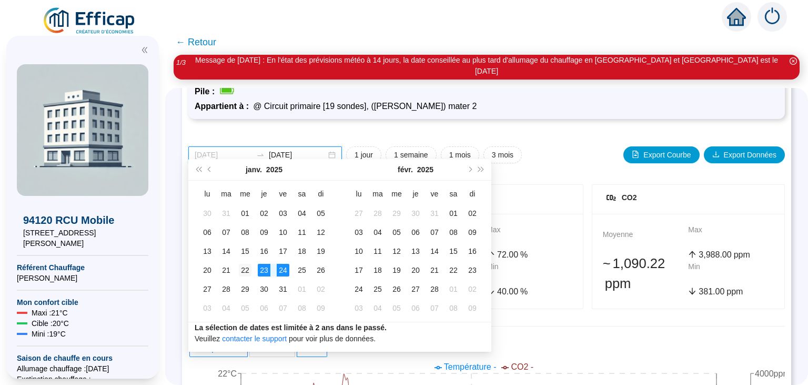
type input "2025-01-22"
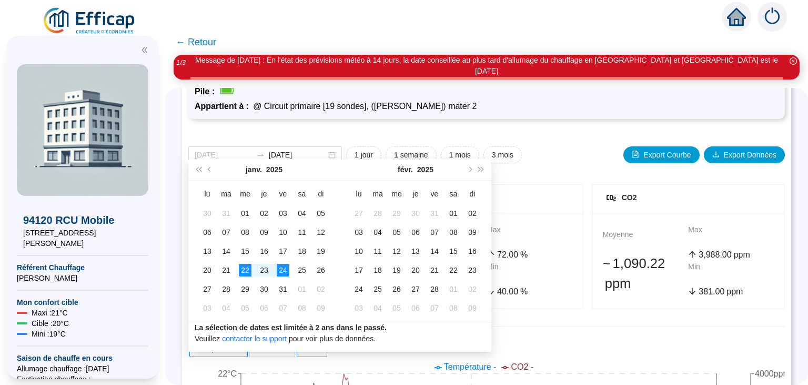
click at [245, 269] on div "22" at bounding box center [245, 270] width 13 height 13
type input "2025-01-23"
click at [265, 269] on div "23" at bounding box center [264, 270] width 13 height 13
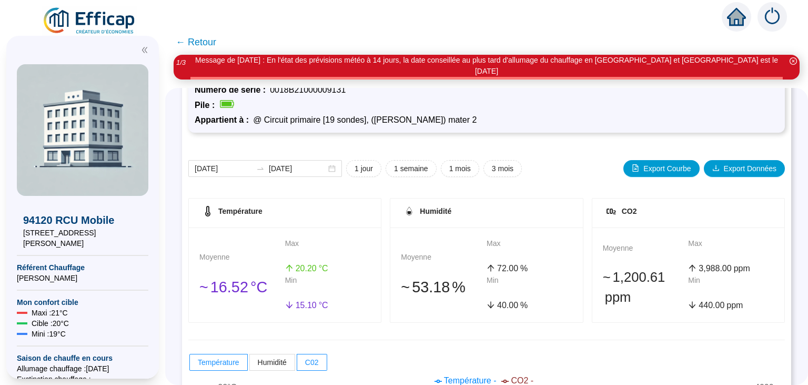
scroll to position [51, 0]
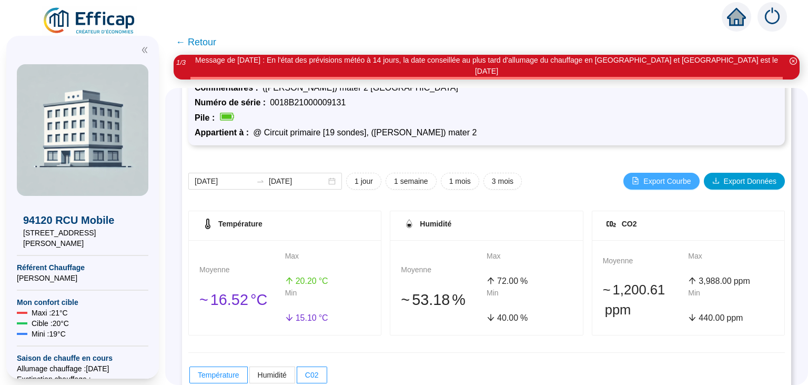
click at [662, 176] on span "Export Courbe" at bounding box center [667, 181] width 47 height 11
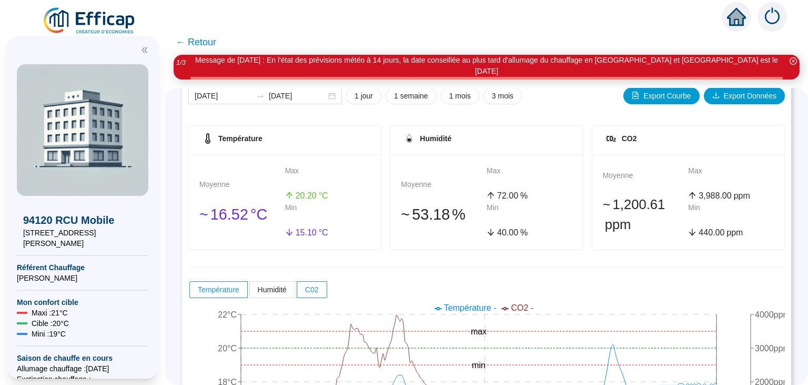
scroll to position [221, 0]
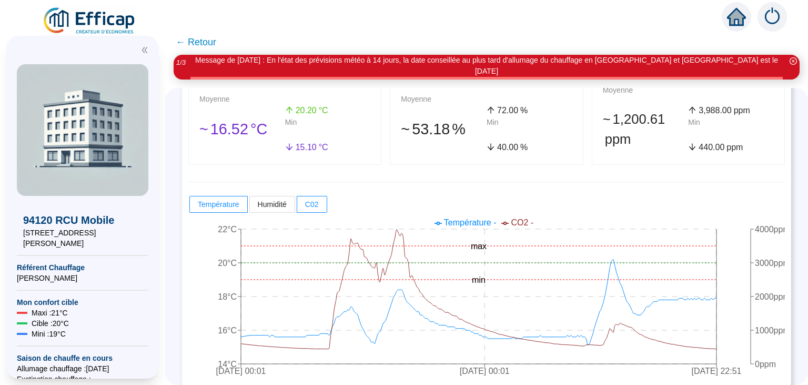
click at [108, 25] on img at bounding box center [89, 20] width 95 height 29
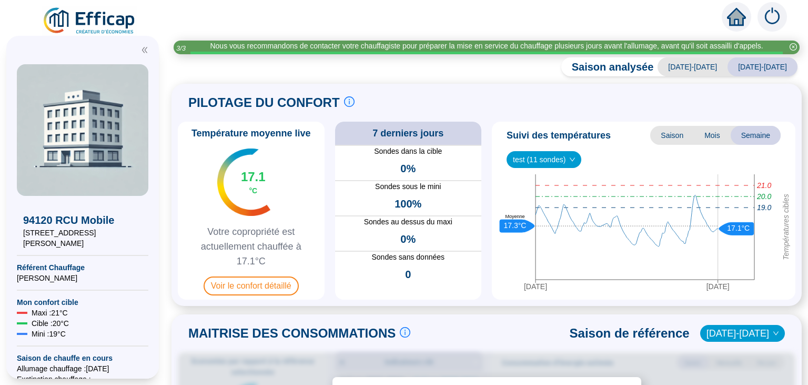
click at [478, 91] on div "PILOTAGE DU CONFORT Le pilotage du confort est fondamental pour le confort de t…" at bounding box center [487, 102] width 618 height 25
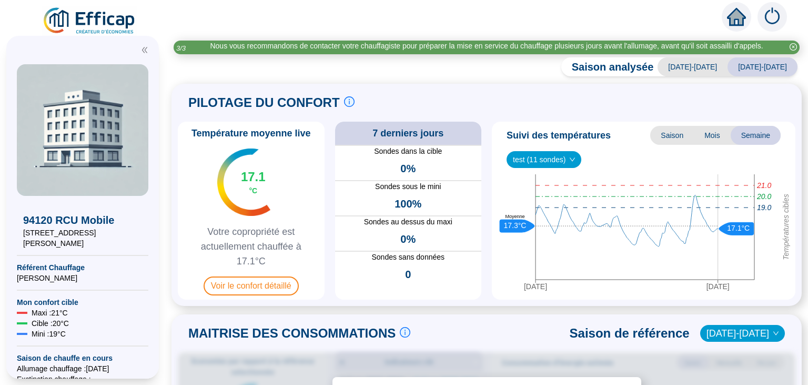
click at [488, 228] on div "Température moyenne live 17.1 °C Votre copropriété est actuellement chauffée à …" at bounding box center [487, 211] width 618 height 178
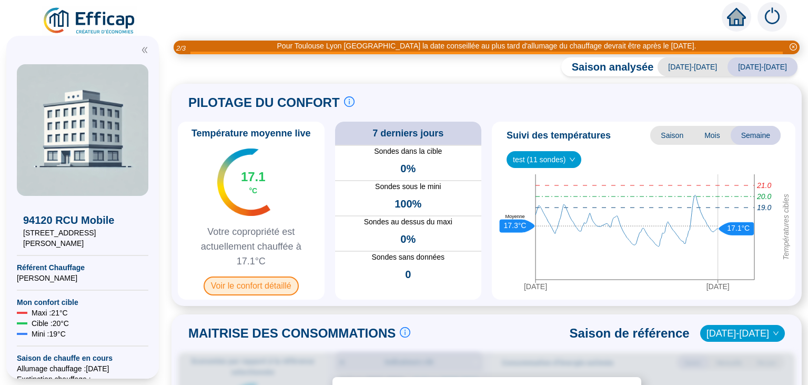
click at [264, 281] on span "Voir le confort détaillé" at bounding box center [251, 285] width 95 height 19
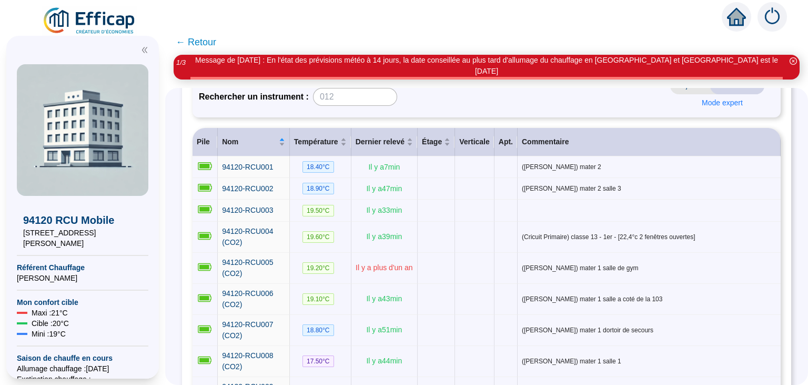
scroll to position [114, 0]
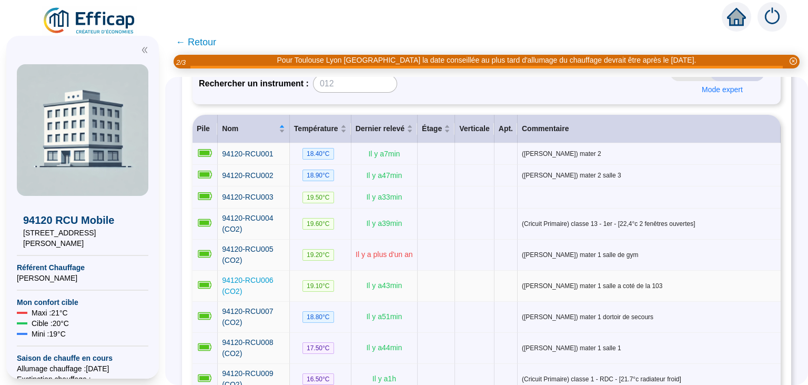
click at [261, 276] on span "94120-RCU006 (CO2)" at bounding box center [247, 285] width 51 height 19
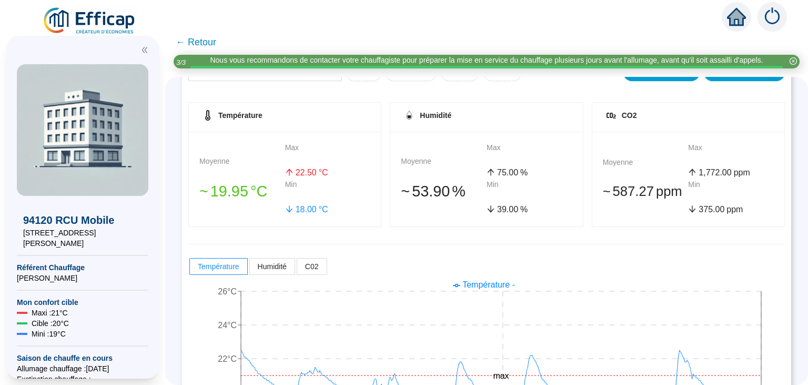
scroll to position [221, 0]
